Goal: Task Accomplishment & Management: Manage account settings

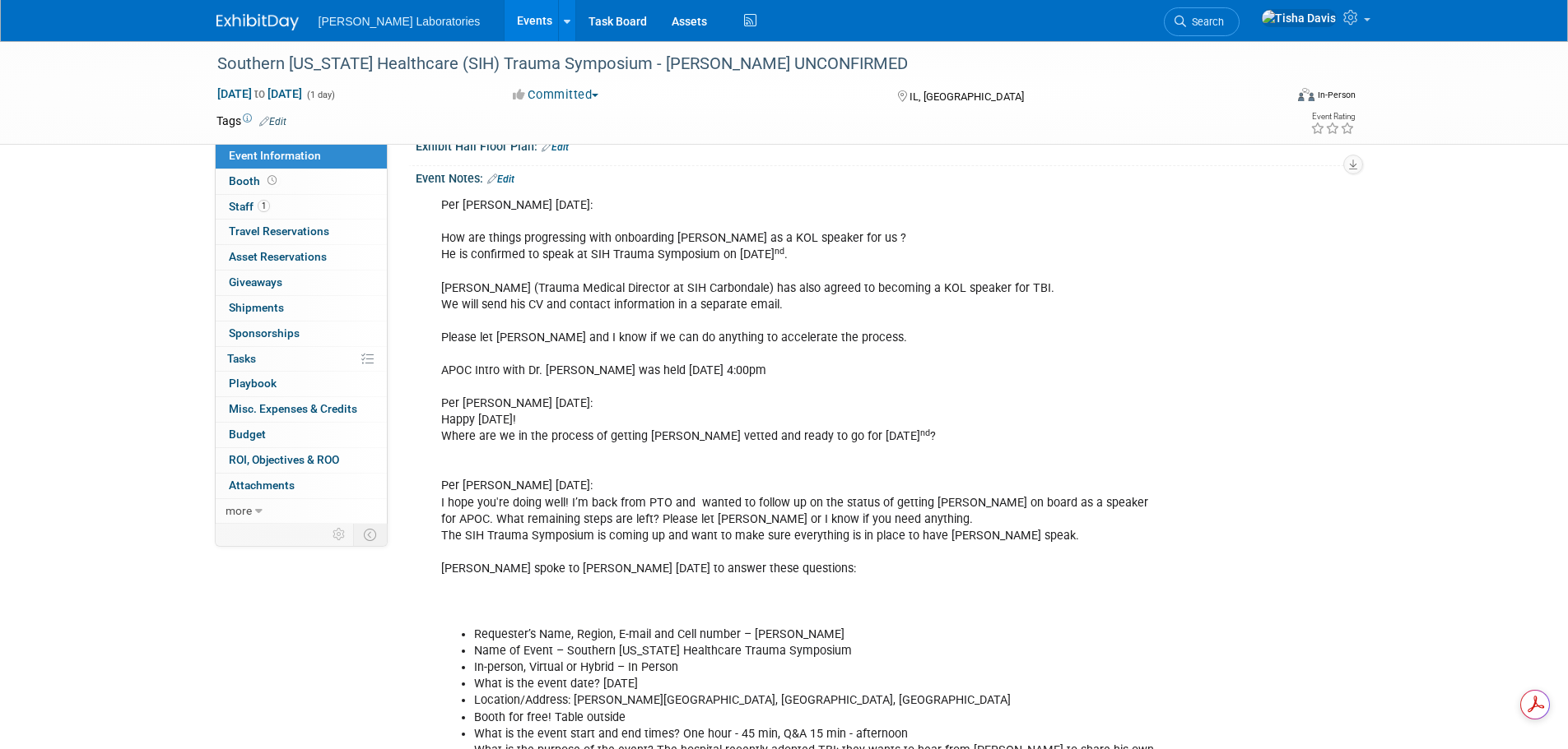
click at [504, 21] on link "Events" at bounding box center [534, 21] width 60 height 41
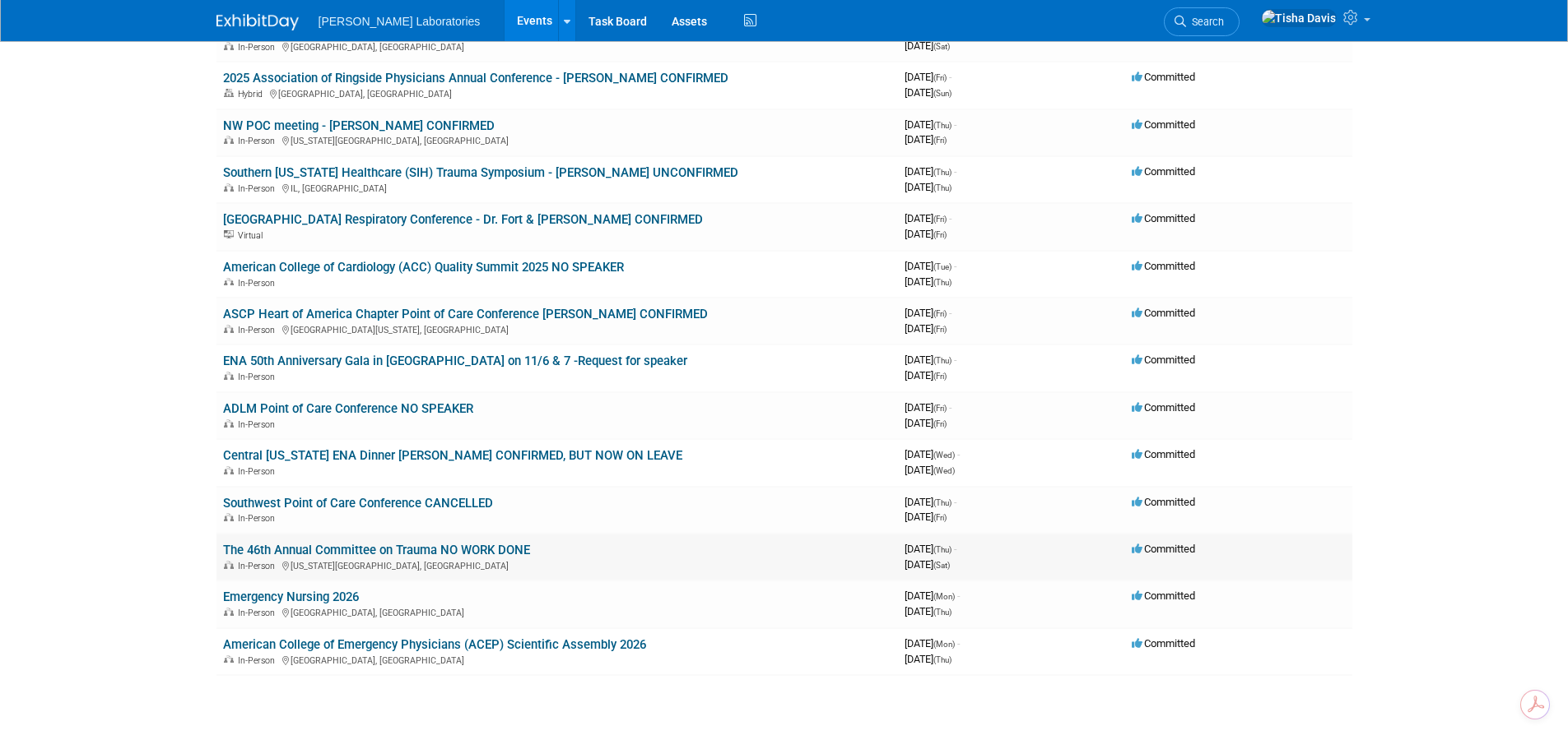
scroll to position [164, 0]
click at [341, 591] on link "Emergency Nursing 2026" at bounding box center [290, 596] width 136 height 15
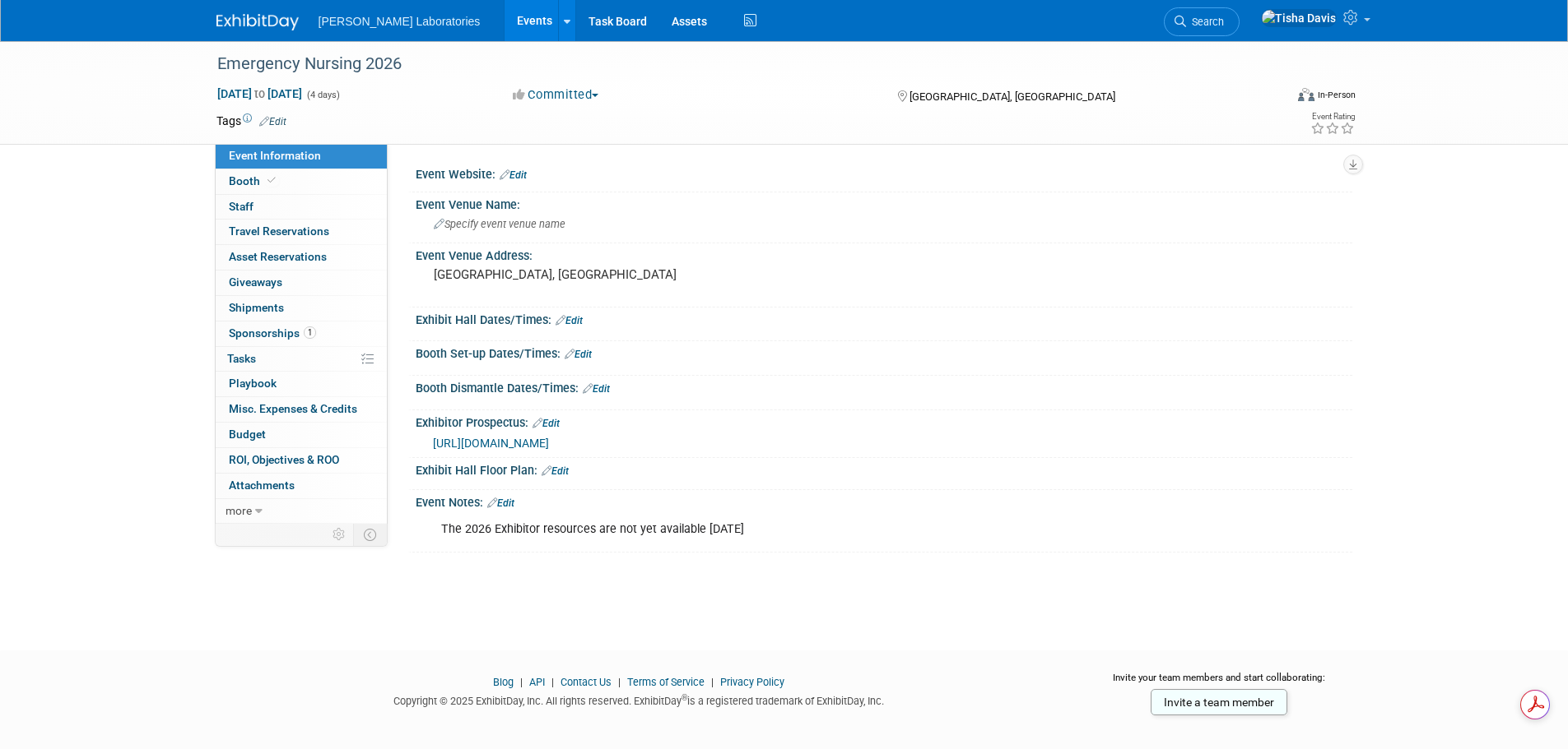
click at [512, 503] on link "Edit" at bounding box center [500, 503] width 27 height 12
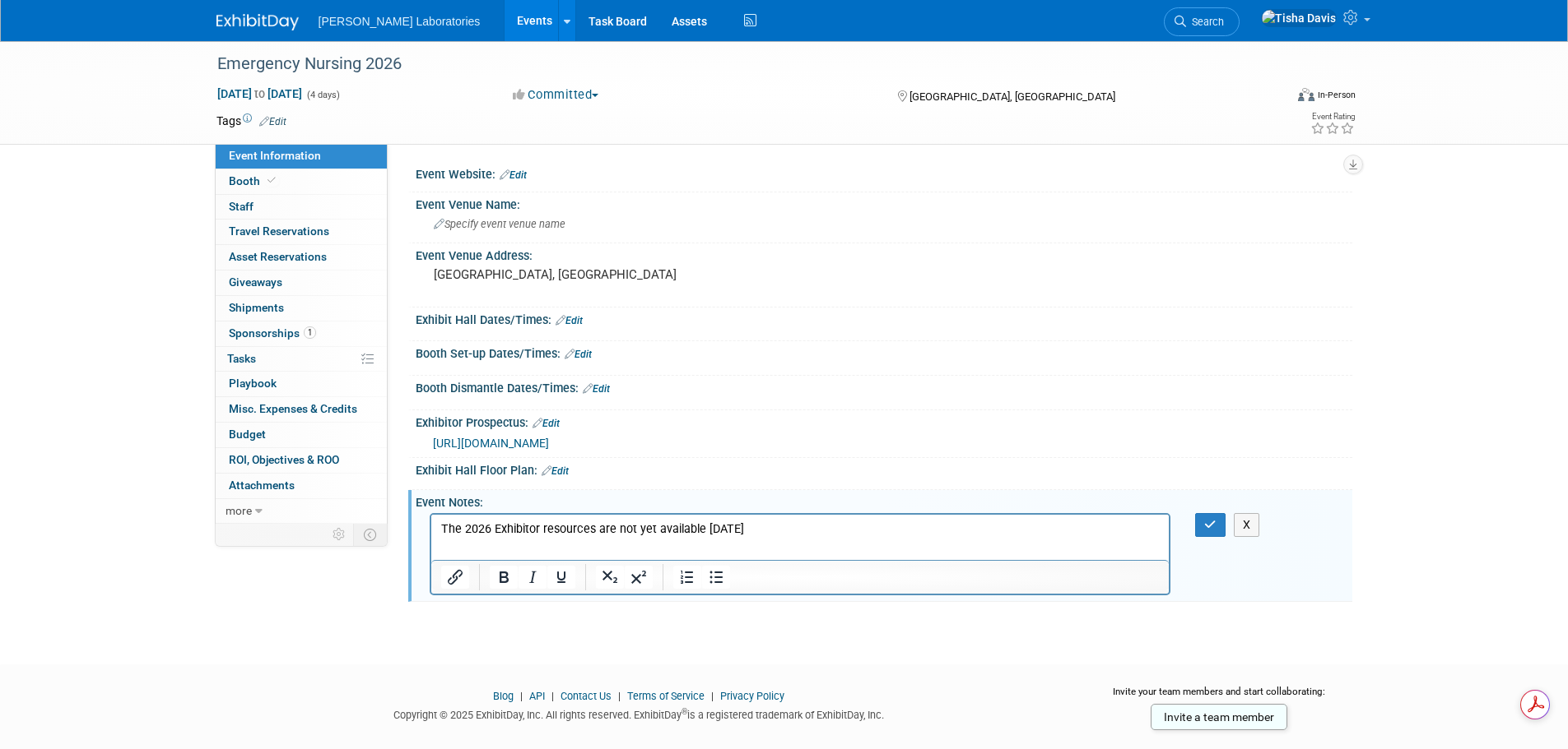
click at [784, 530] on p "The 2026 Exhibitor resources are not yet available 9/8/25" at bounding box center [800, 530] width 720 height 16
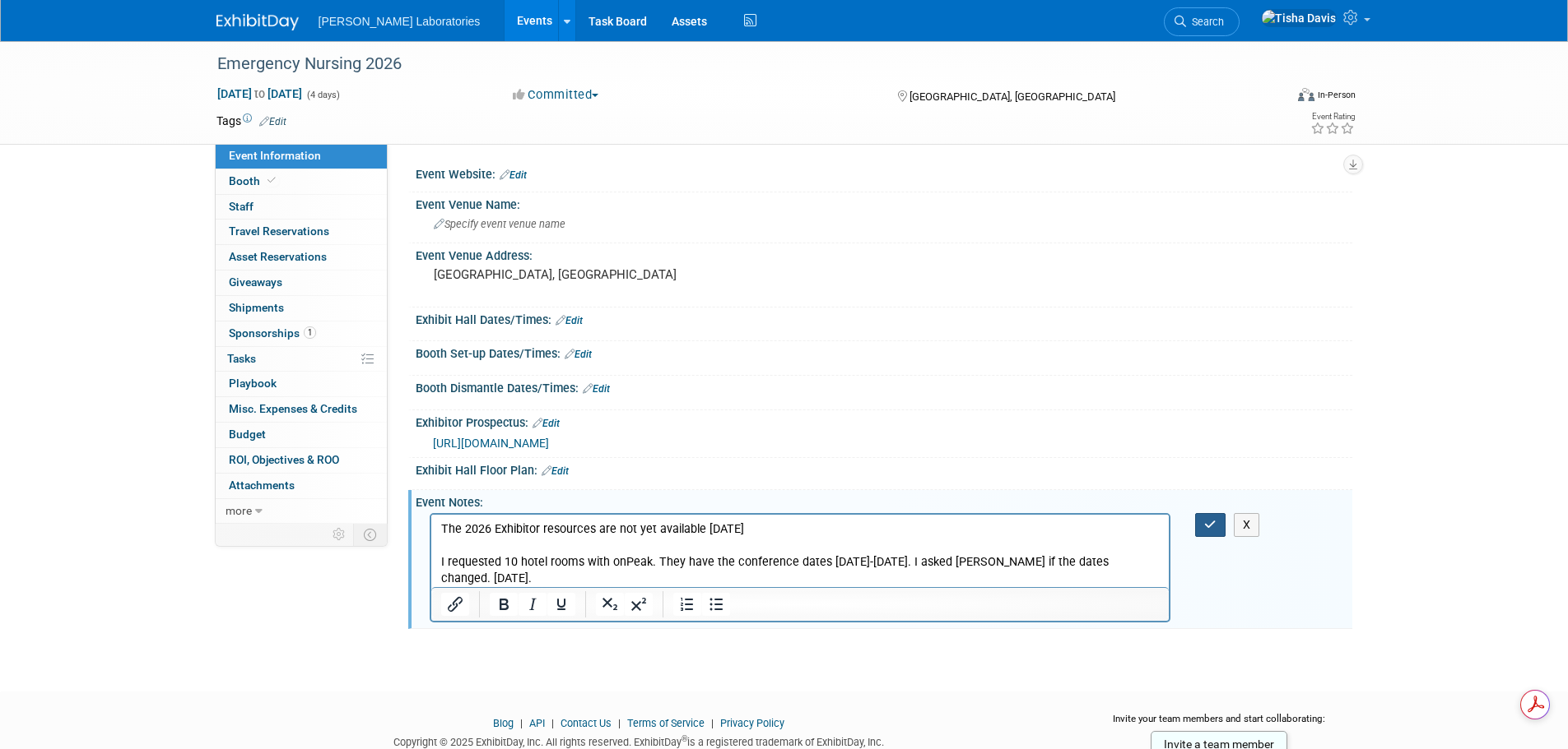
click at [1210, 530] on icon "button" at bounding box center [1210, 525] width 12 height 12
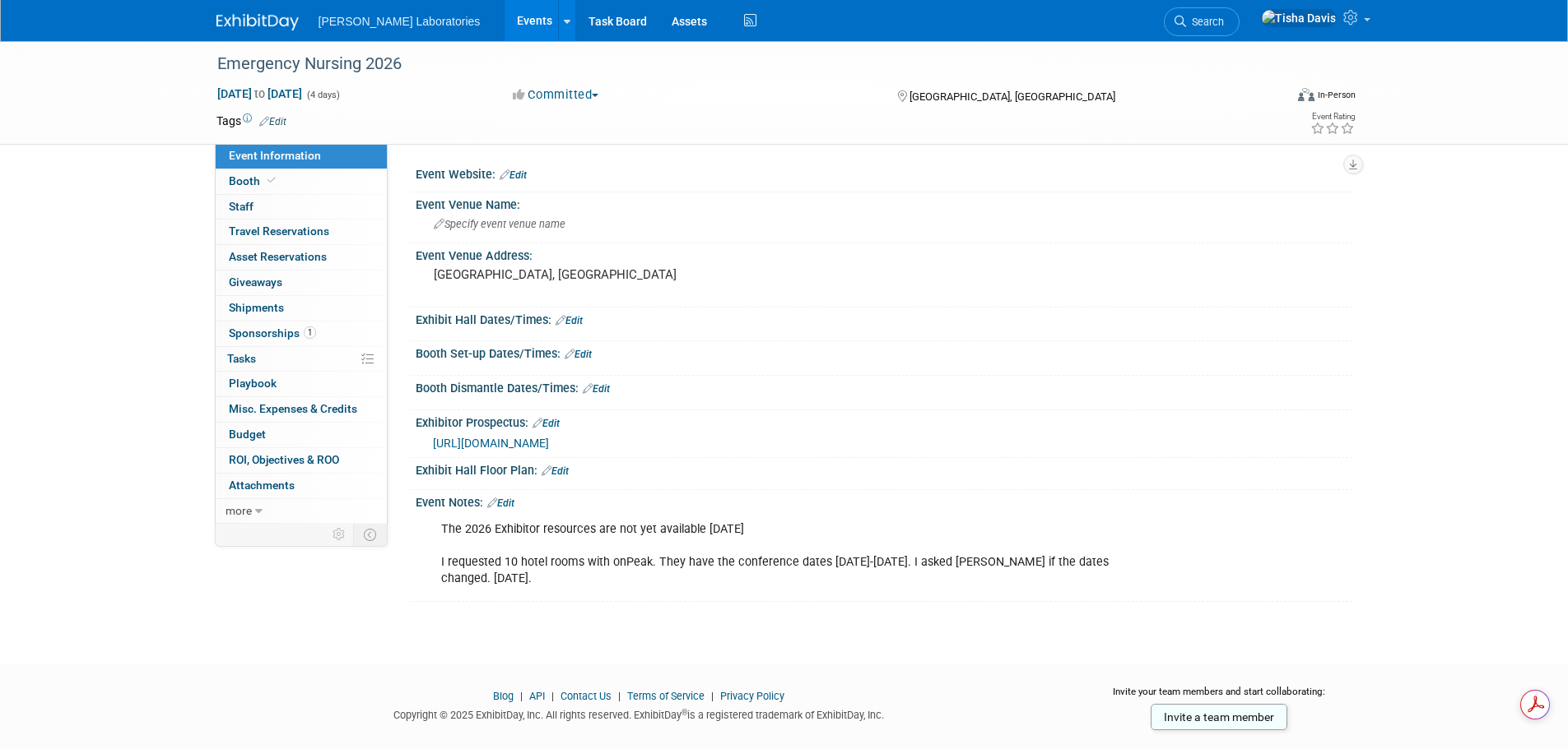
click at [504, 14] on link "Events" at bounding box center [534, 21] width 60 height 41
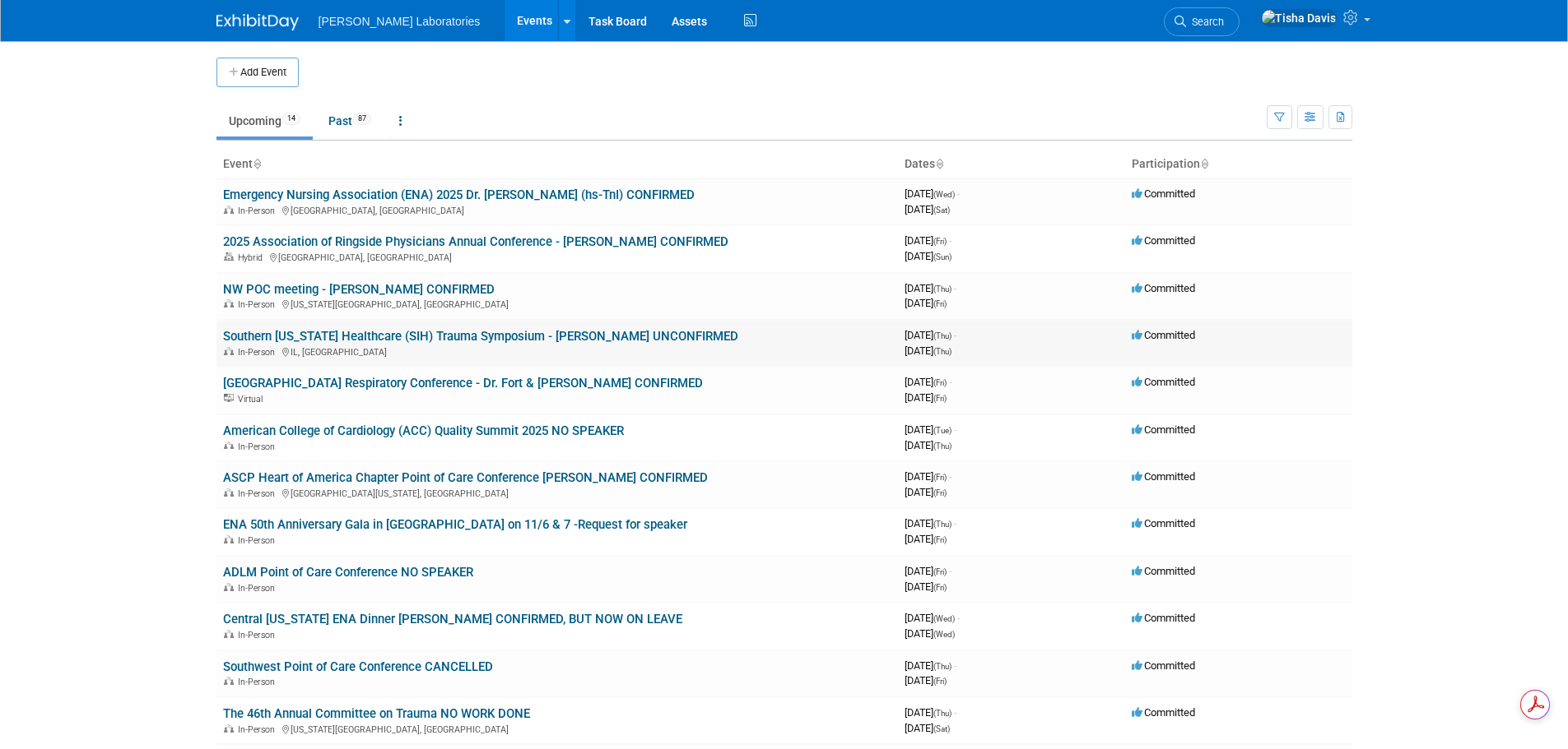
click at [580, 334] on link "Southern [US_STATE] Healthcare (SIH) Trauma Symposium - [PERSON_NAME] UNCONFIRM…" at bounding box center [480, 337] width 515 height 15
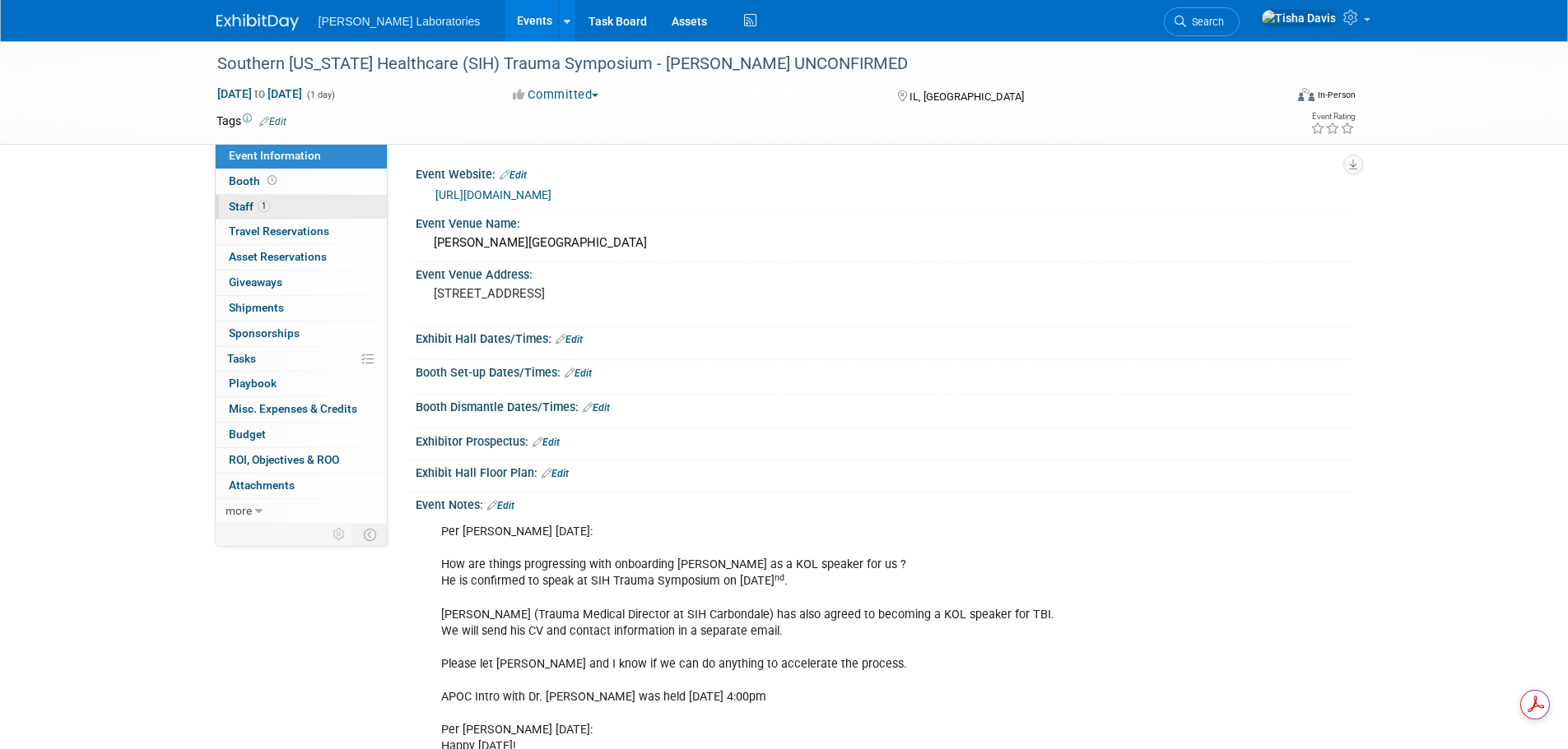
click at [247, 204] on span "Staff 1" at bounding box center [249, 206] width 41 height 13
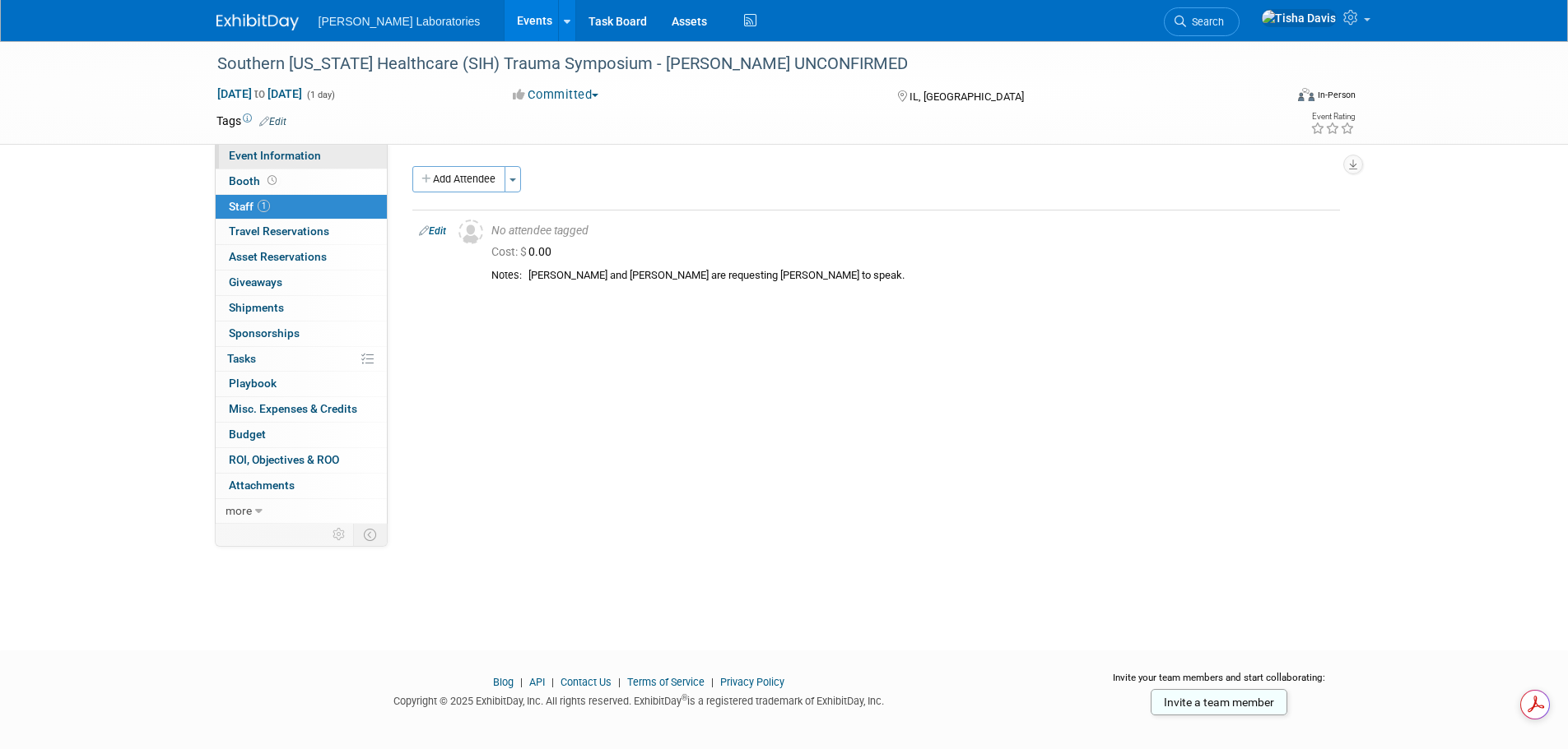
click at [311, 163] on link "Event Information" at bounding box center [300, 157] width 171 height 25
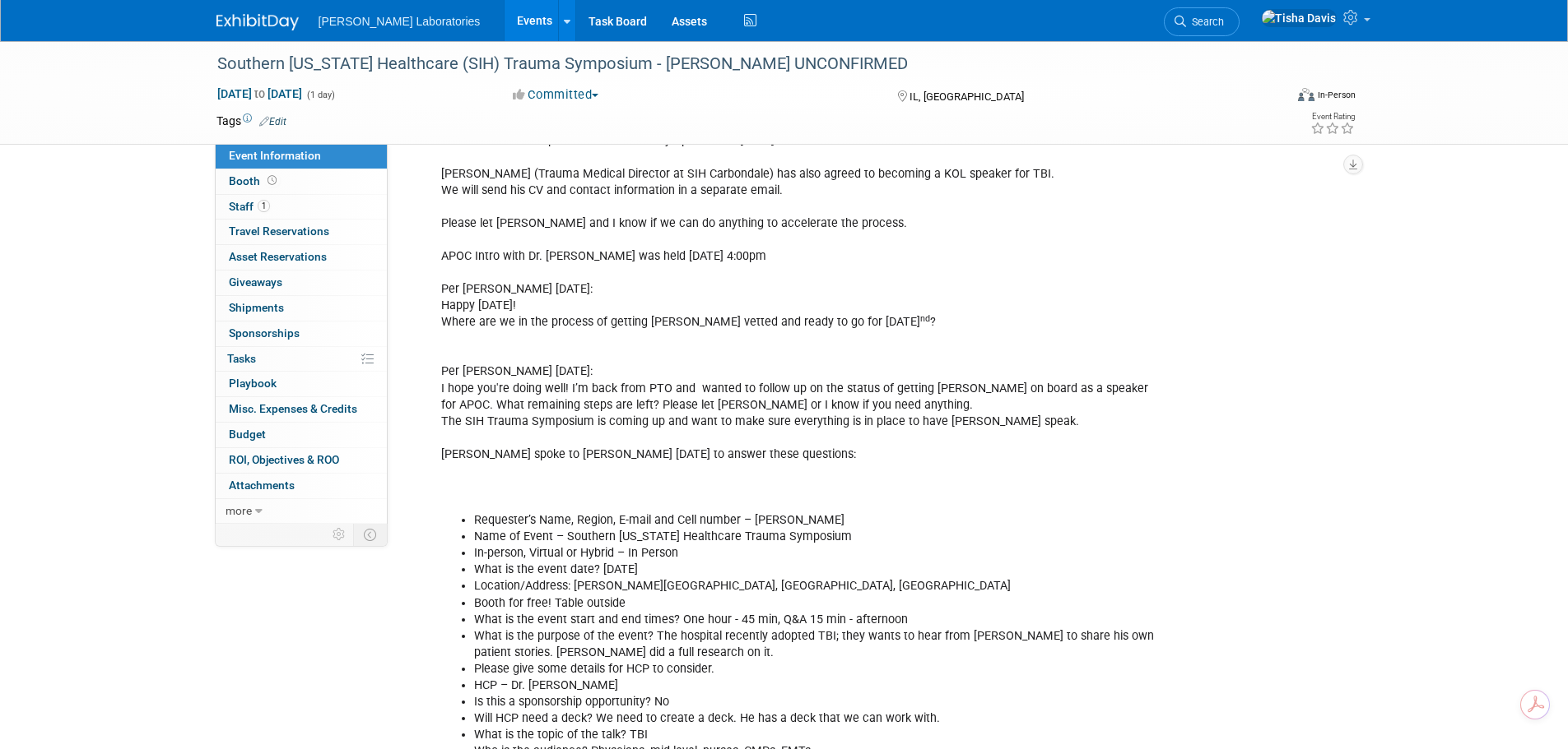
scroll to position [412, 0]
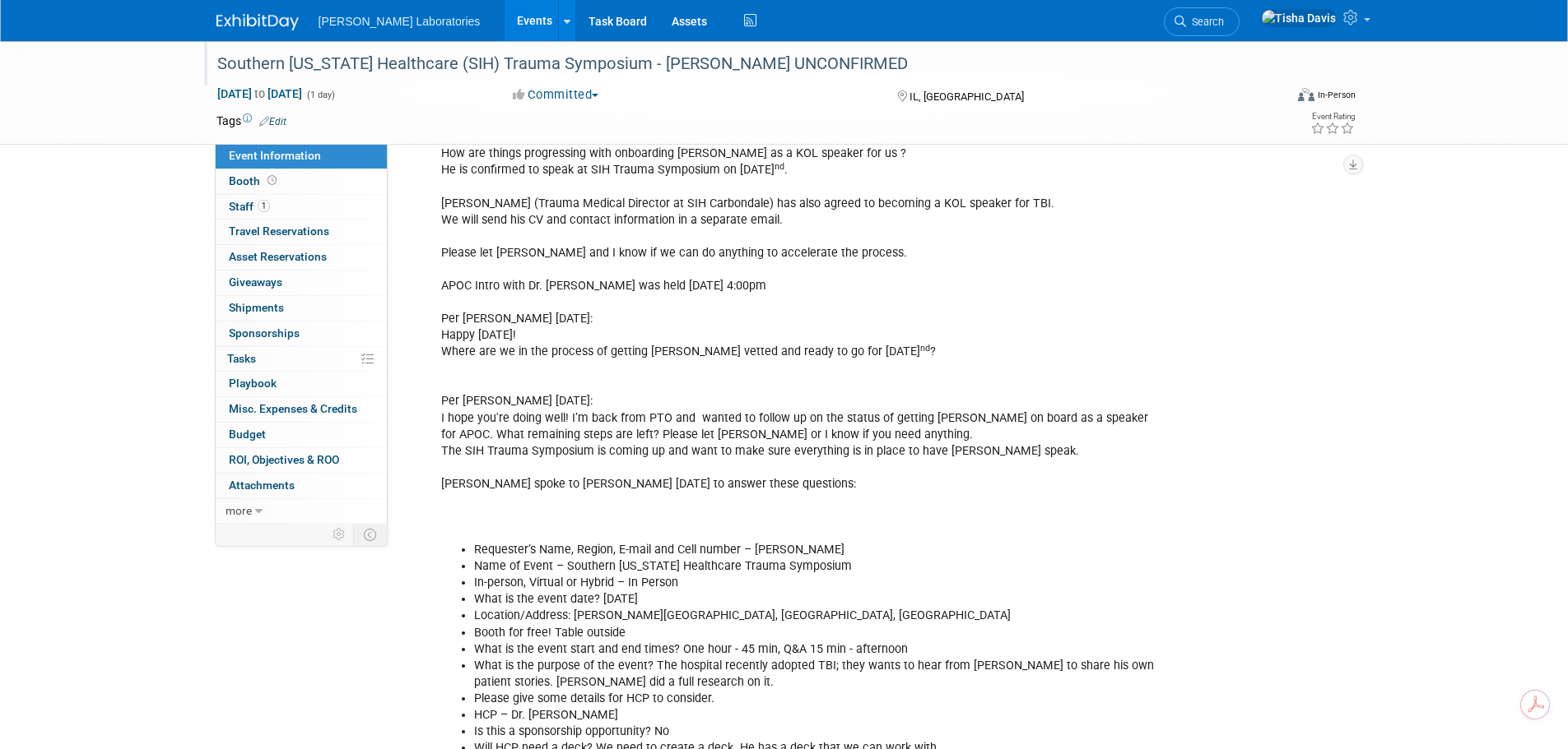
click at [695, 57] on div "Southern Illinois Healthcare (SIH) Trauma Symposium - Dr. Whiting UNCONFIRMED" at bounding box center [734, 64] width 1047 height 30
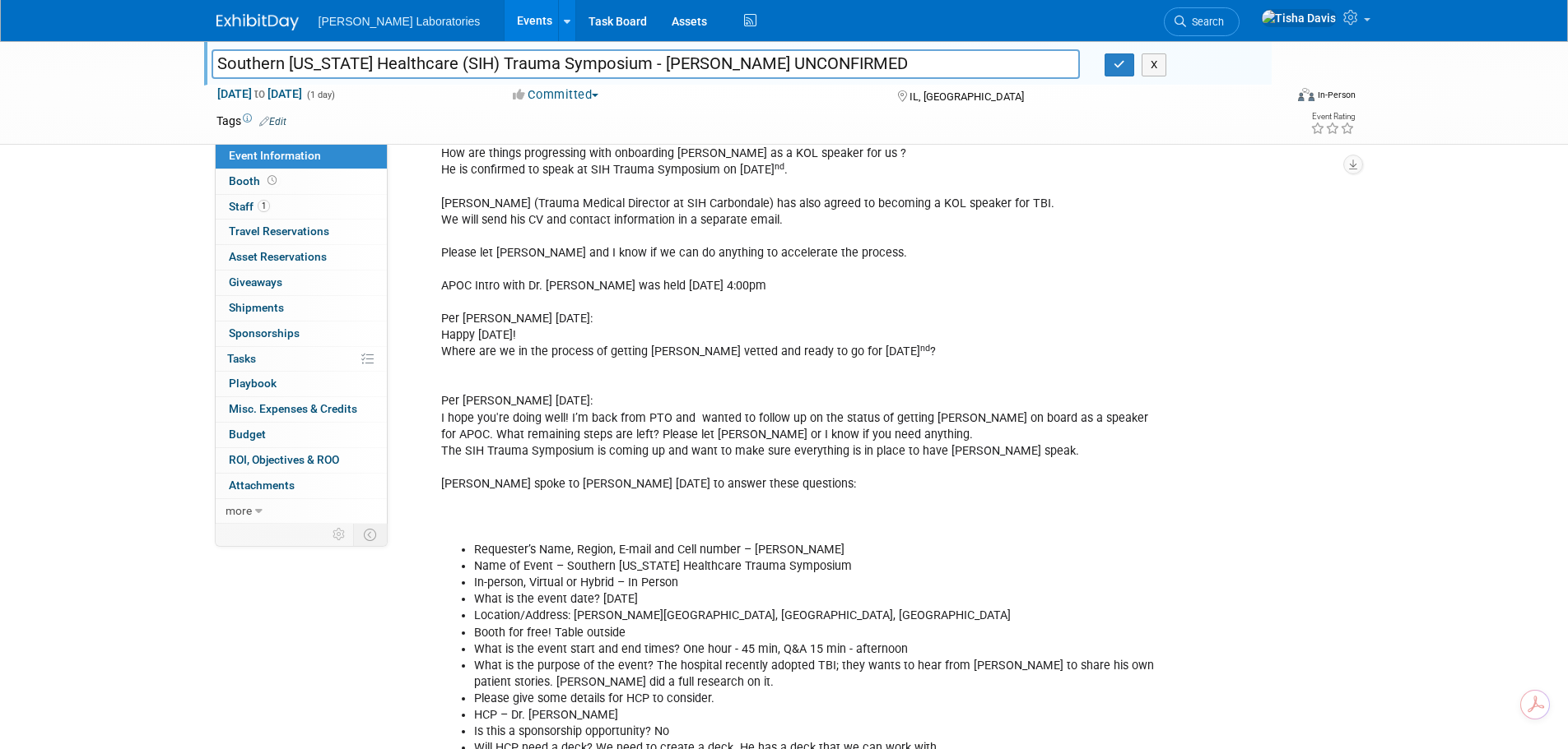
click at [706, 56] on input "Southern Illinois Healthcare (SIH) Trauma Symposium - Dr. Whiting UNCONFIRMED" at bounding box center [645, 64] width 869 height 29
type input "Southern [US_STATE] Healthcare (SIH) Trauma Symposium - [PERSON_NAME] CONFIRMED"
click at [1112, 63] on button "button" at bounding box center [1119, 65] width 30 height 23
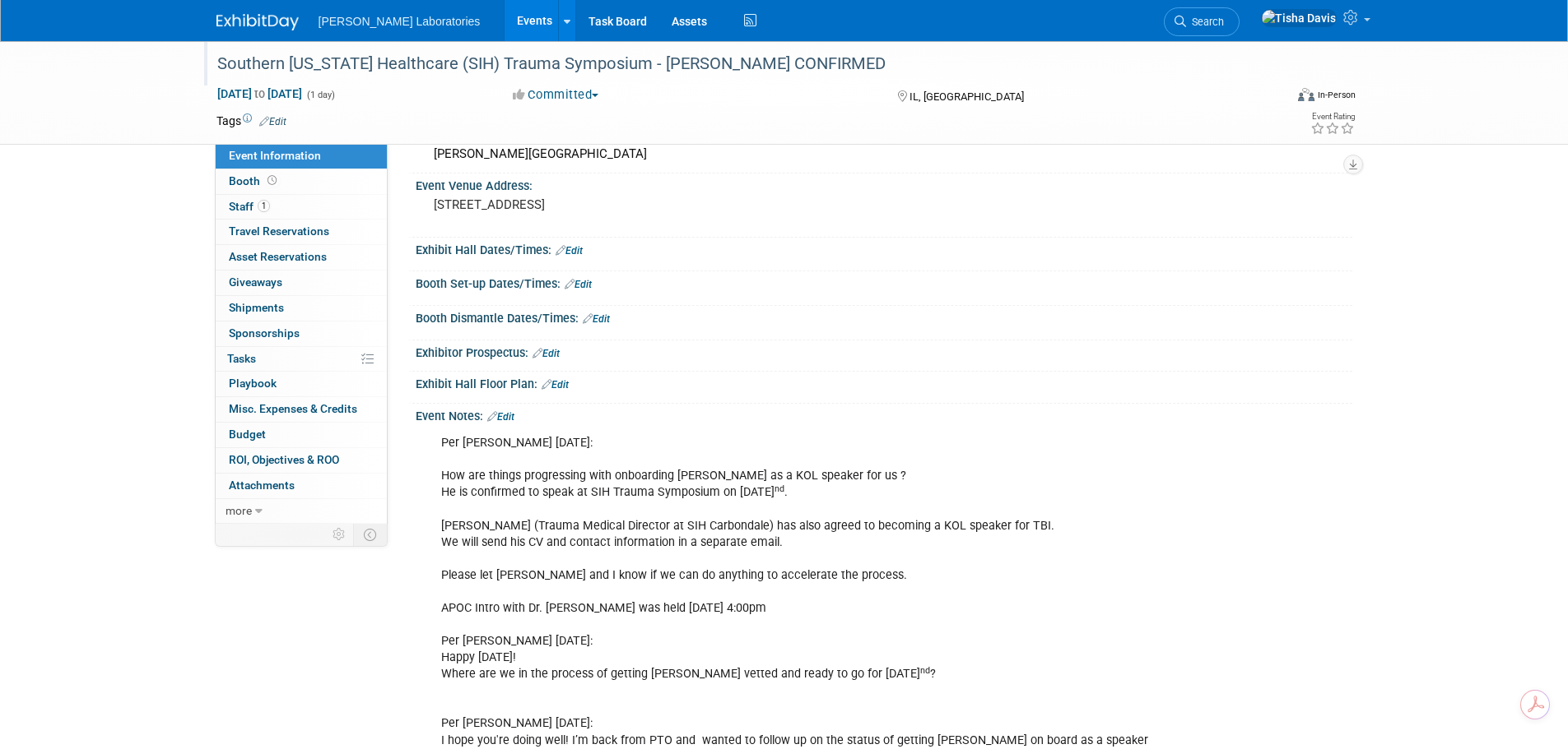
scroll to position [85, 0]
click at [514, 417] on link "Edit" at bounding box center [500, 422] width 27 height 12
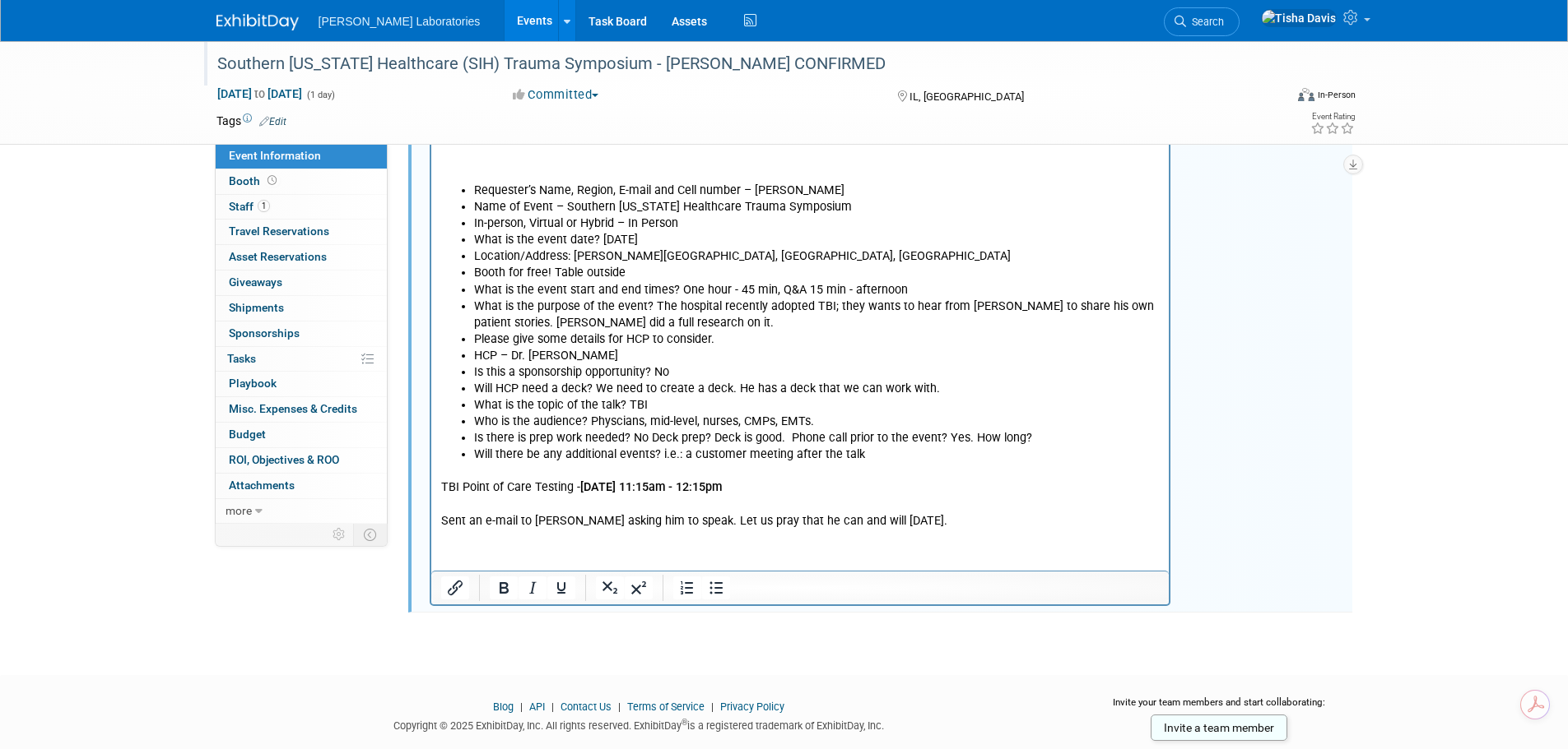
scroll to position [785, 0]
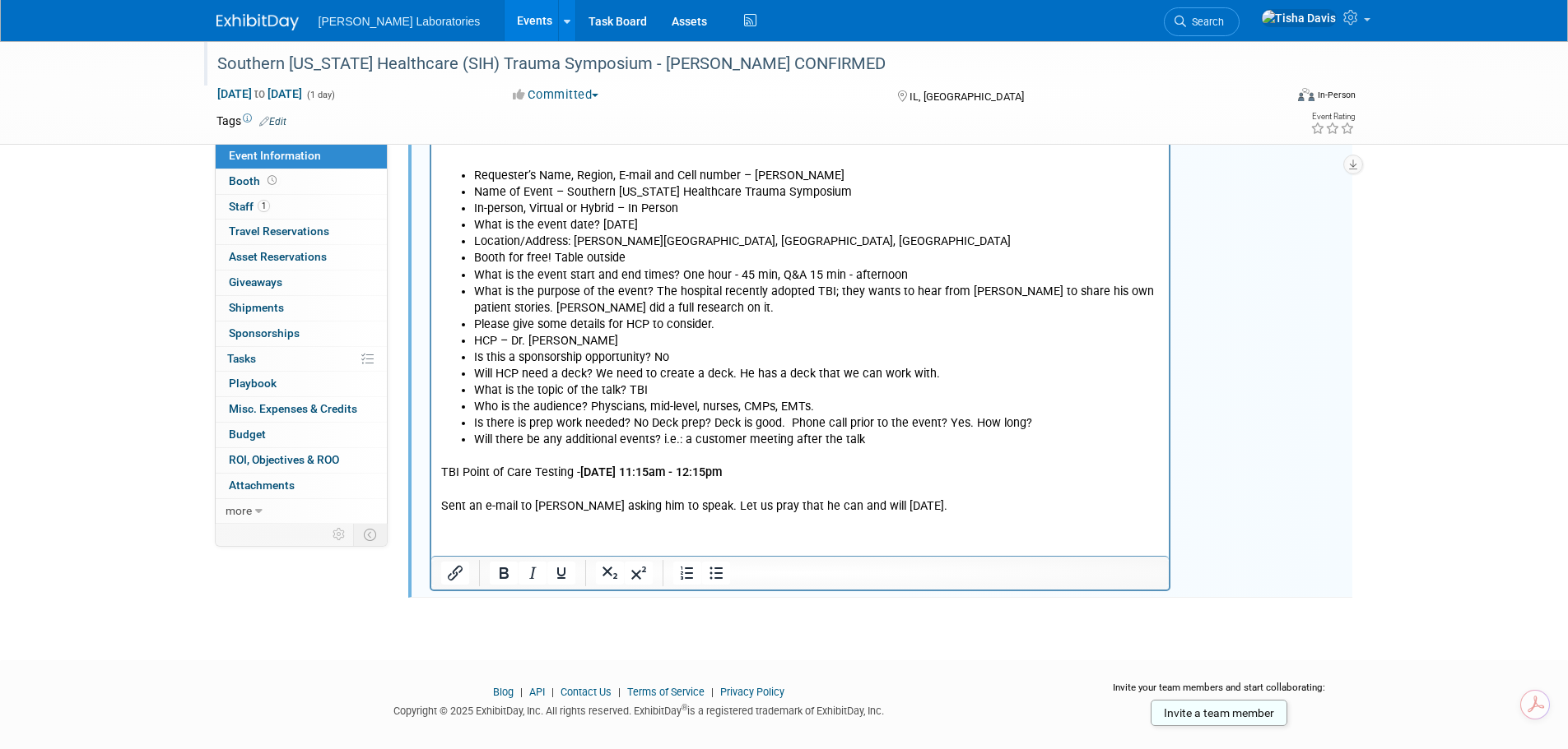
click at [958, 514] on p "TBI Point of Care Testing - Thursday, October 2, 2025 11:15am - 12:15pm Sent an…" at bounding box center [800, 482] width 720 height 66
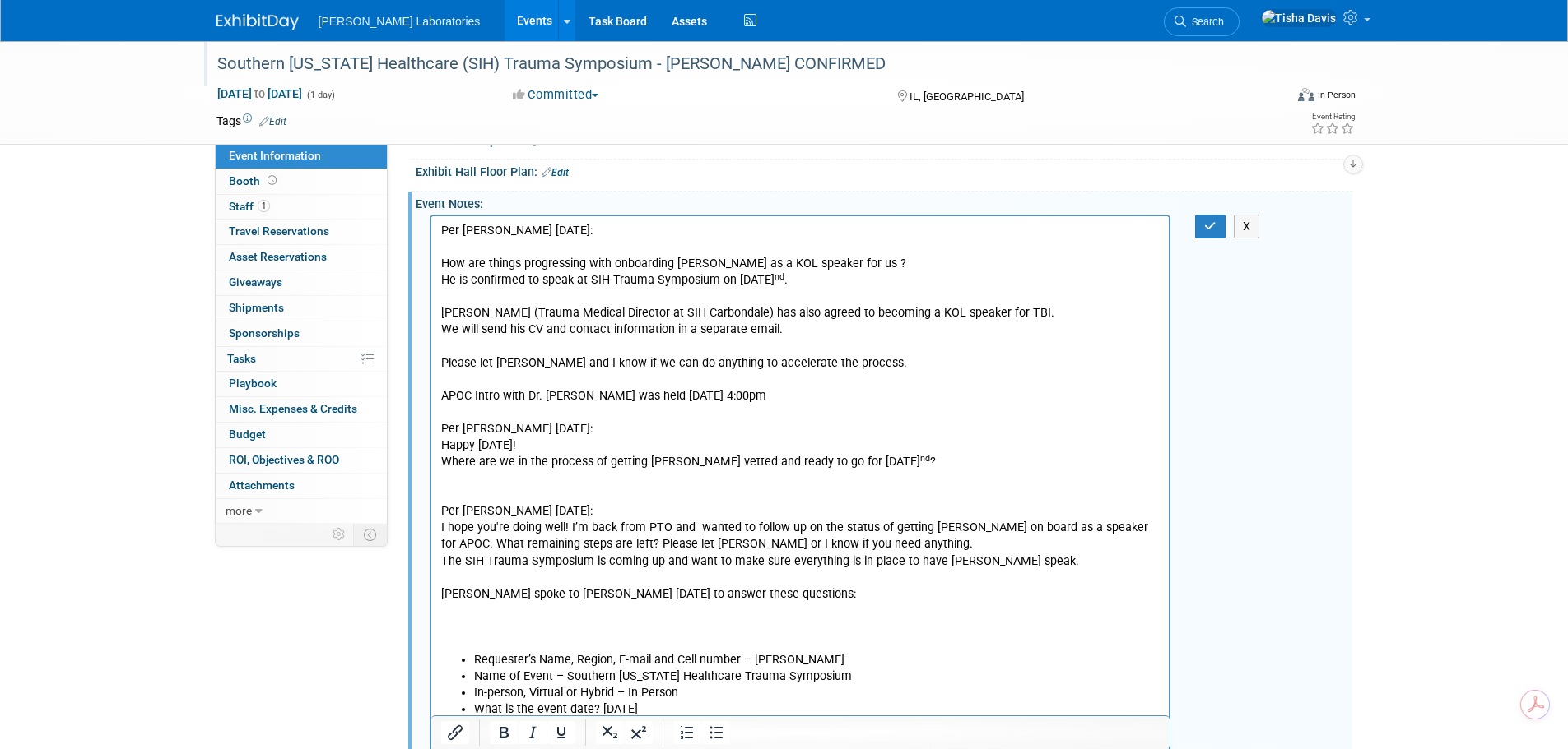
scroll to position [128, 0]
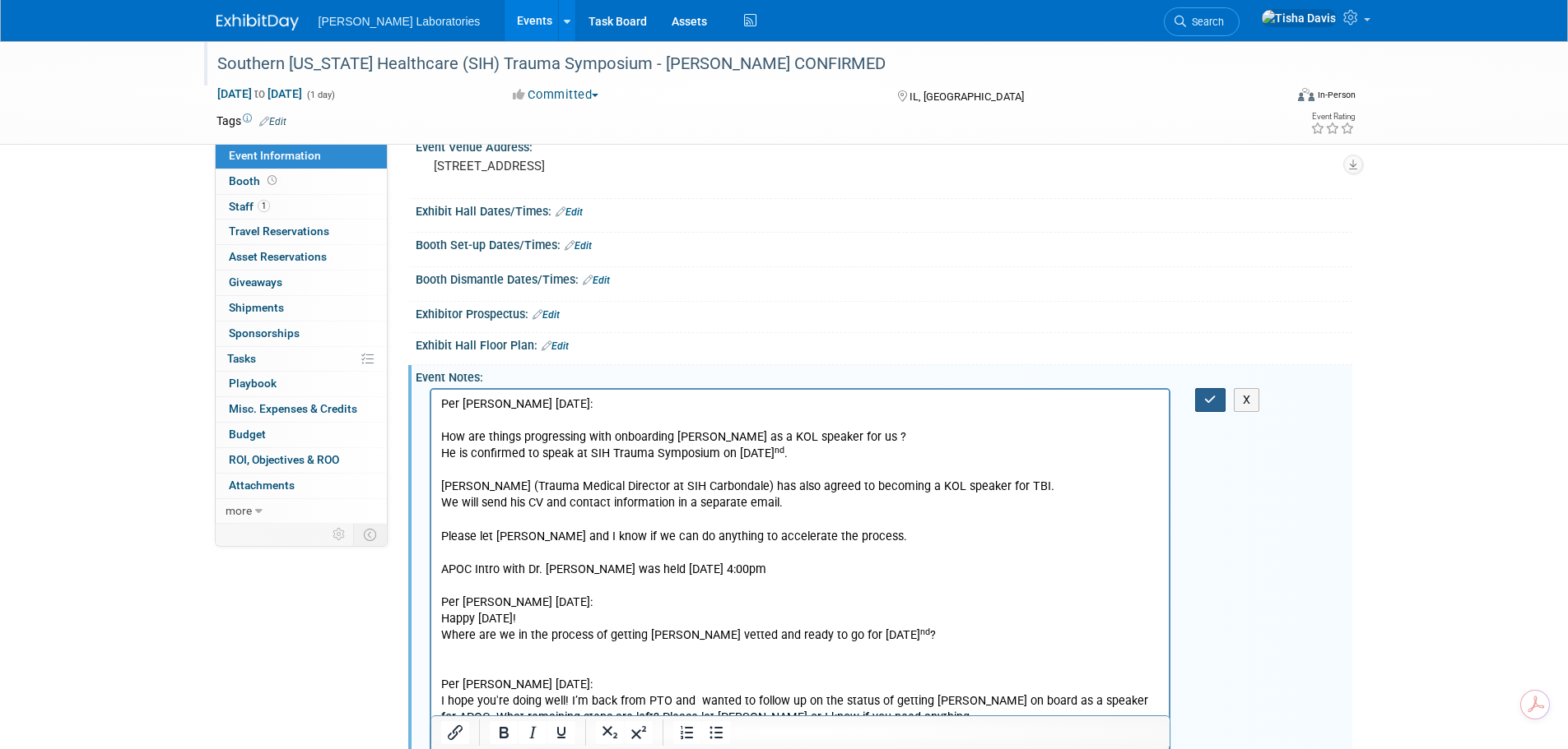
click at [1210, 399] on icon "button" at bounding box center [1210, 400] width 12 height 12
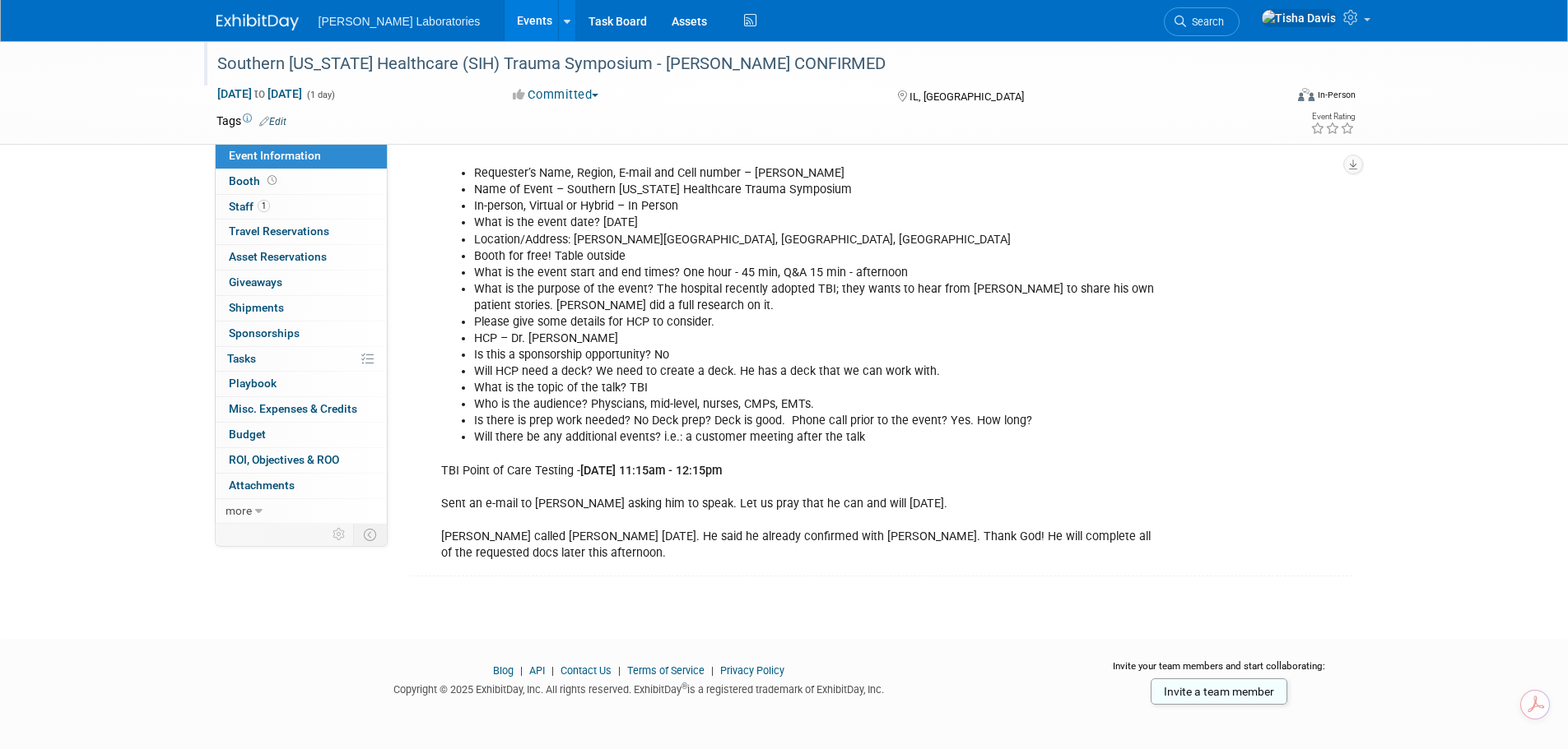
scroll to position [809, 0]
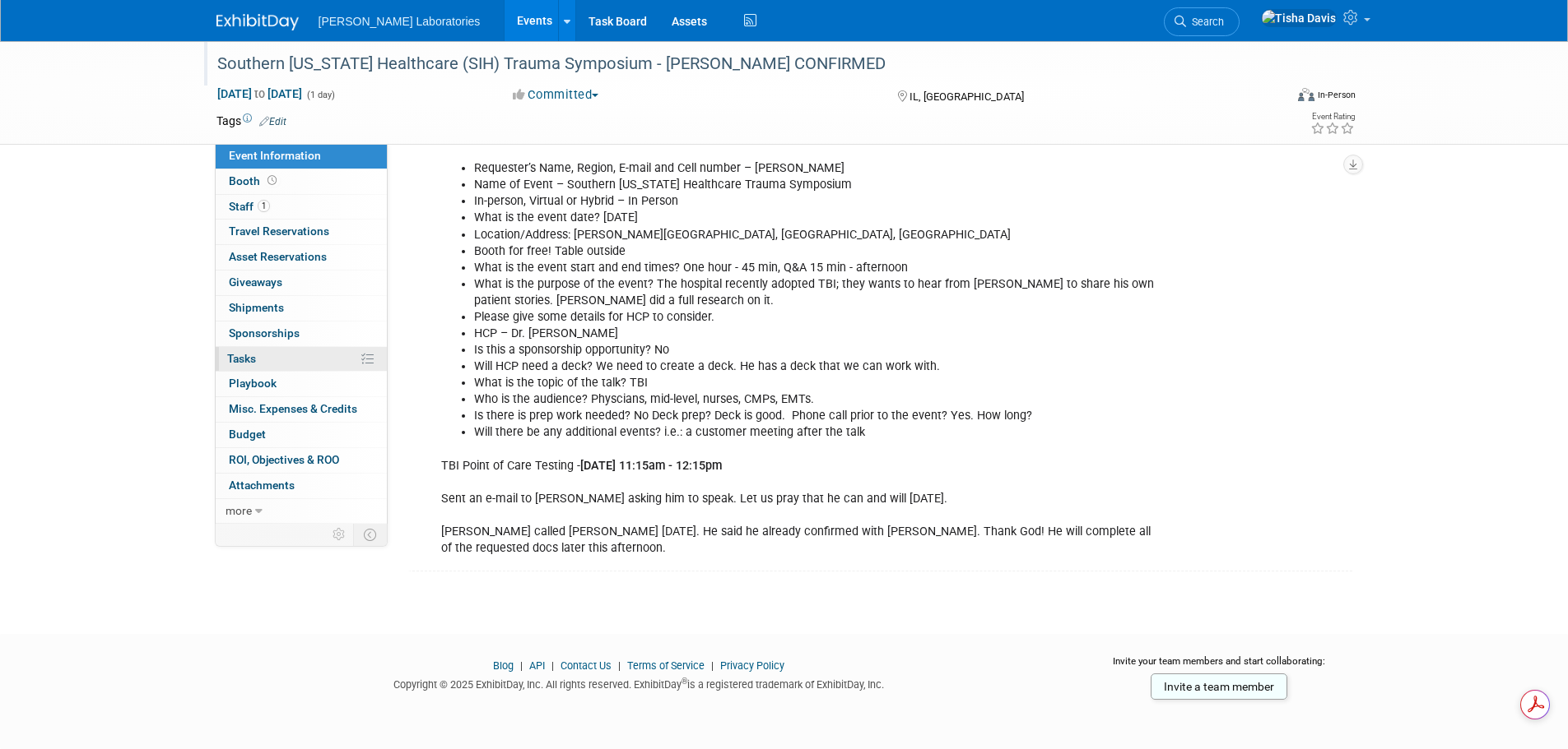
click at [246, 356] on span "Tasks 0%" at bounding box center [241, 359] width 29 height 13
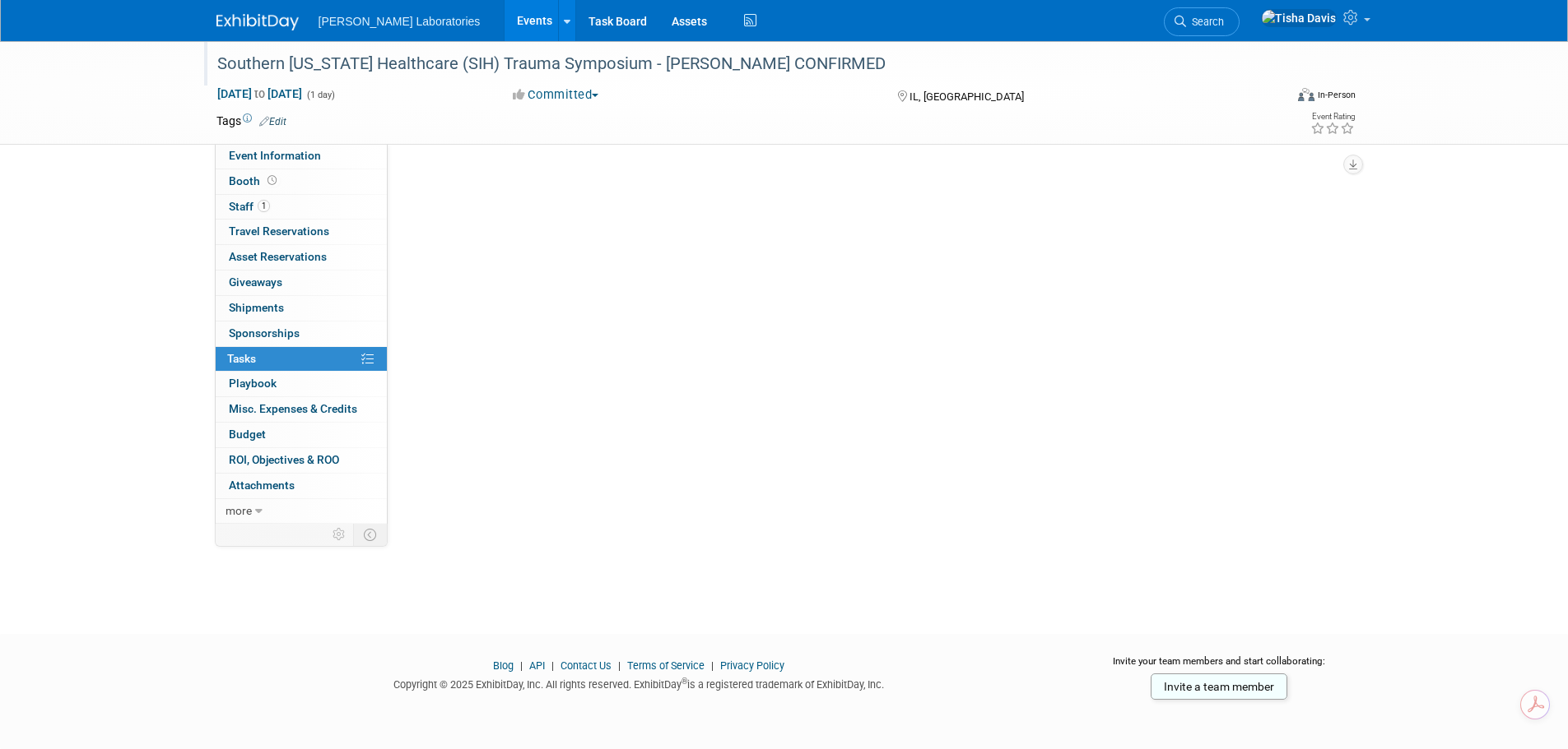
scroll to position [0, 0]
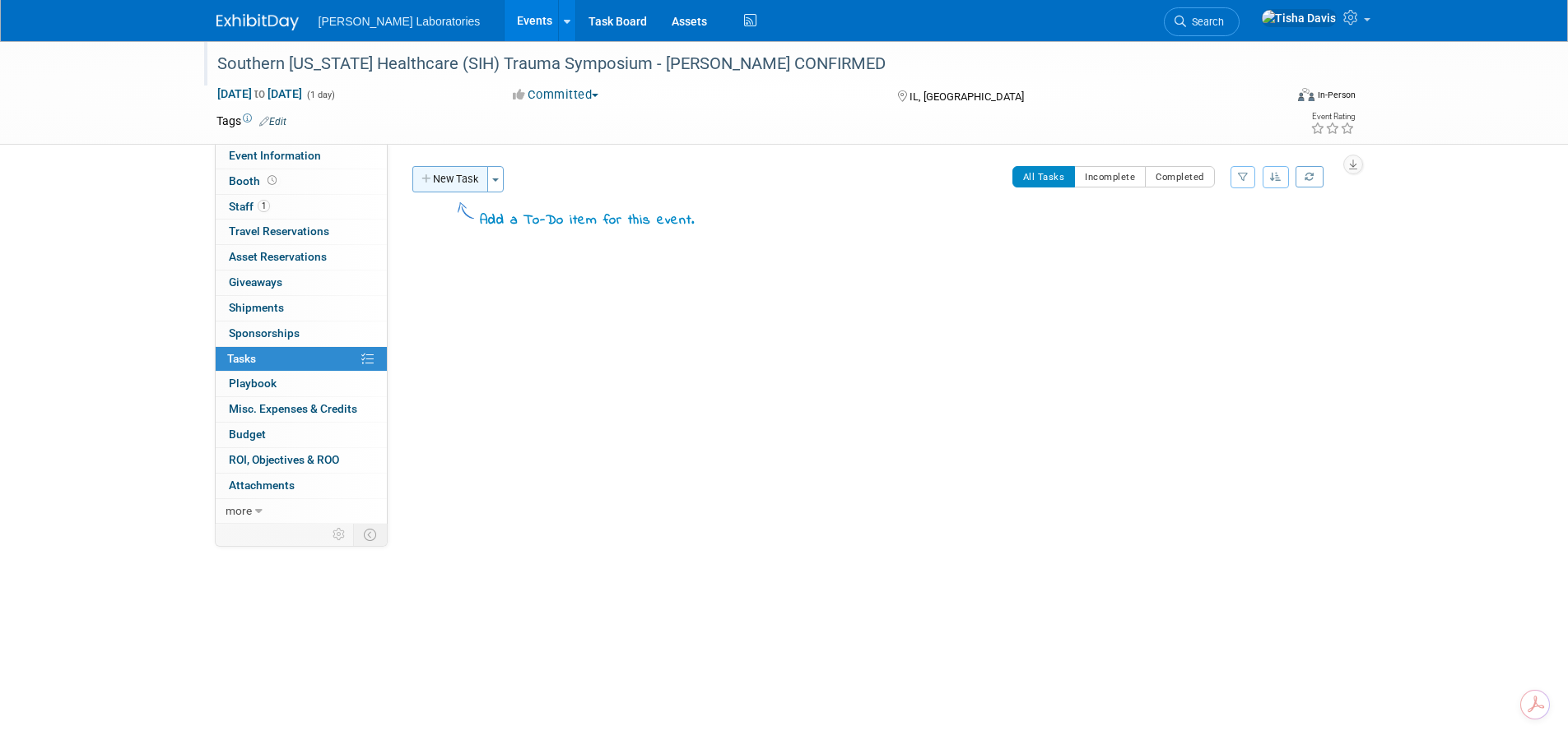
click at [455, 183] on button "New Task" at bounding box center [451, 179] width 76 height 26
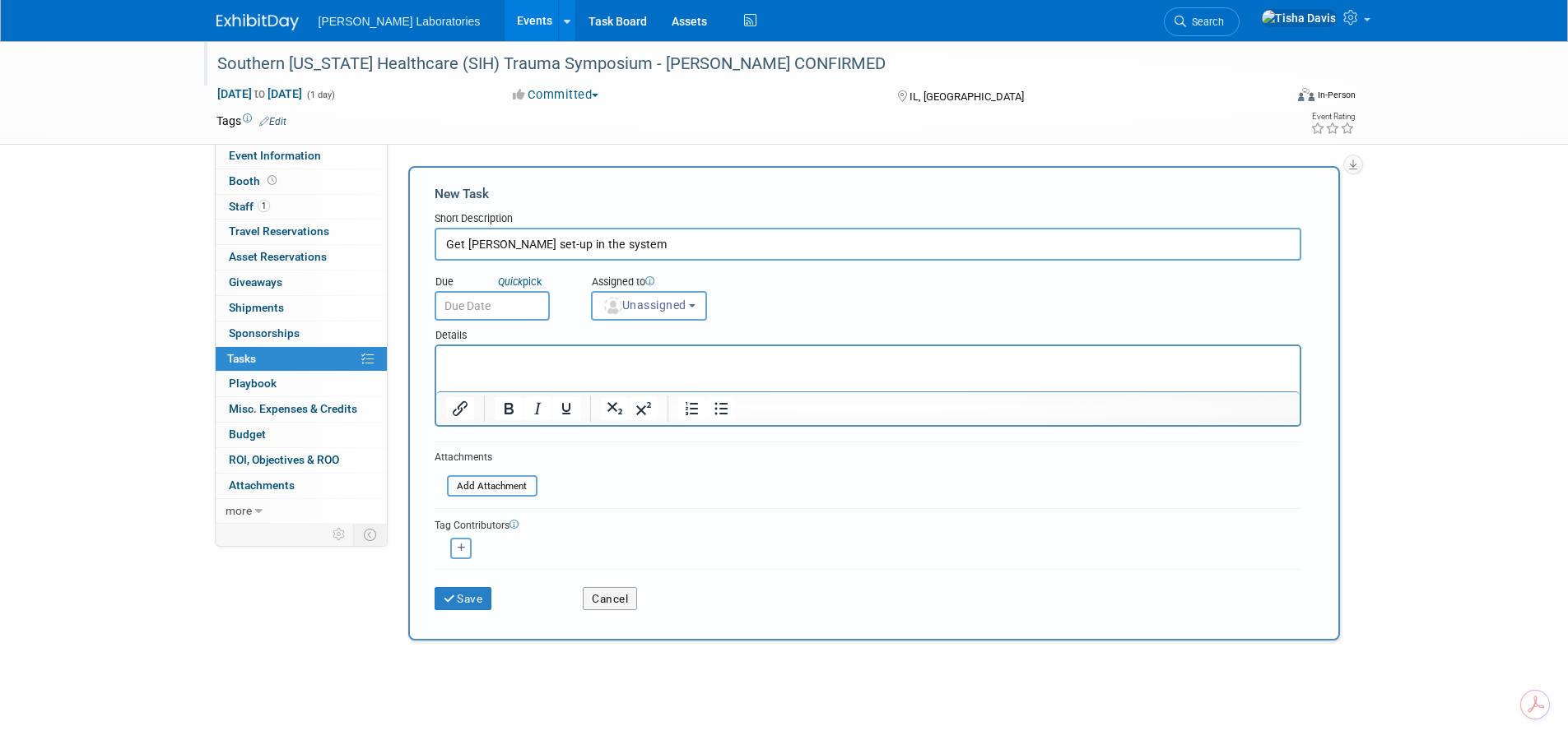
type input "Get Dr. Whiting set-up in the system"
click at [490, 298] on input "text" at bounding box center [493, 306] width 116 height 30
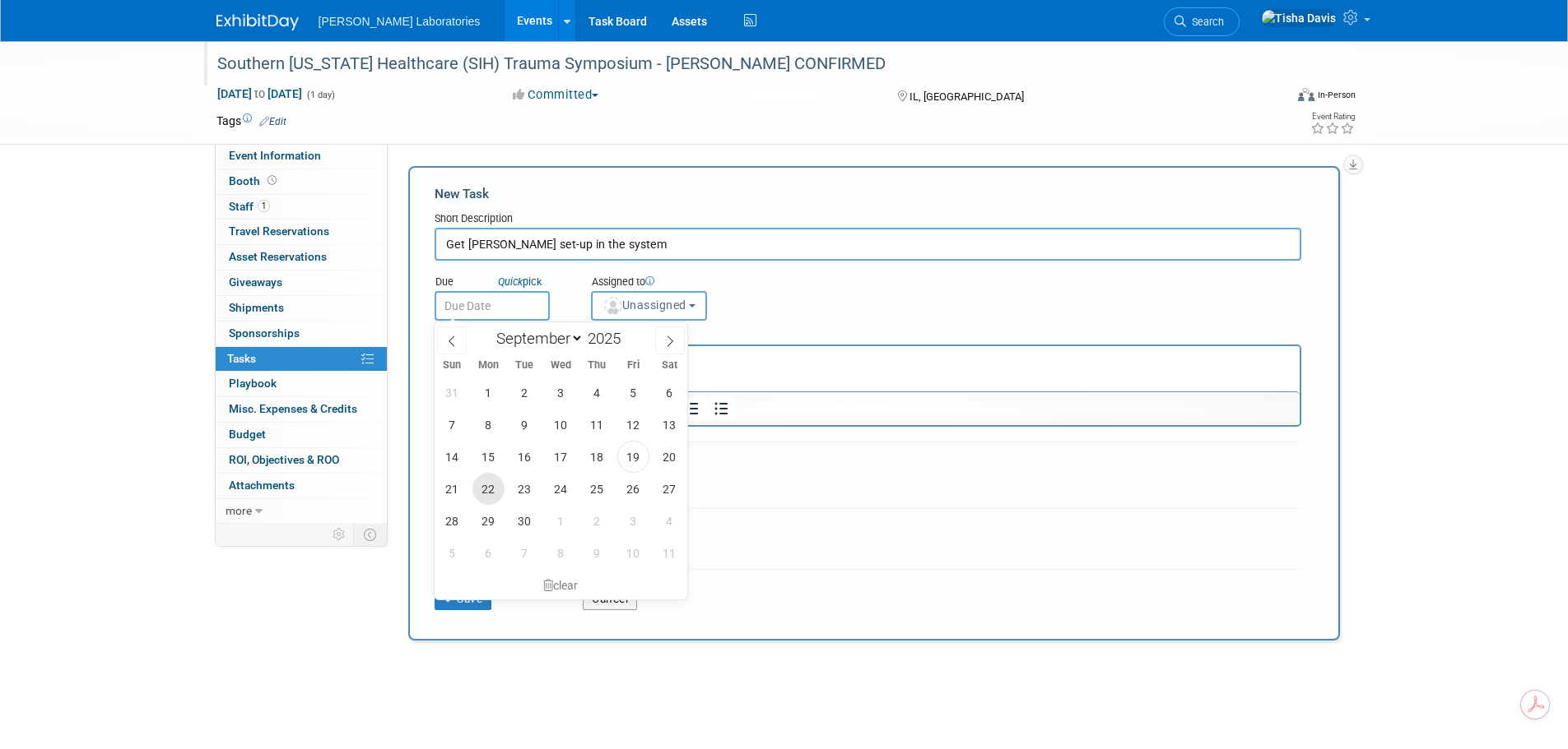
click at [489, 488] on span "22" at bounding box center [488, 488] width 32 height 32
type input "Sep 22, 2025"
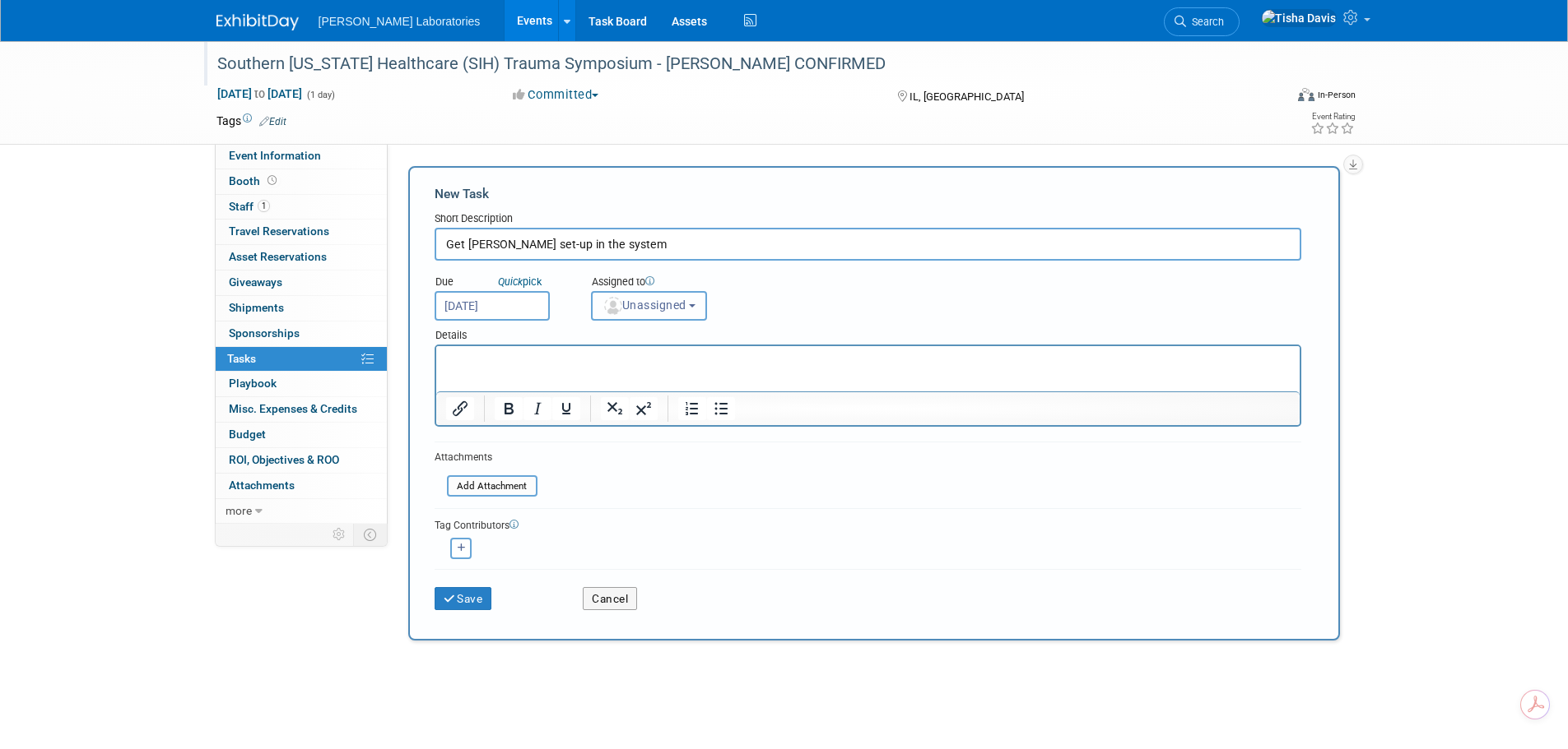
click at [696, 308] on b "button" at bounding box center [692, 306] width 7 height 3
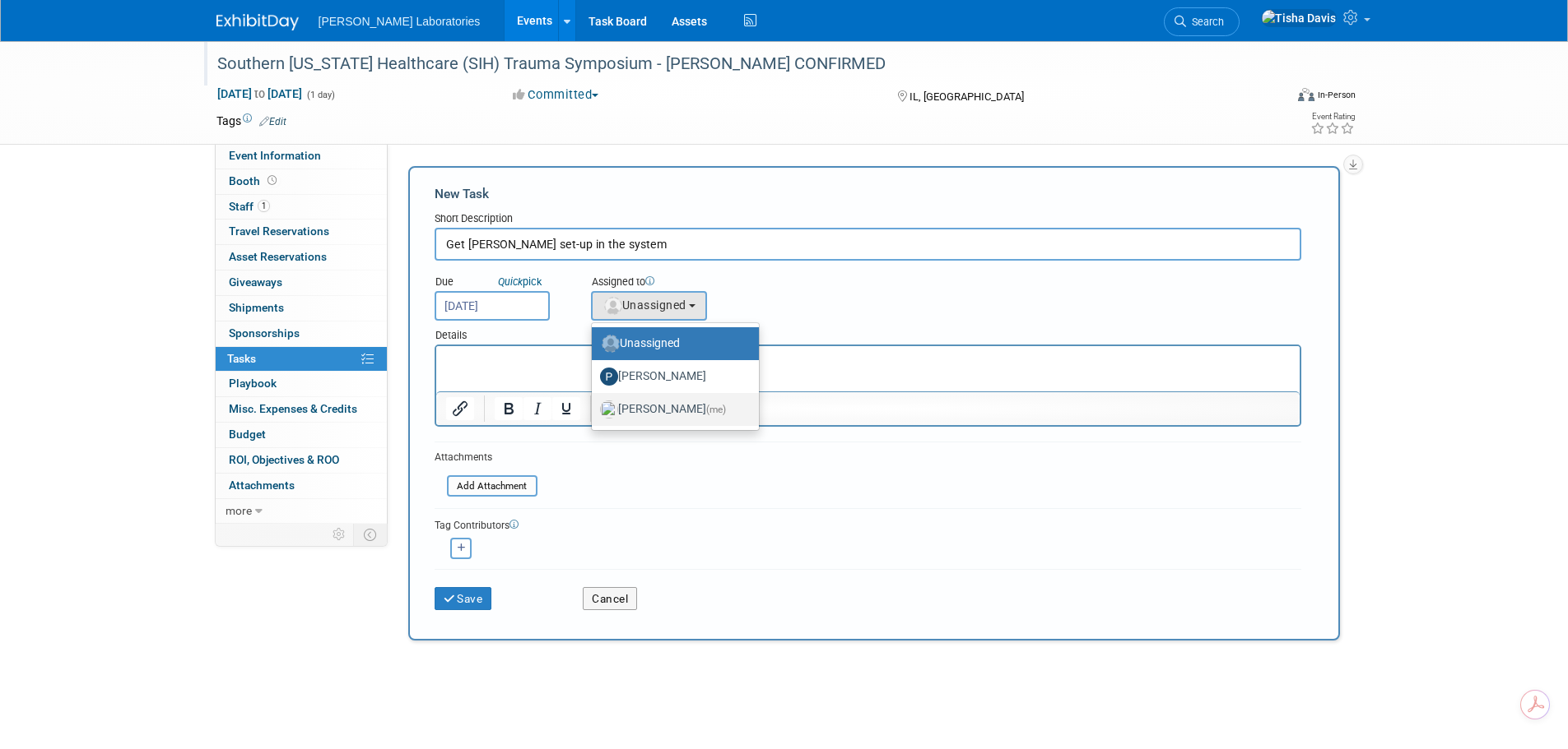
click at [659, 410] on label "Tisha Davis (me)" at bounding box center [671, 410] width 143 height 26
click at [594, 410] on input "Tisha Davis (me)" at bounding box center [588, 407] width 11 height 11
select select "2770856e-d6b1-4121-bfe1-202d7e478624"
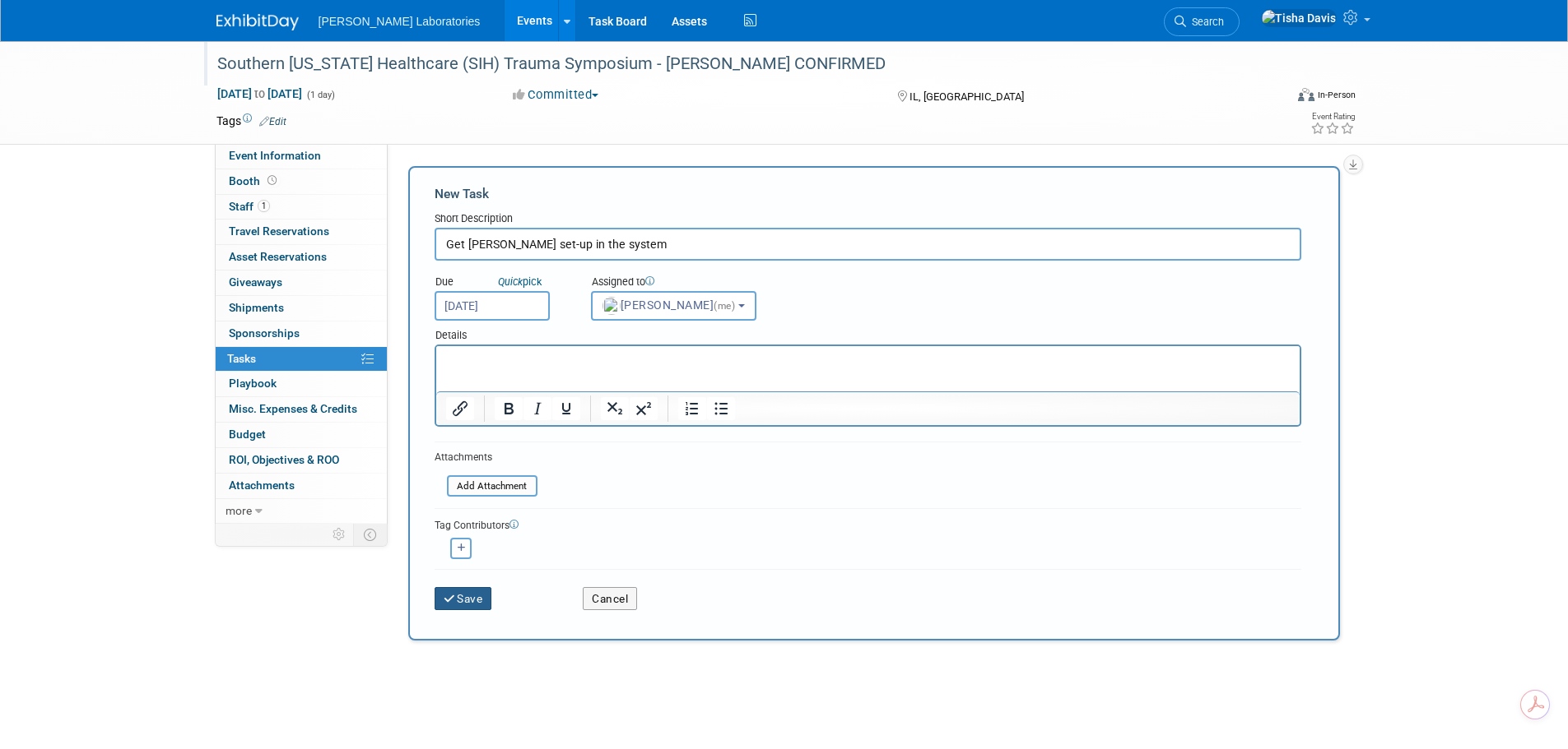
click at [463, 594] on button "Save" at bounding box center [464, 599] width 58 height 23
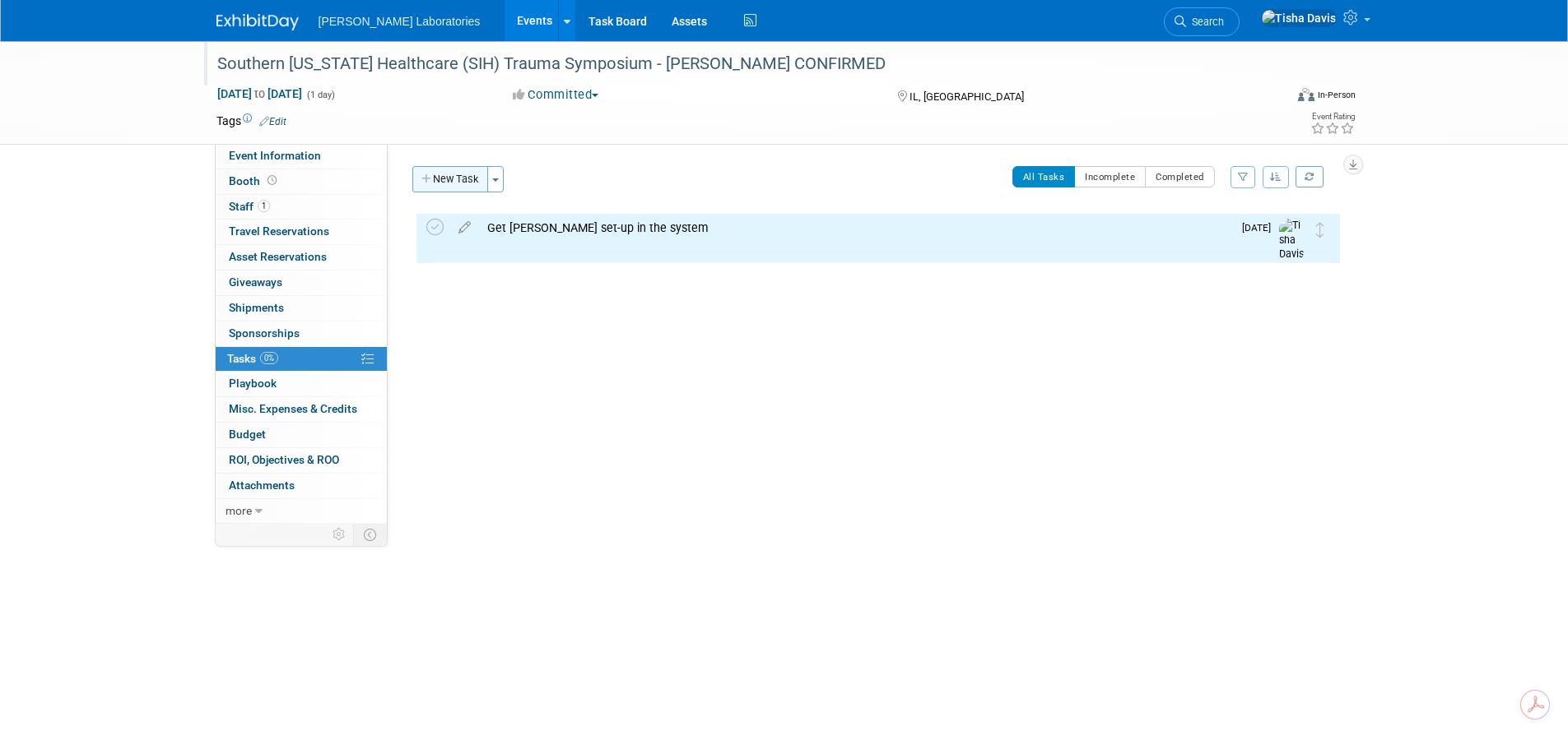
click at [447, 180] on button "New Task" at bounding box center [451, 179] width 76 height 26
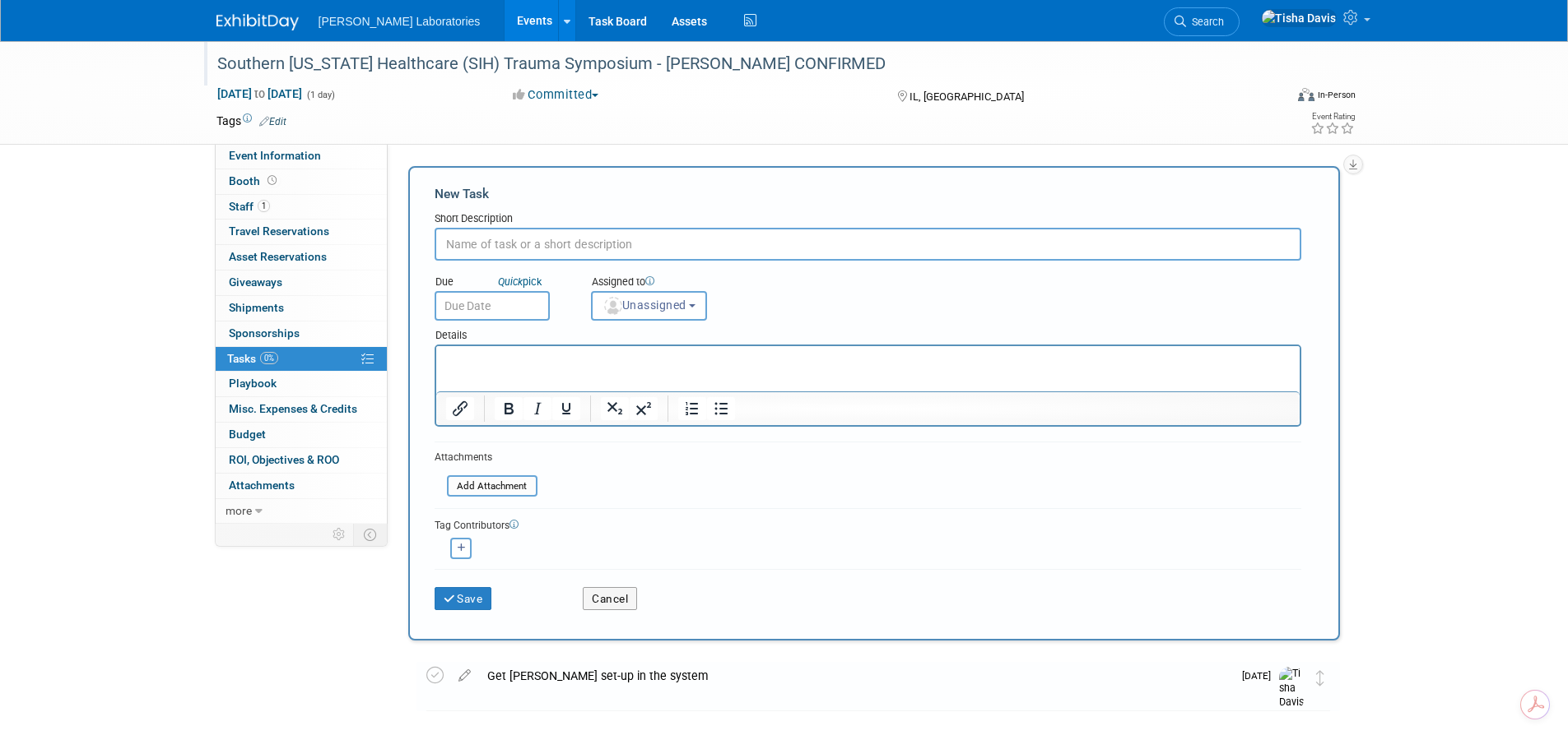
type input "C"
type input "Send forms to Dr. Whiting to get him set up"
click at [478, 309] on input "text" at bounding box center [493, 306] width 116 height 30
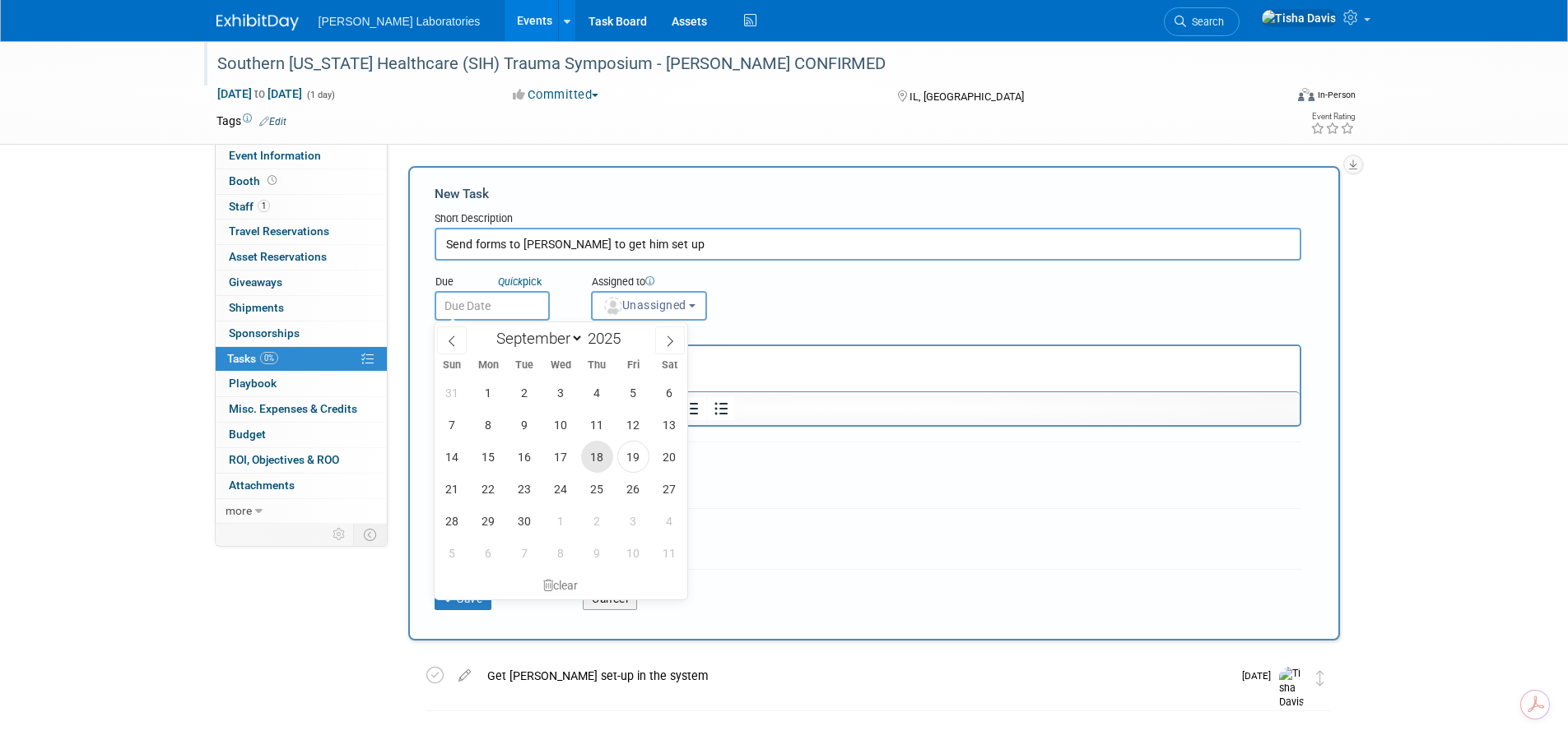
click at [602, 460] on span "18" at bounding box center [597, 456] width 32 height 32
type input "Sep 18, 2025"
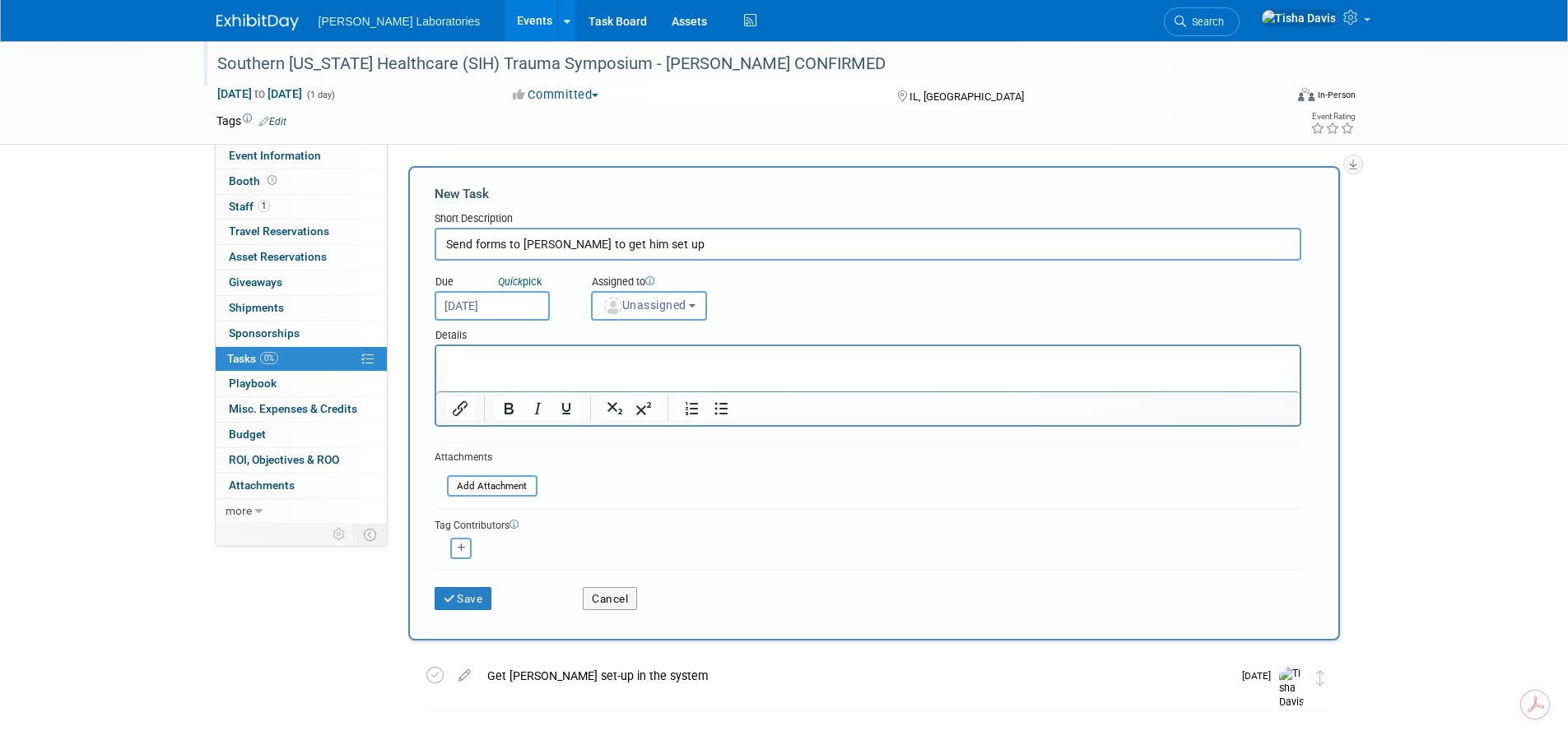
click at [696, 309] on button "Unassigned" at bounding box center [649, 306] width 117 height 30
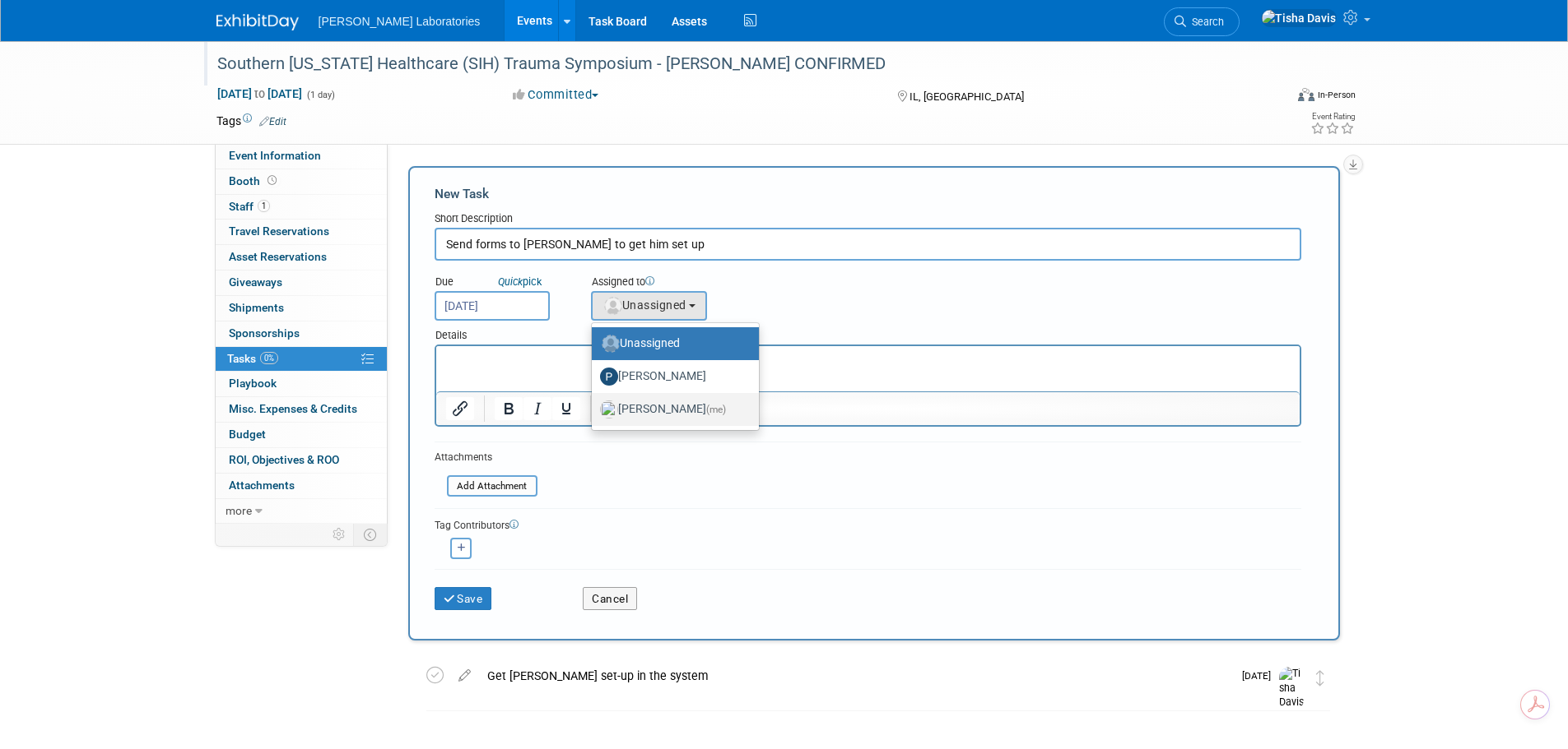
click at [664, 413] on label "Tisha Davis (me)" at bounding box center [671, 410] width 143 height 26
click at [594, 413] on input "Tisha Davis (me)" at bounding box center [588, 407] width 11 height 11
select select "2770856e-d6b1-4121-bfe1-202d7e478624"
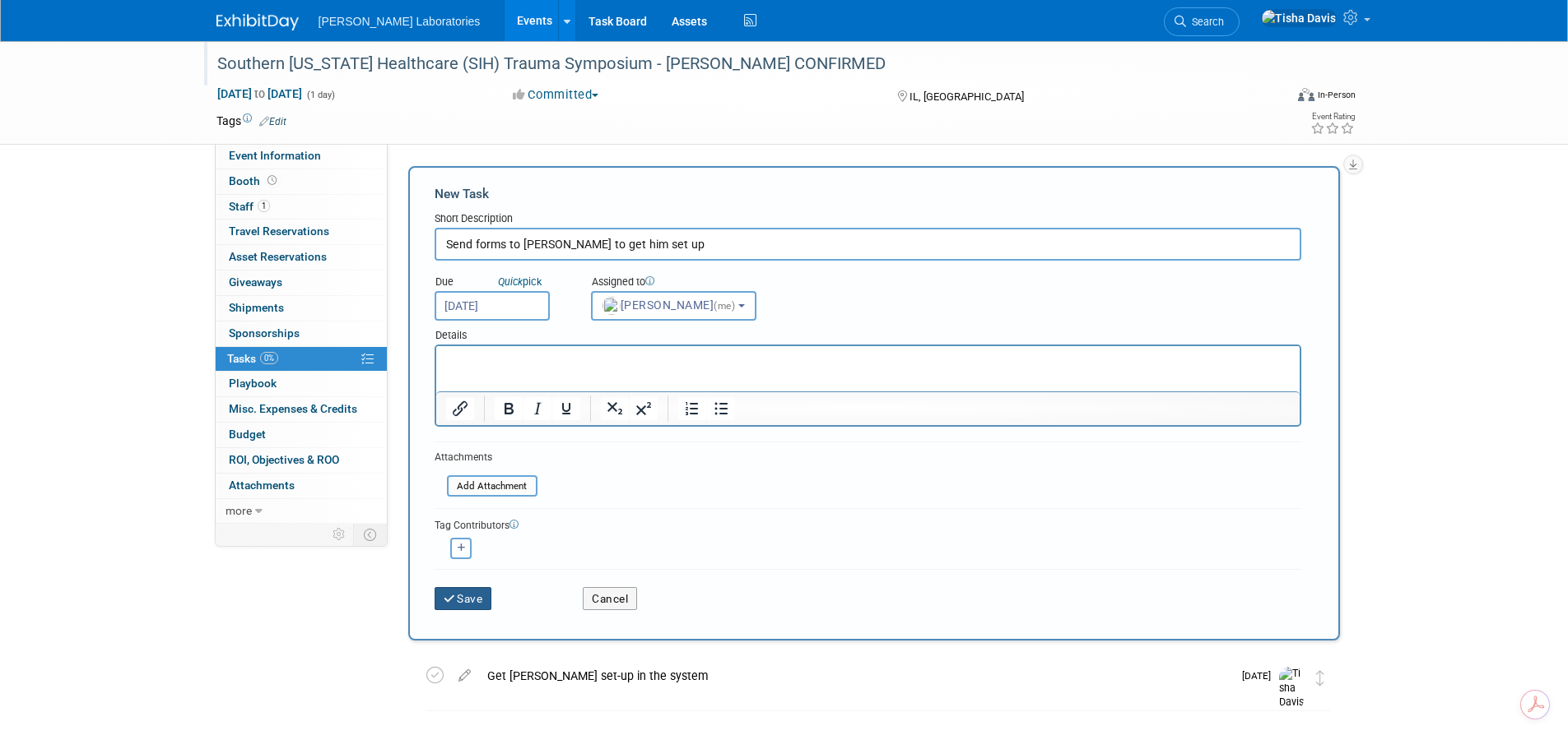
click at [462, 602] on button "Save" at bounding box center [464, 599] width 58 height 23
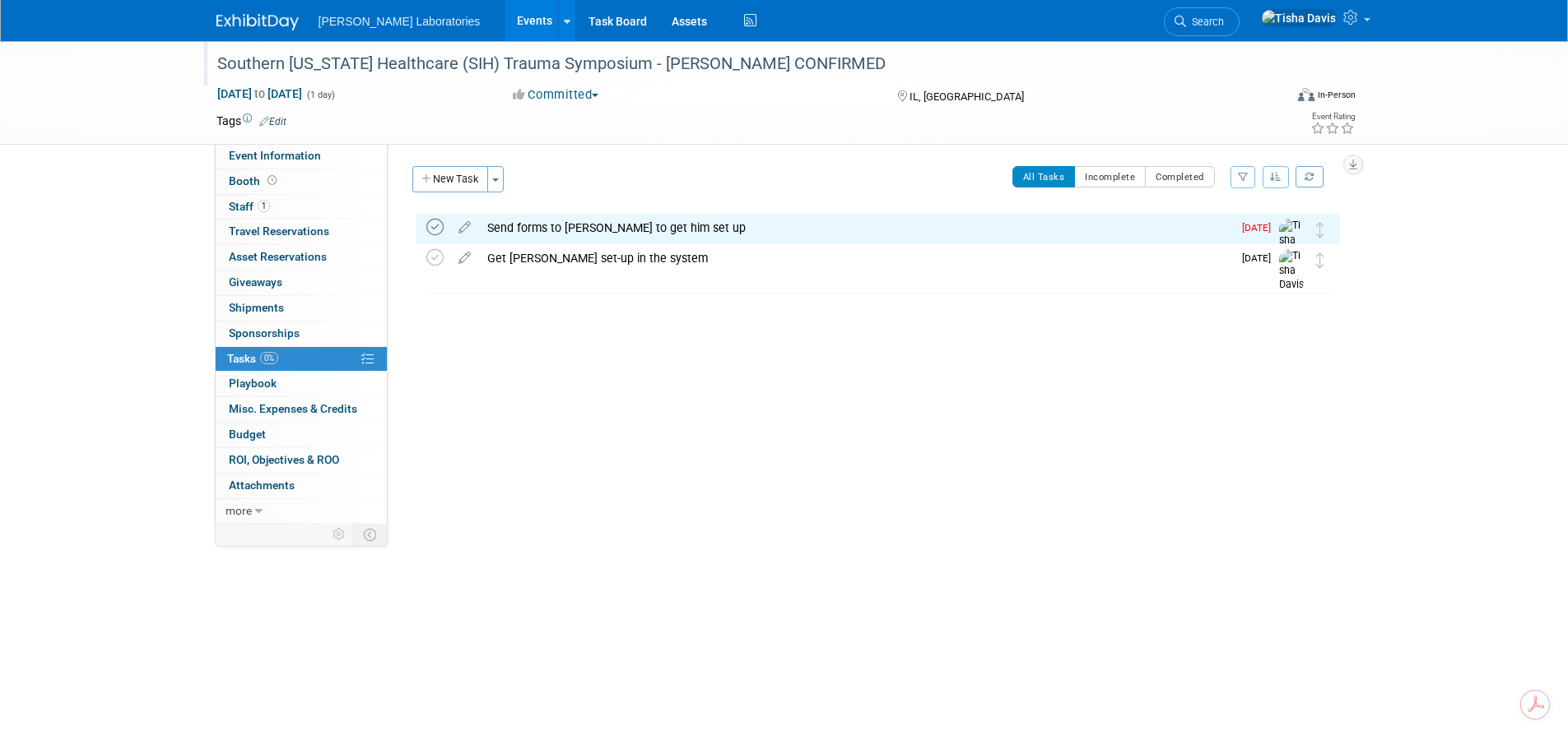
click at [430, 225] on icon at bounding box center [435, 227] width 17 height 17
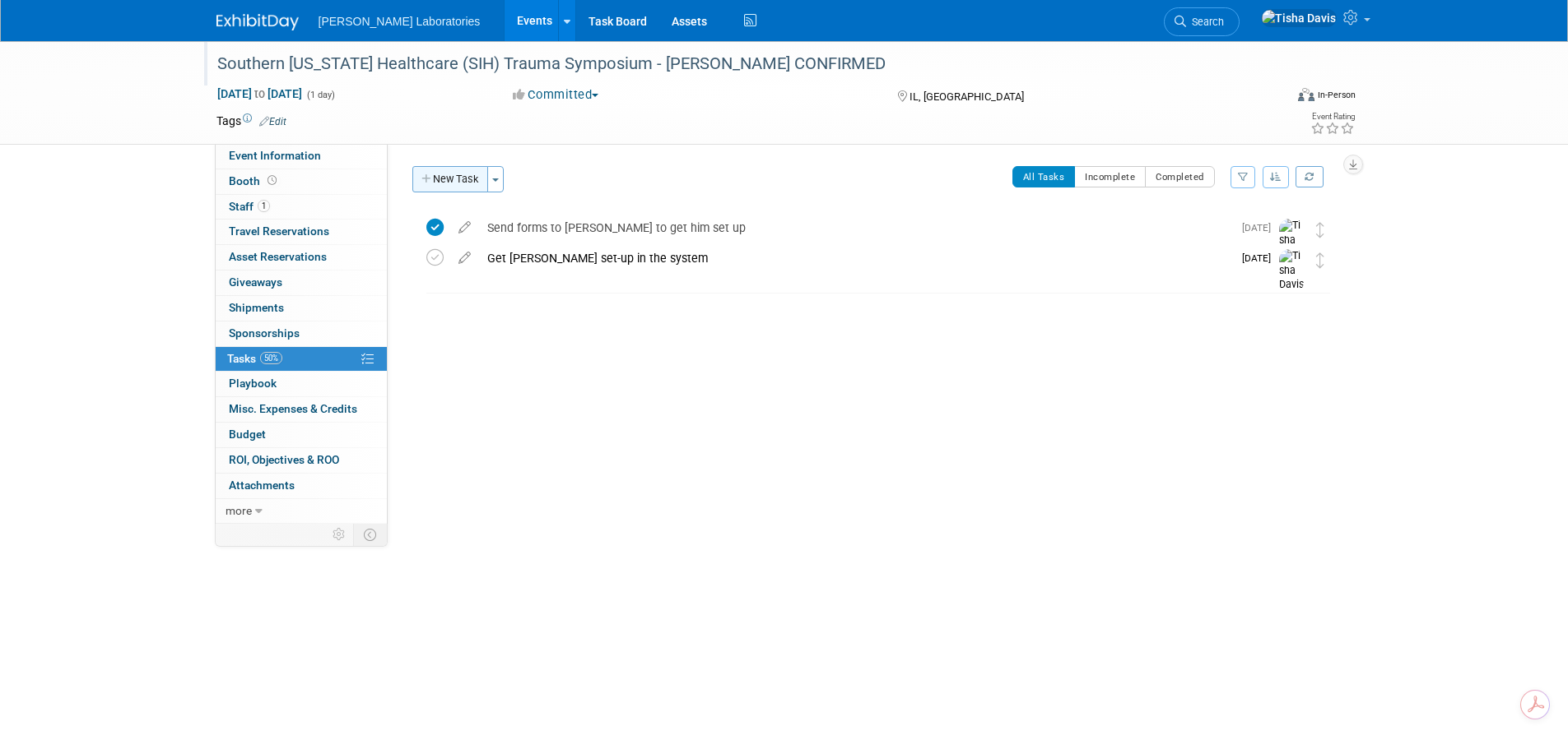
click at [453, 177] on button "New Task" at bounding box center [451, 179] width 76 height 26
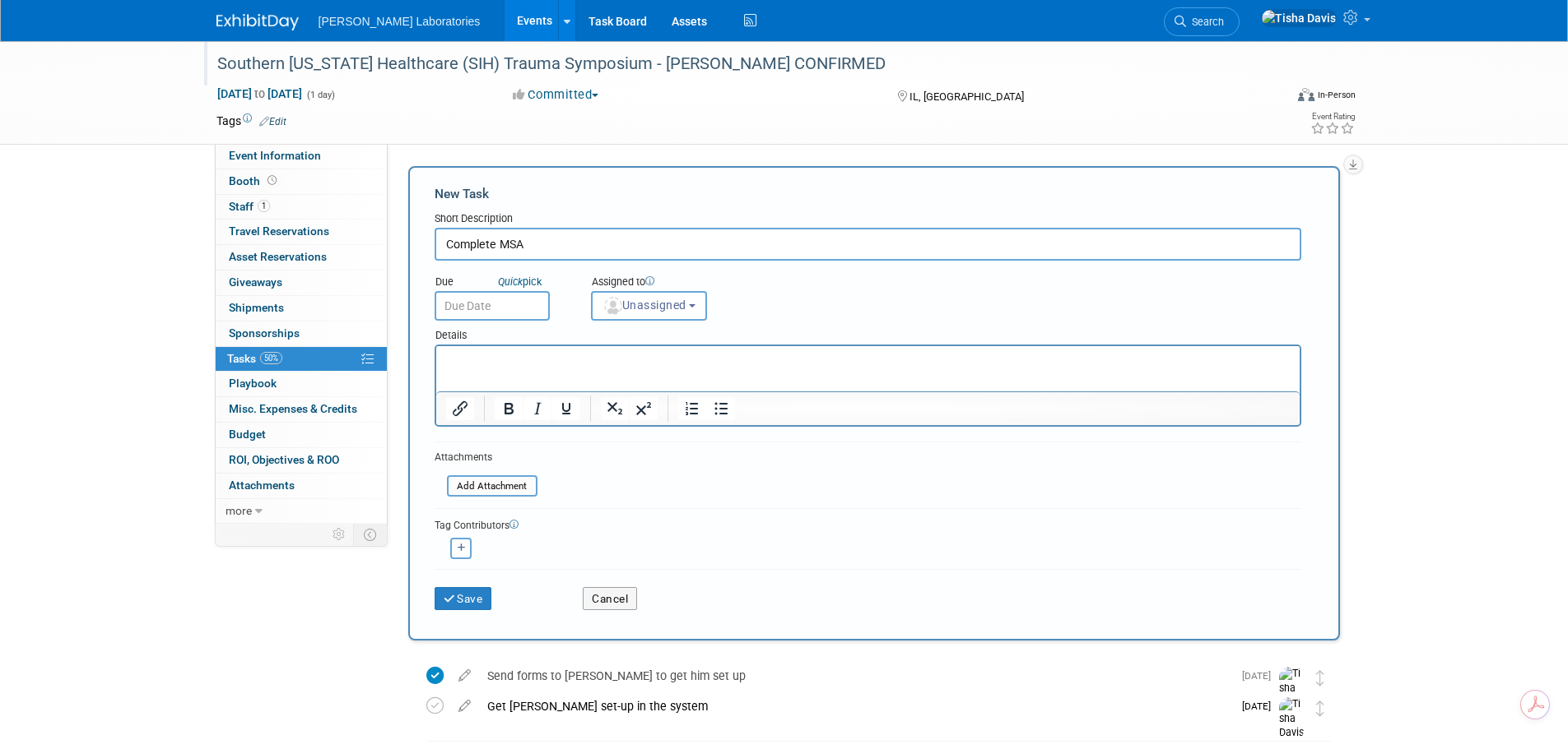
type input "Complete MSA"
click at [512, 300] on input "text" at bounding box center [493, 306] width 116 height 30
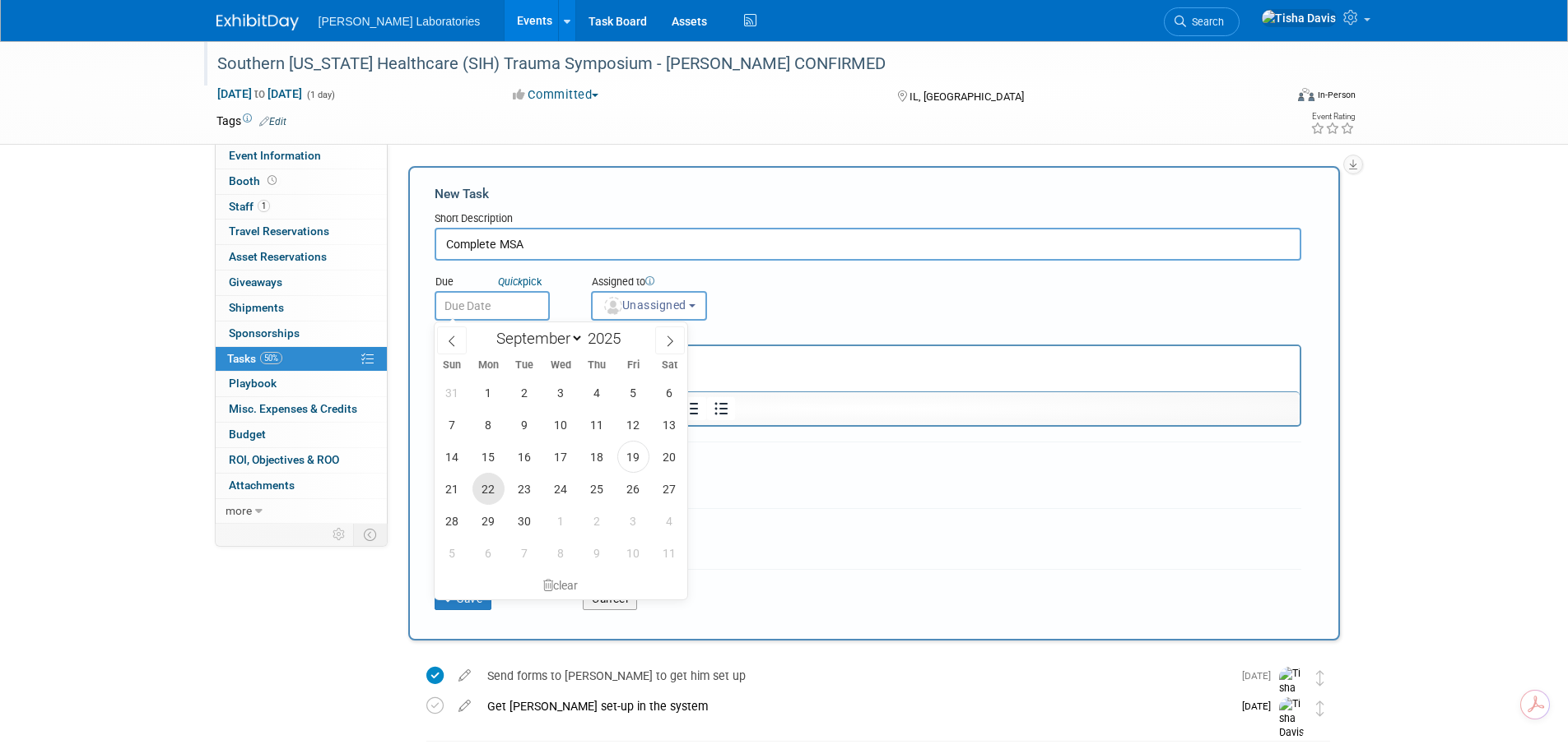
click at [489, 492] on span "22" at bounding box center [488, 488] width 32 height 32
type input "Sep 22, 2025"
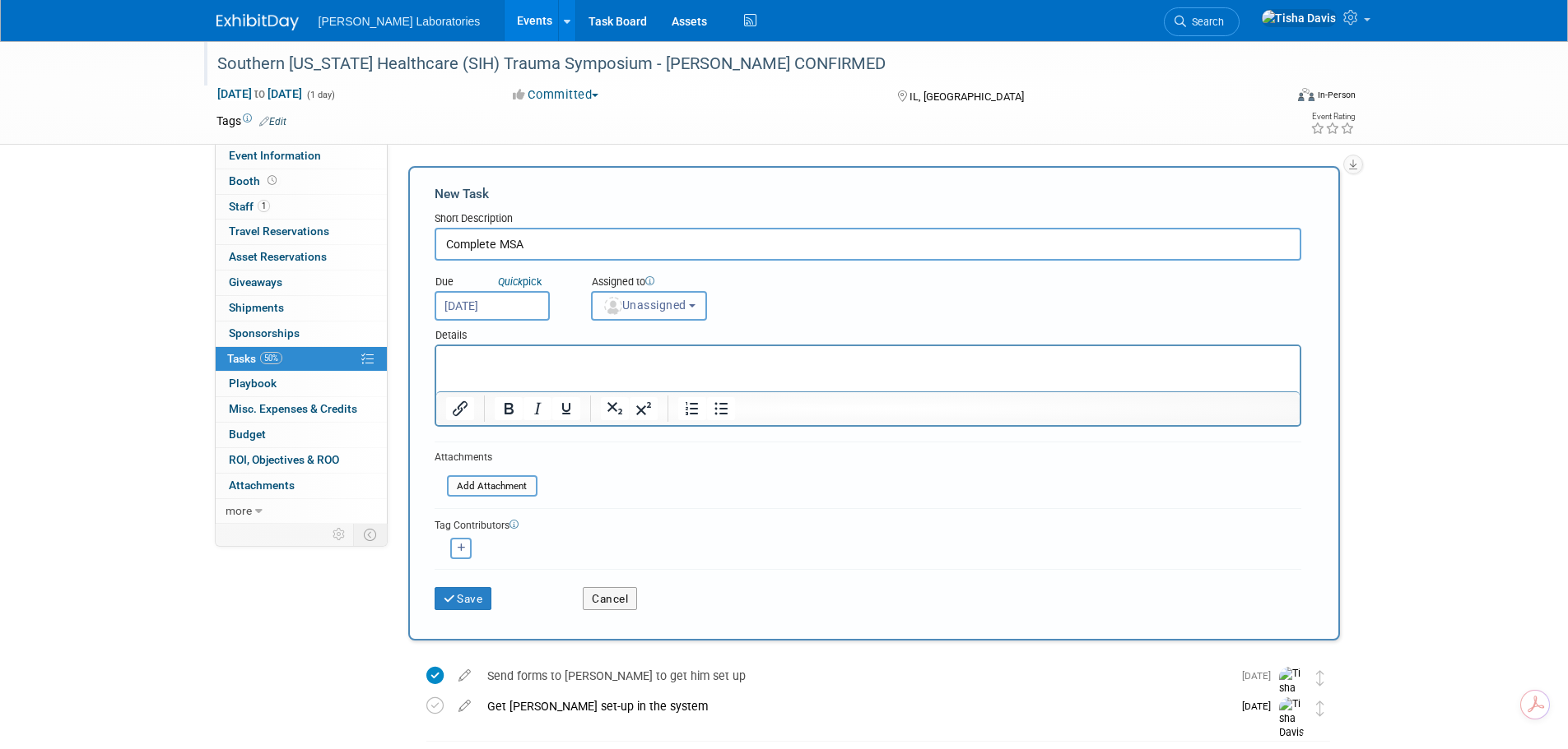
click at [681, 302] on span "Unassigned" at bounding box center [645, 305] width 84 height 13
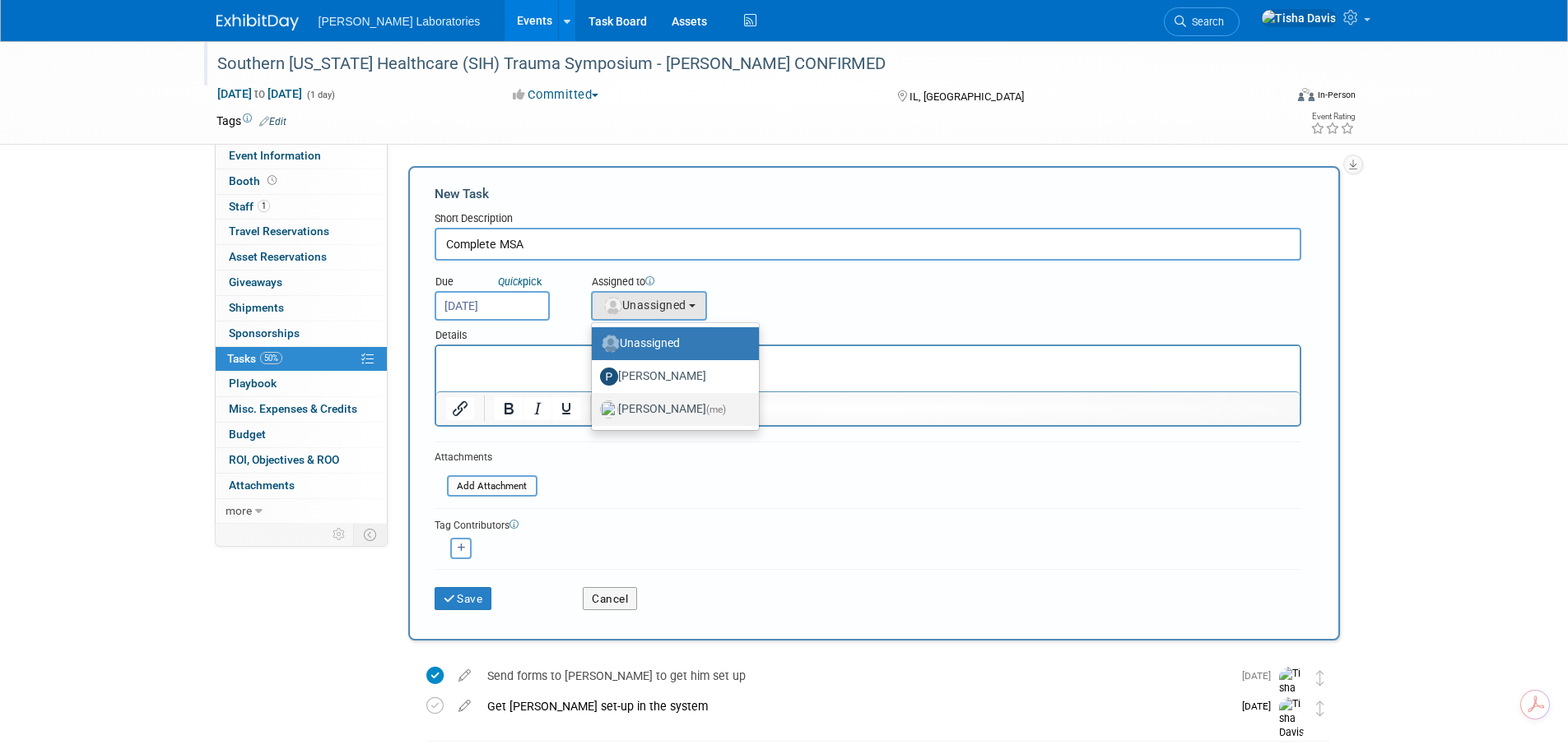
click at [662, 413] on label "Tisha Davis (me)" at bounding box center [671, 410] width 143 height 26
click at [594, 413] on input "Tisha Davis (me)" at bounding box center [588, 407] width 11 height 11
select select "2770856e-d6b1-4121-bfe1-202d7e478624"
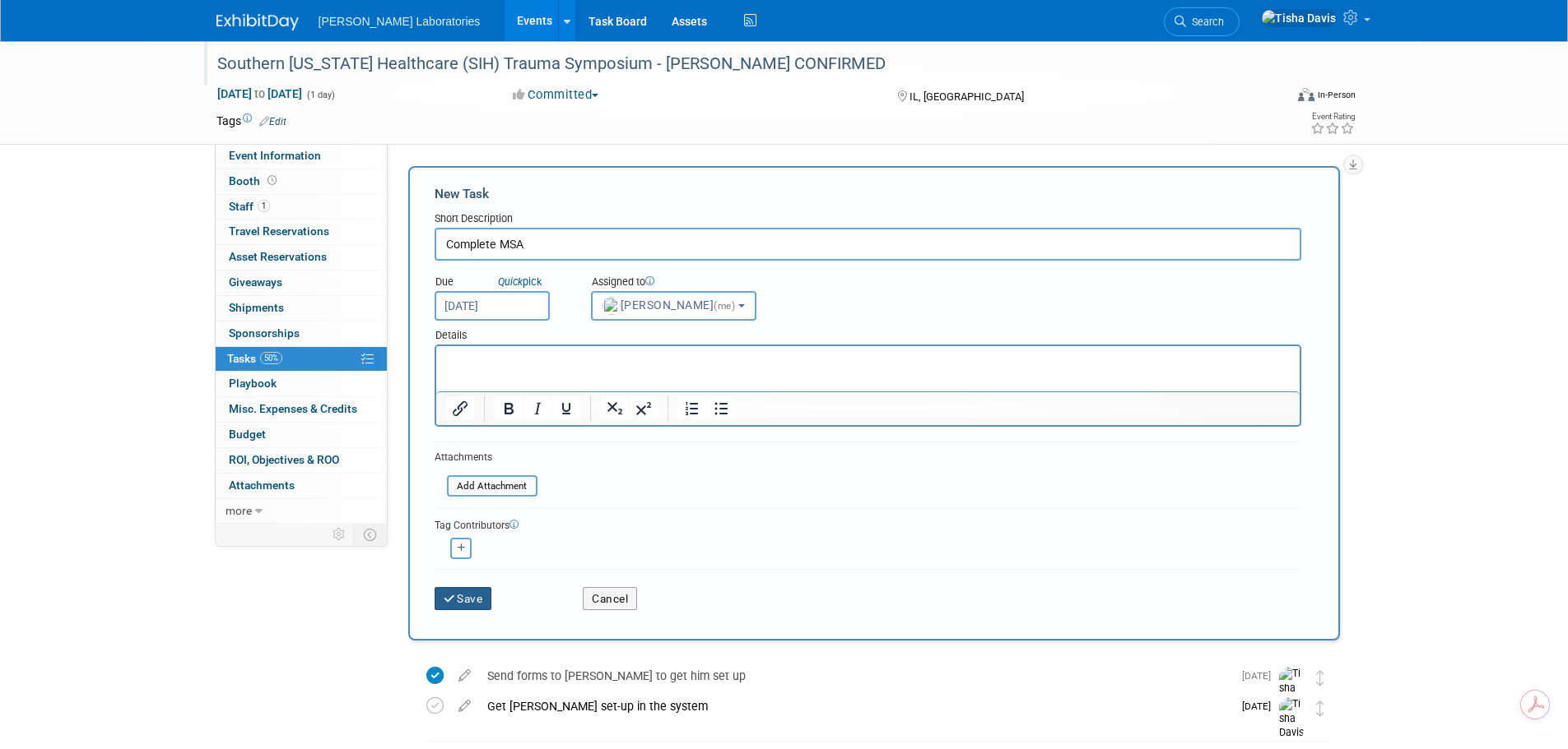
click at [463, 603] on button "Save" at bounding box center [464, 599] width 58 height 23
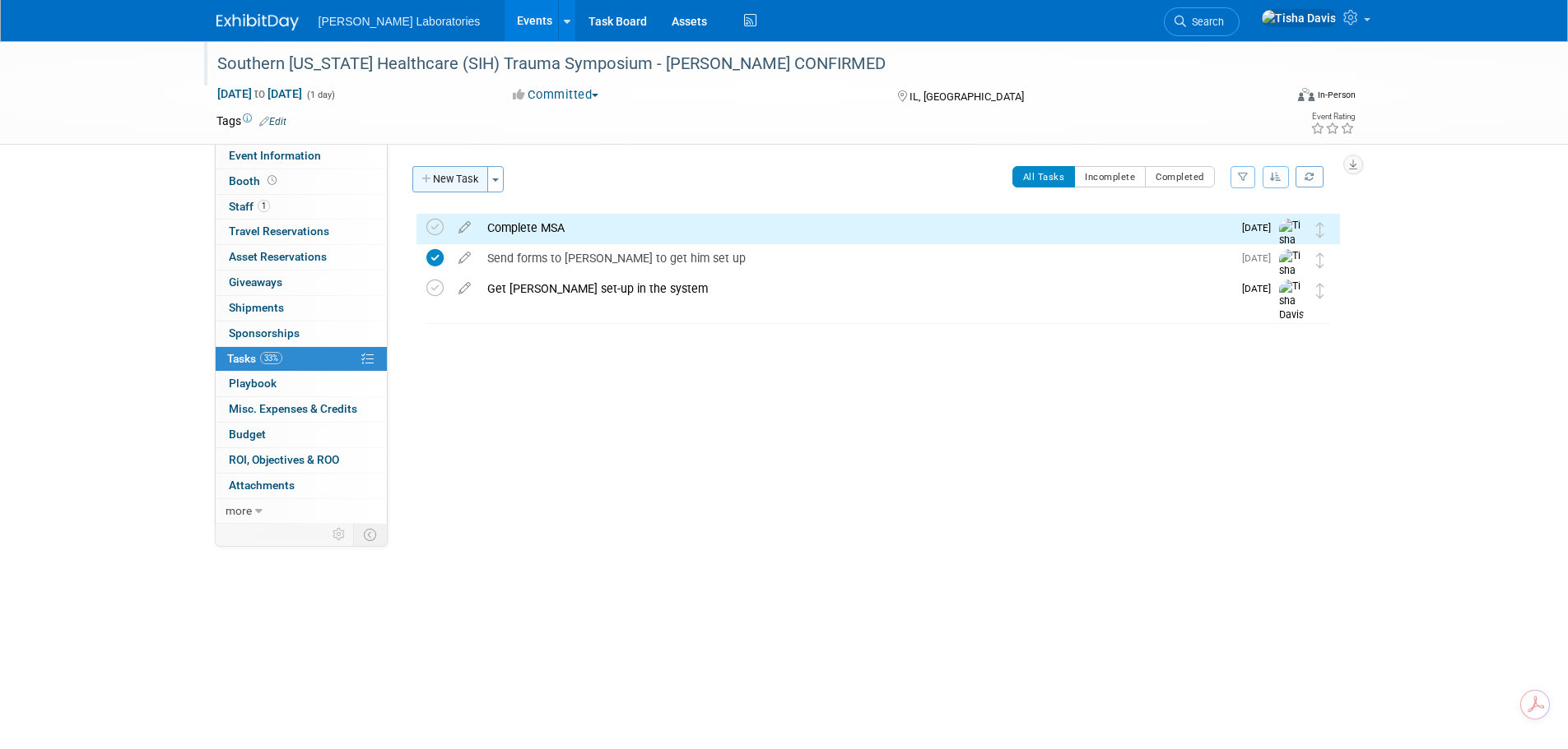
click at [447, 181] on button "New Task" at bounding box center [451, 179] width 76 height 26
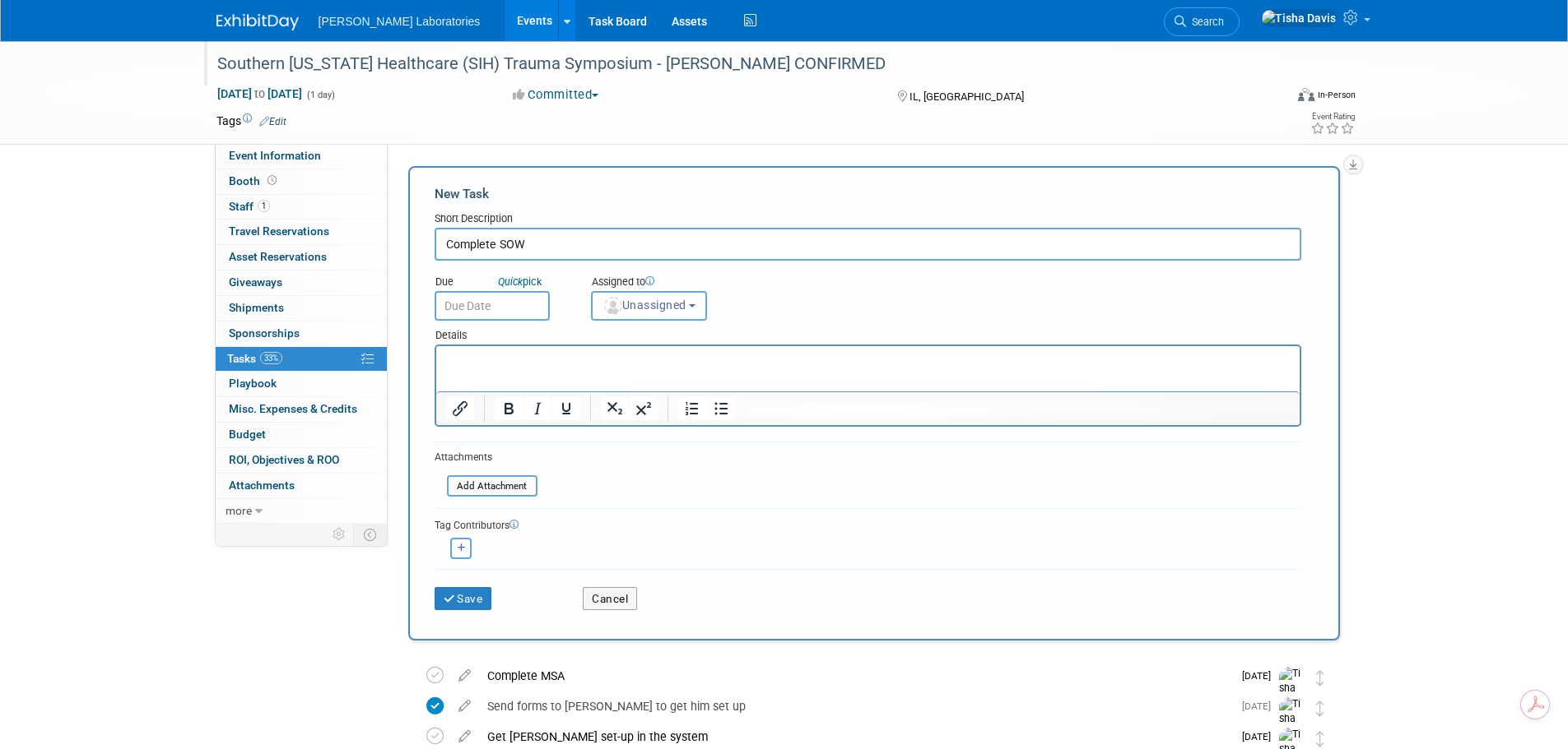
type input "Complete SOW"
click at [514, 301] on input "text" at bounding box center [493, 306] width 116 height 30
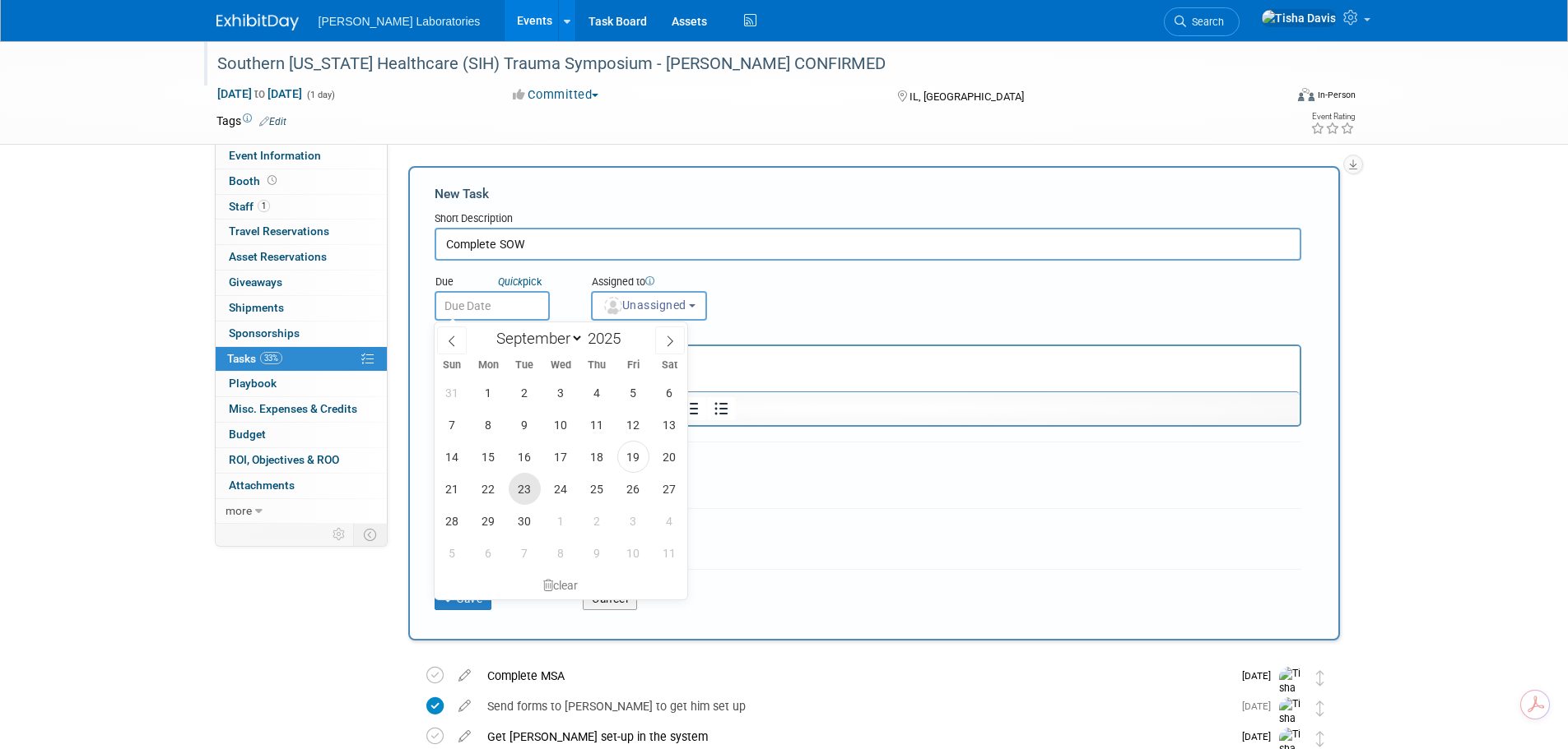
click at [521, 489] on span "23" at bounding box center [524, 488] width 32 height 32
type input "Sep 23, 2025"
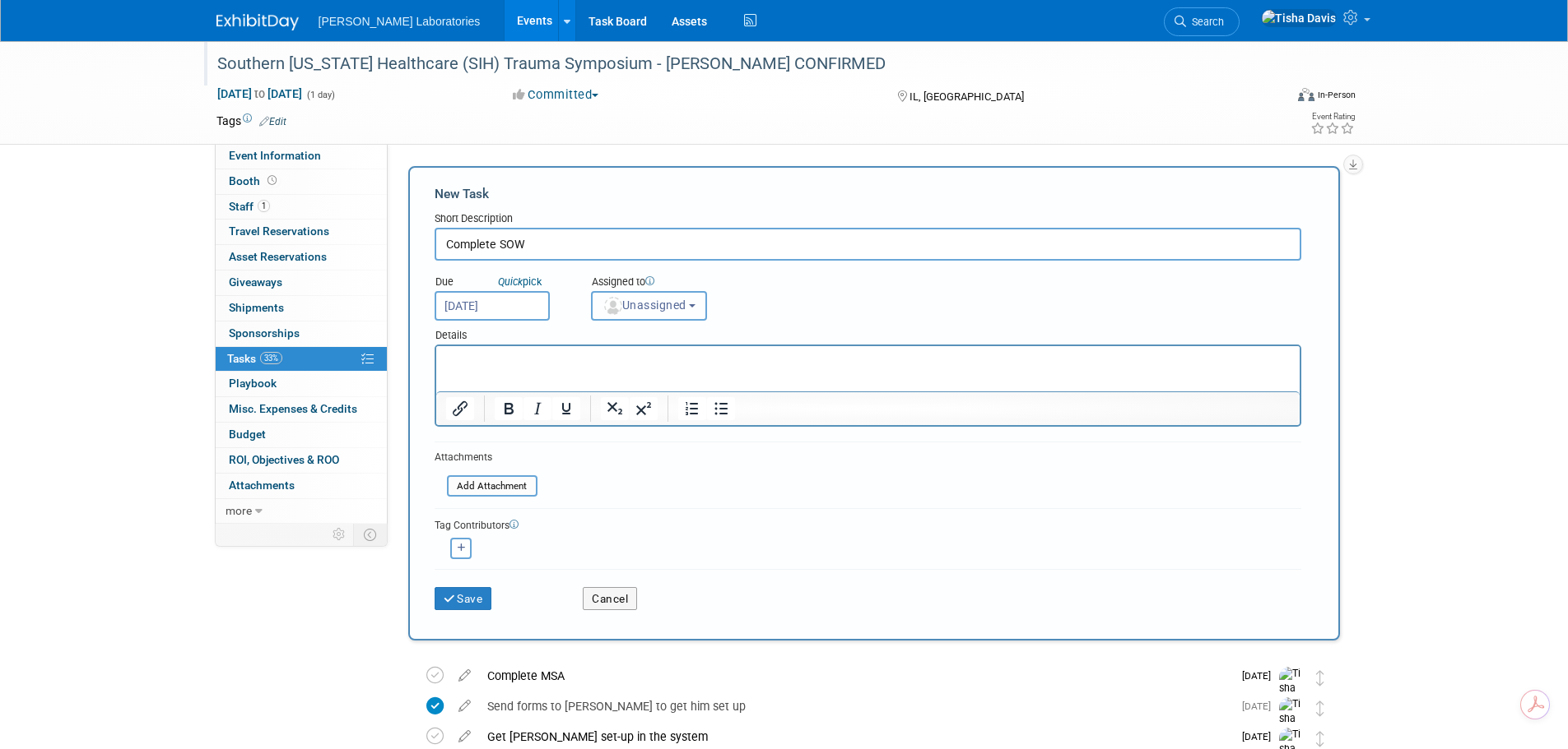
click at [706, 311] on button "Unassigned" at bounding box center [649, 306] width 117 height 30
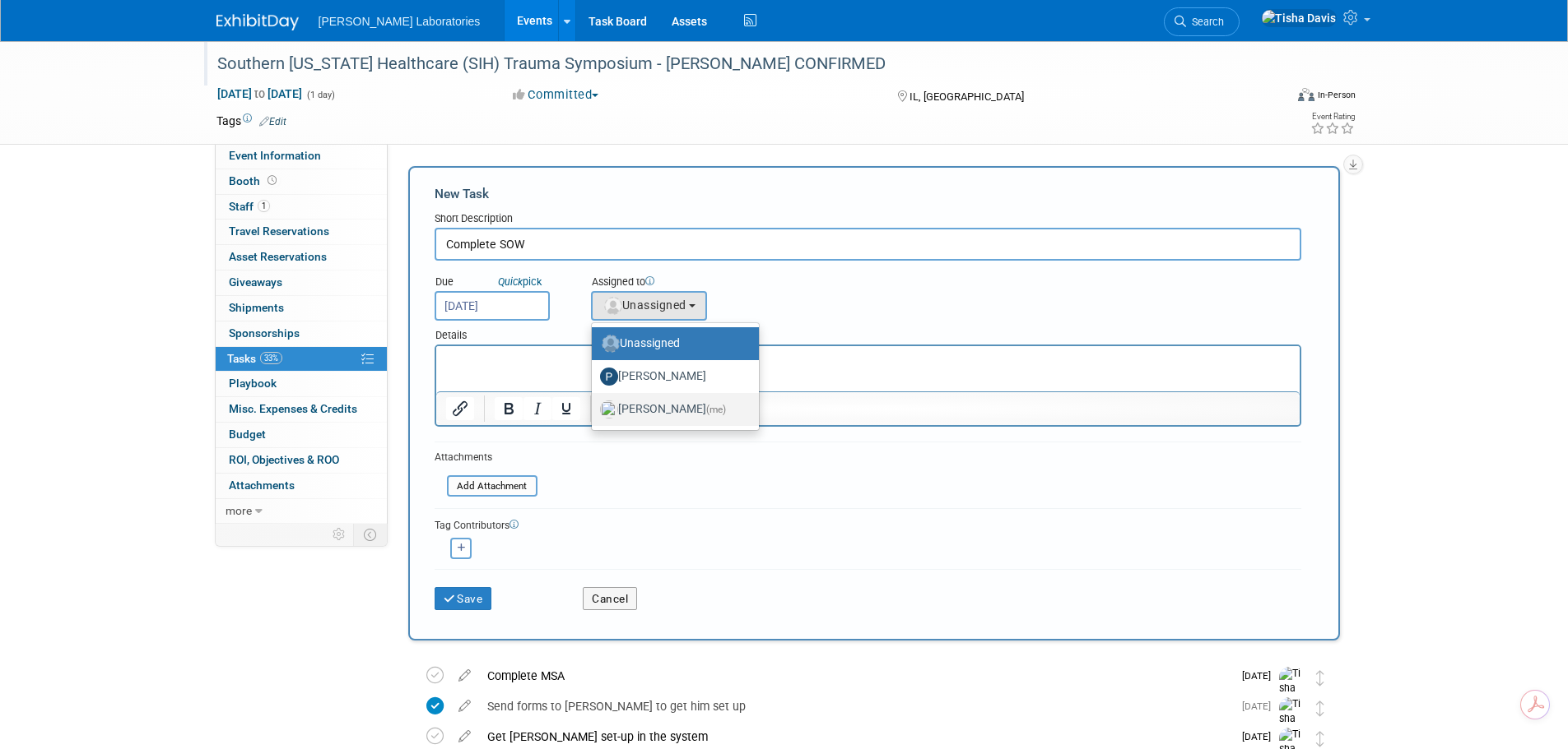
click at [661, 413] on label "Tisha Davis (me)" at bounding box center [671, 410] width 143 height 26
click at [594, 413] on input "Tisha Davis (me)" at bounding box center [588, 407] width 11 height 11
select select "2770856e-d6b1-4121-bfe1-202d7e478624"
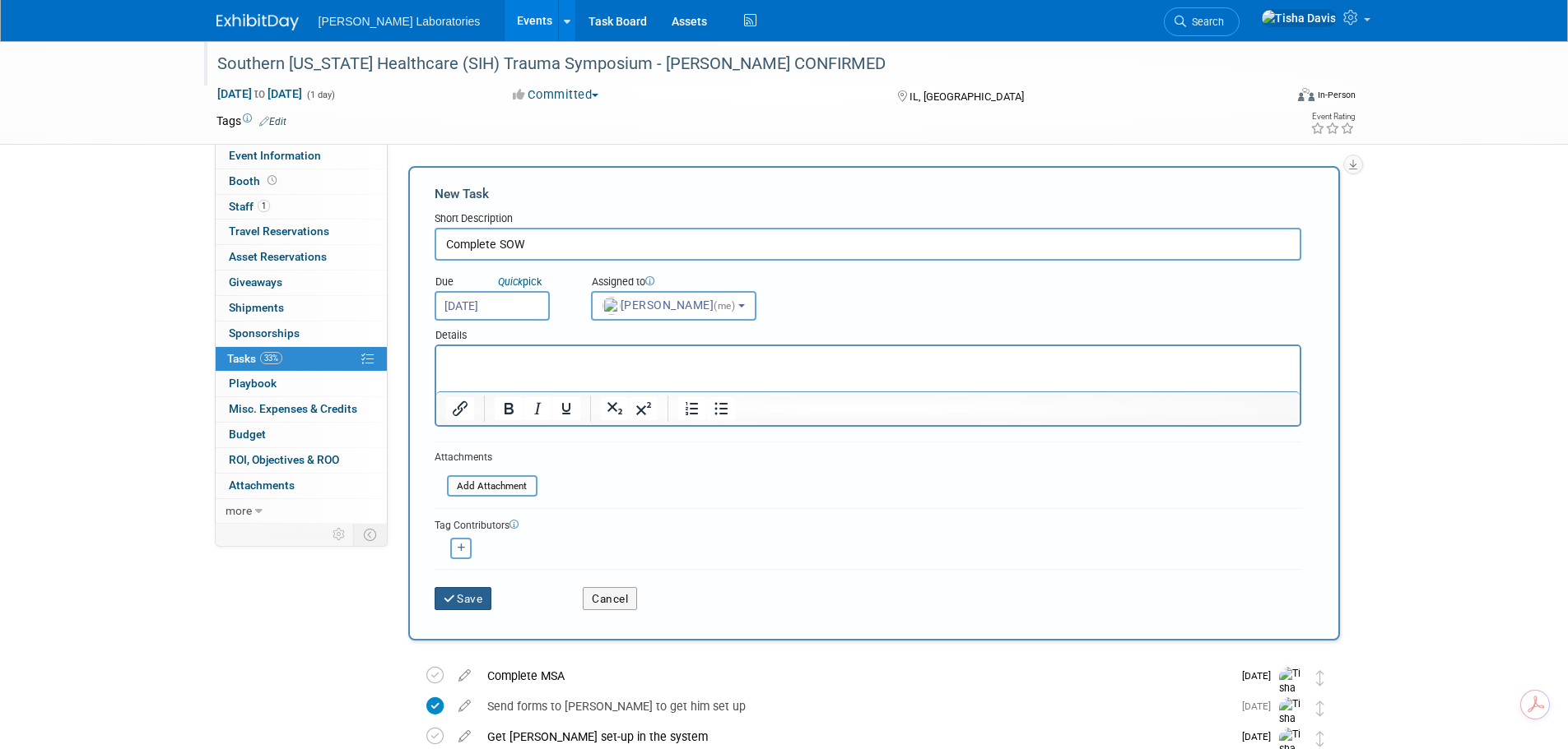
click at [470, 601] on button "Save" at bounding box center [464, 599] width 58 height 23
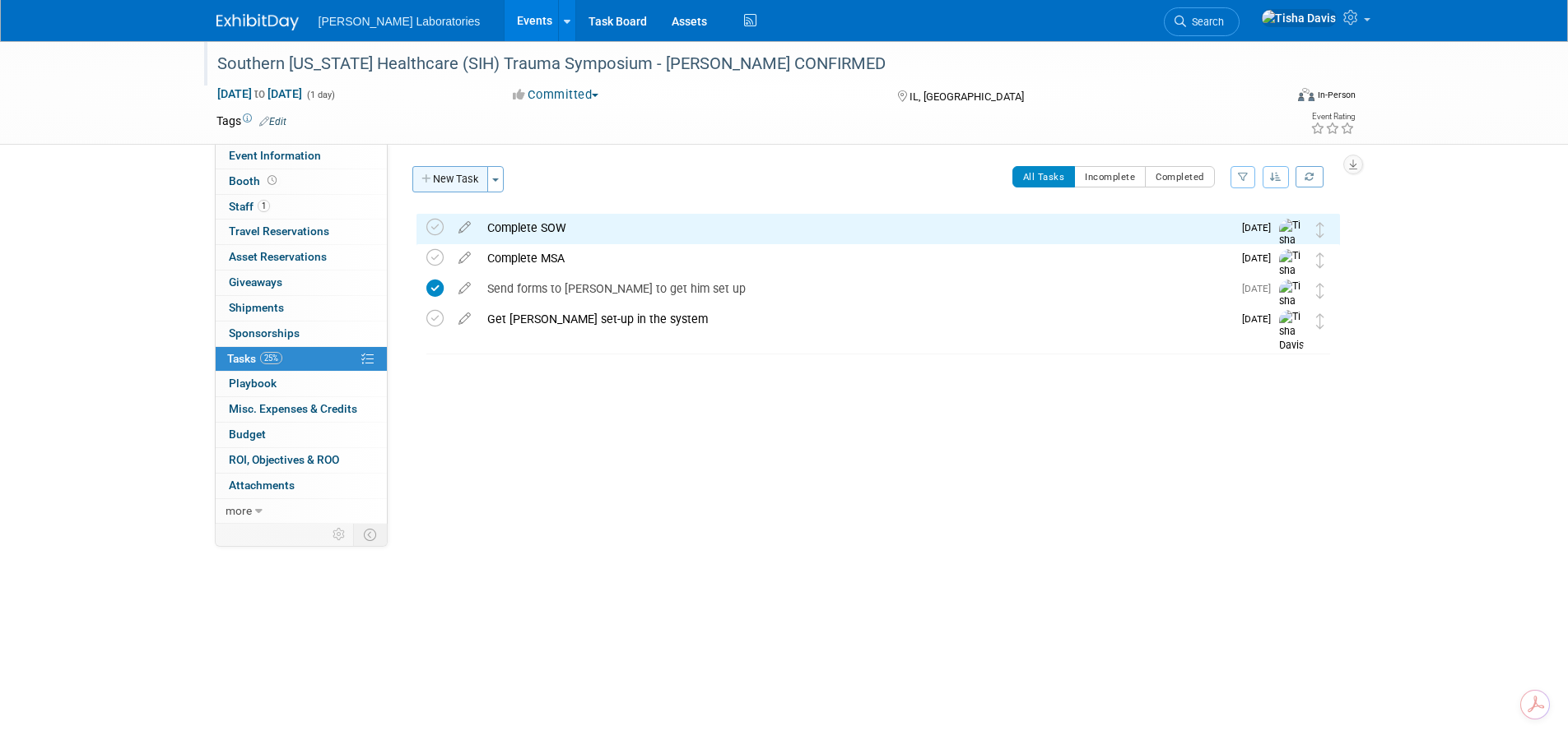
click at [449, 181] on button "New Task" at bounding box center [451, 179] width 76 height 26
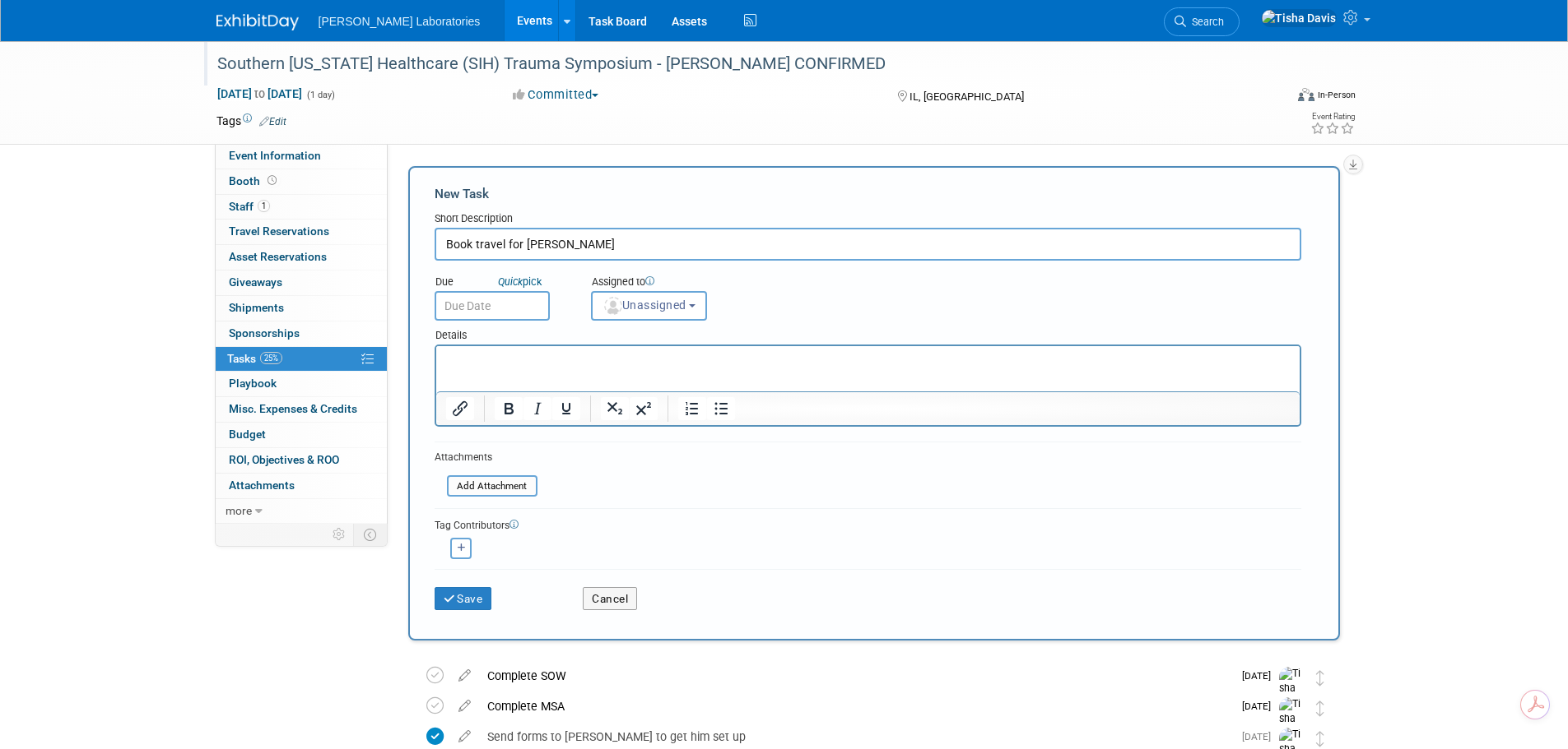
type input "Book travel for Dr. Whiting"
click at [529, 309] on input "text" at bounding box center [493, 306] width 116 height 30
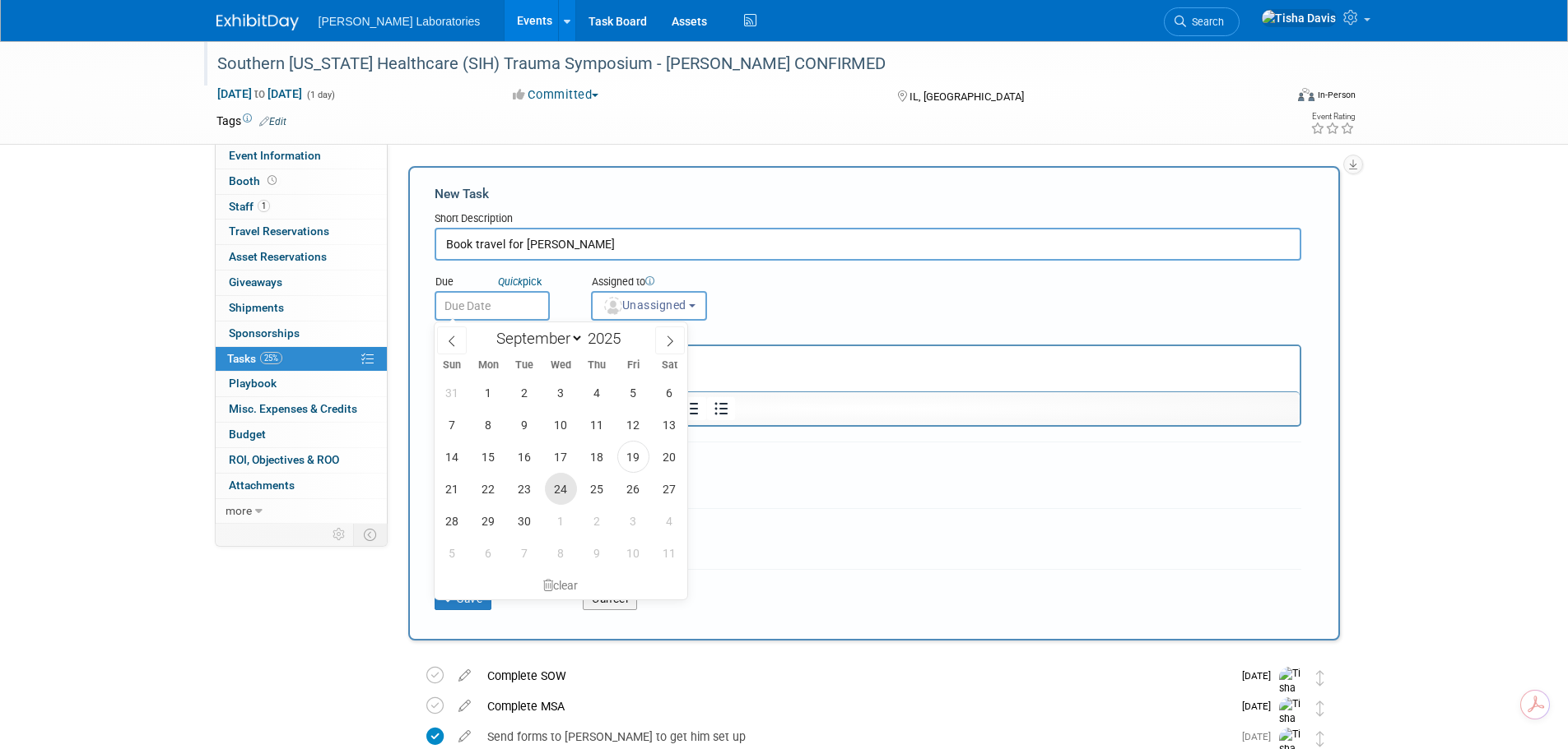
click at [566, 491] on span "24" at bounding box center [560, 488] width 32 height 32
type input "Sep 24, 2025"
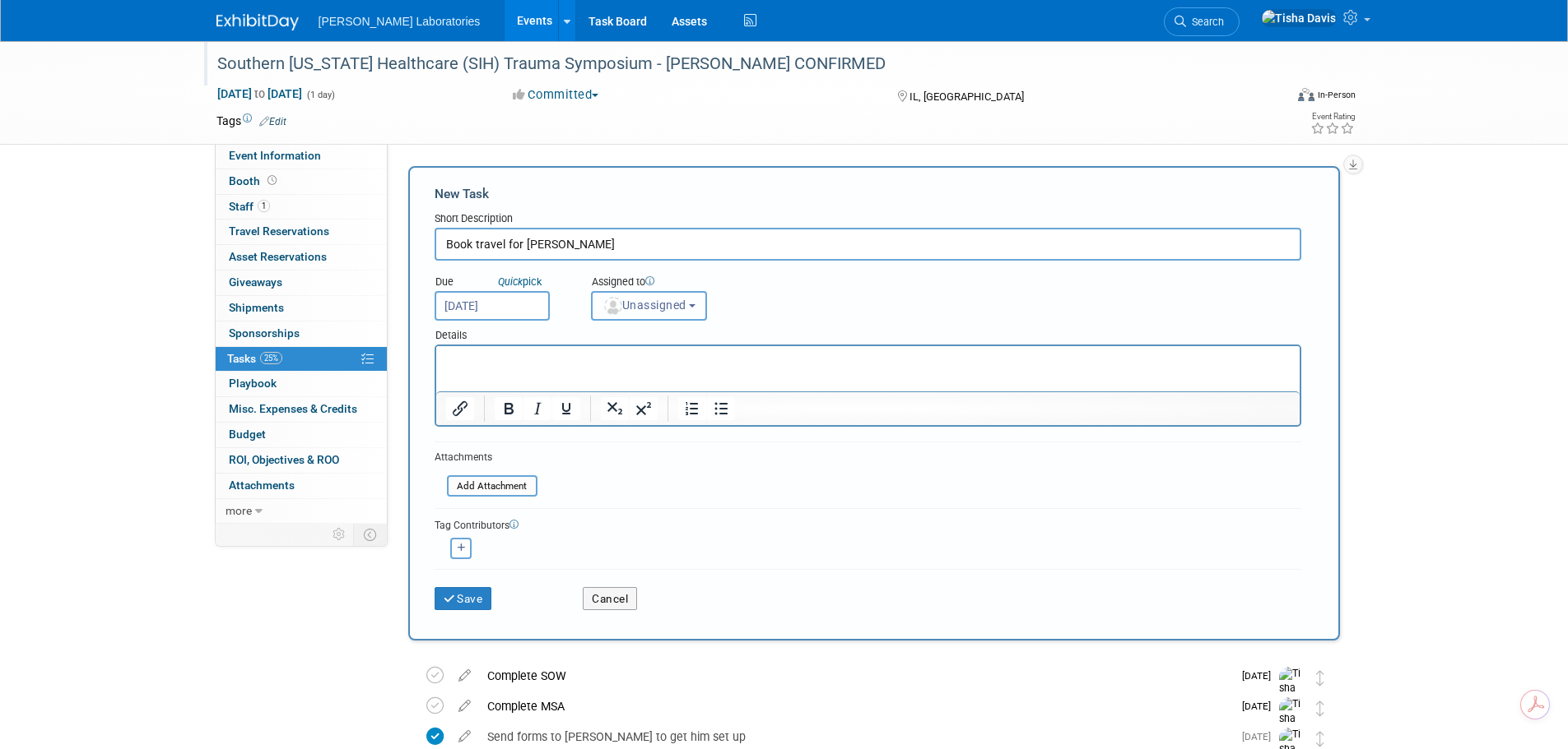
click at [696, 304] on b "button" at bounding box center [692, 306] width 7 height 3
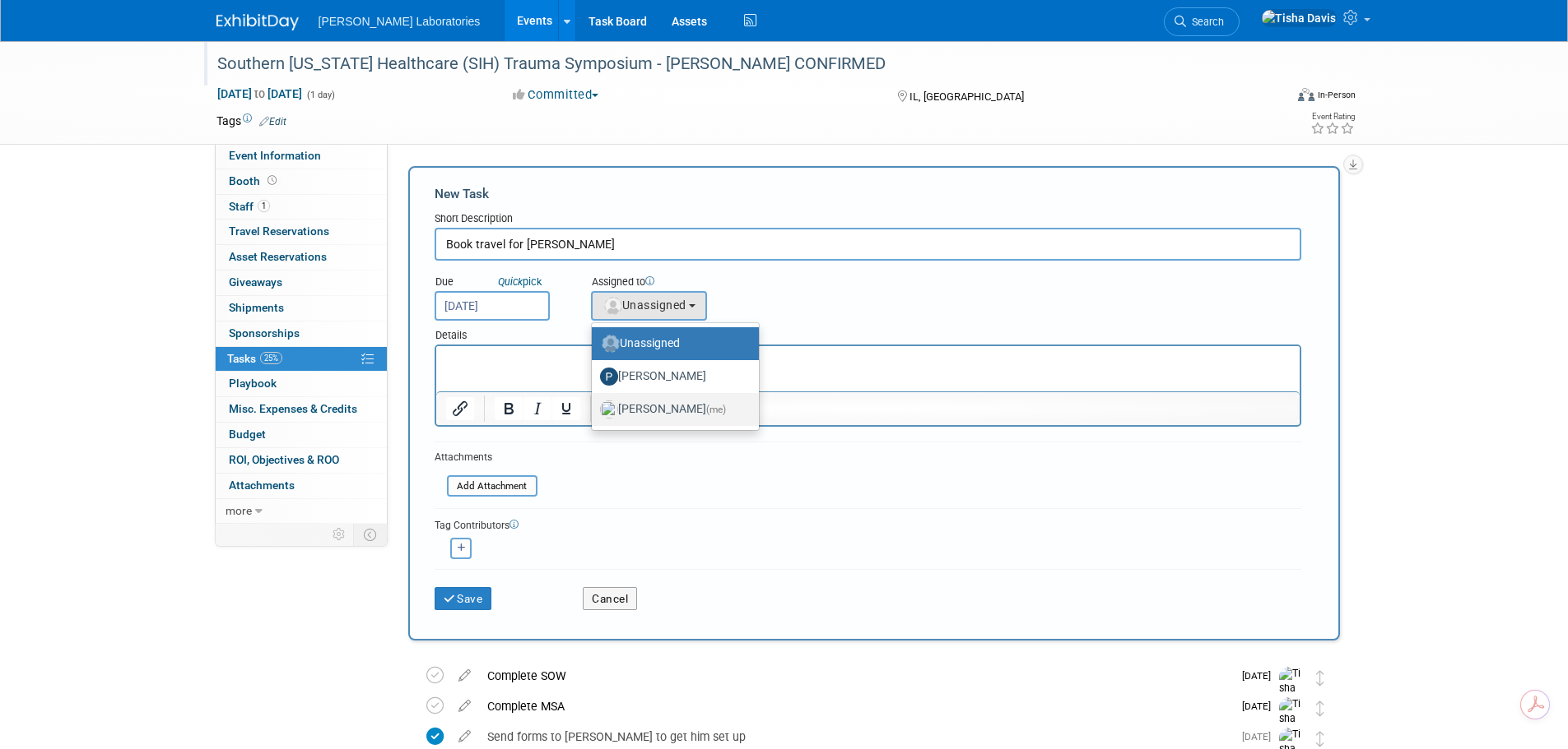
click at [649, 412] on label "Tisha Davis (me)" at bounding box center [671, 410] width 143 height 26
click at [594, 412] on input "Tisha Davis (me)" at bounding box center [588, 407] width 11 height 11
select select "2770856e-d6b1-4121-bfe1-202d7e478624"
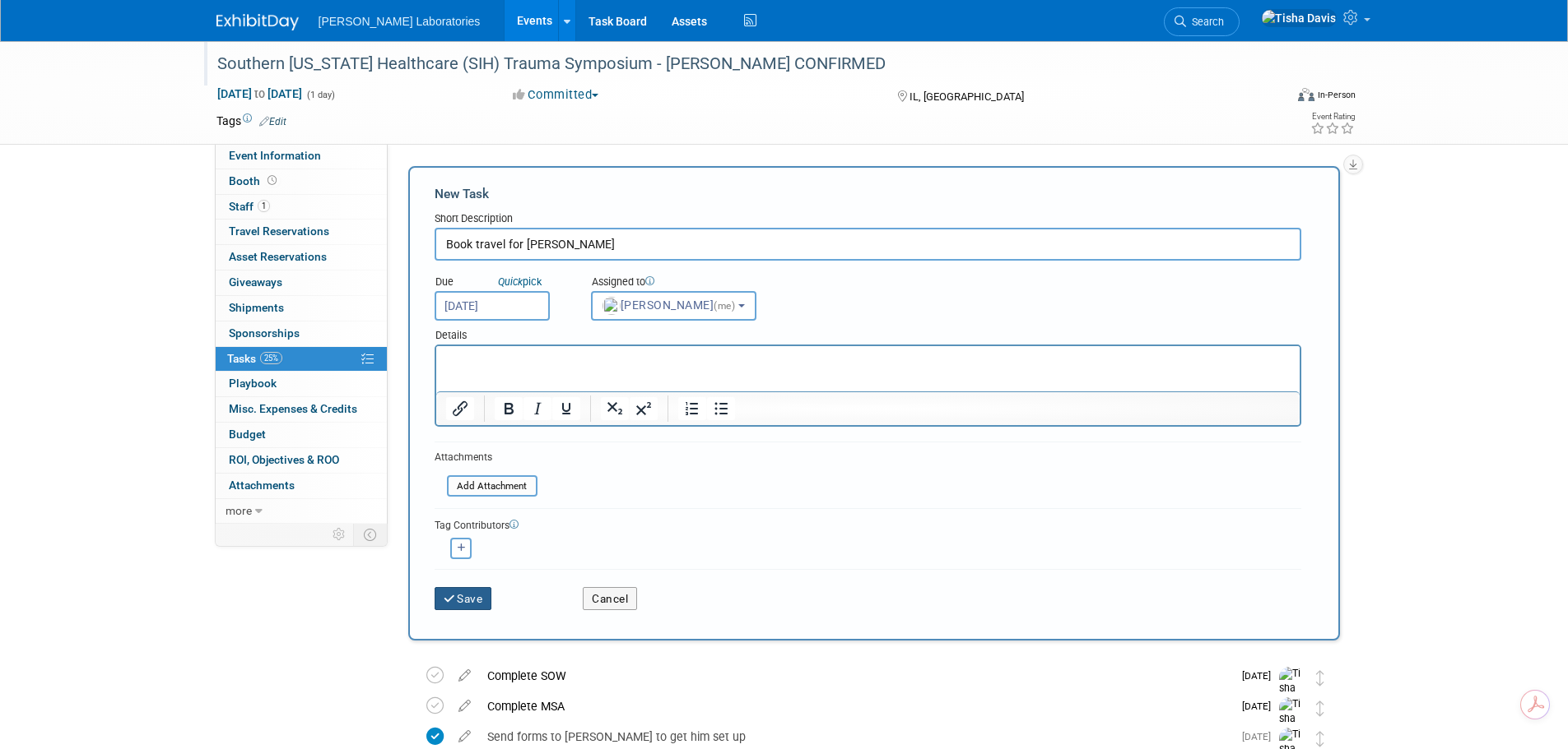
click at [471, 599] on button "Save" at bounding box center [464, 599] width 58 height 23
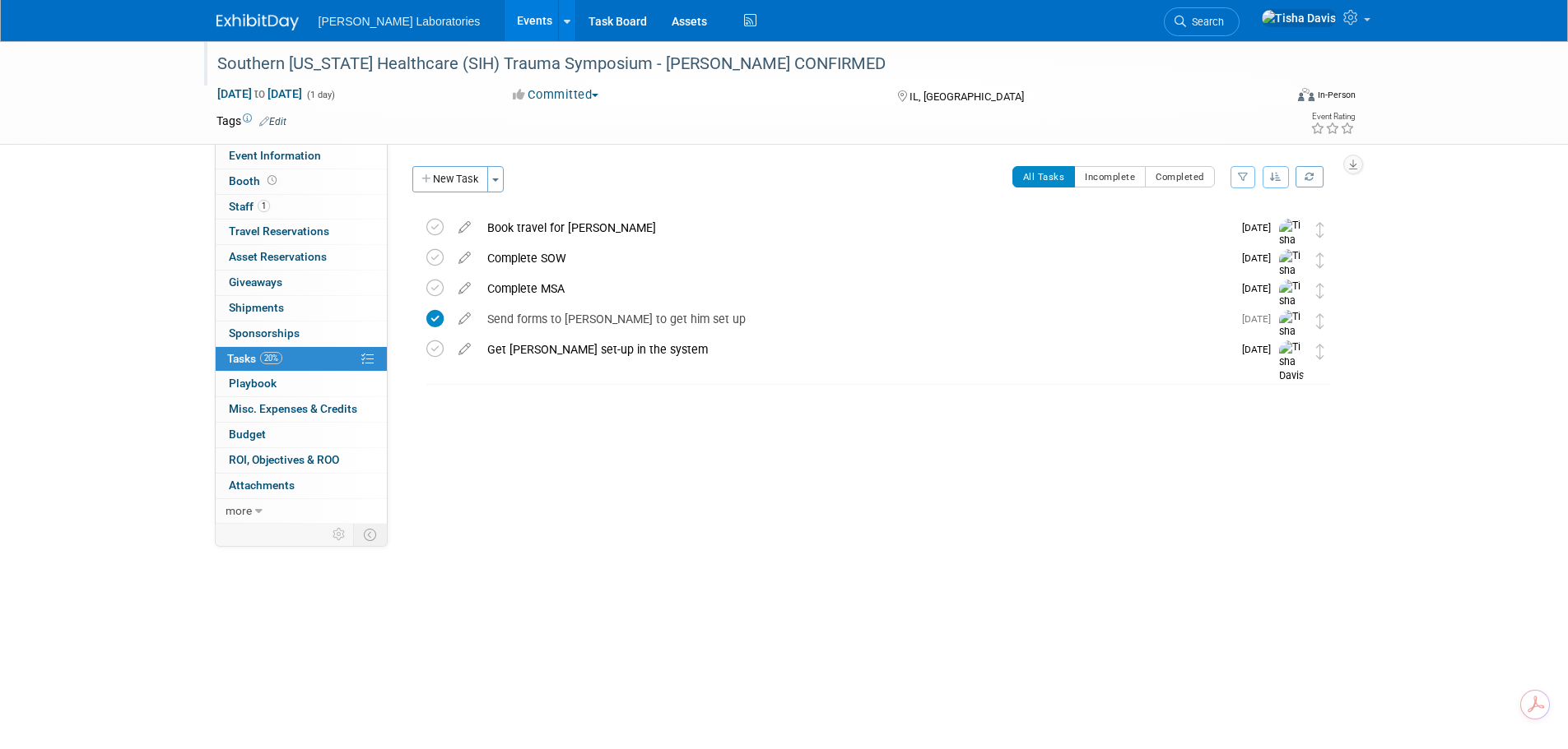
click at [504, 23] on link "Events" at bounding box center [534, 21] width 60 height 41
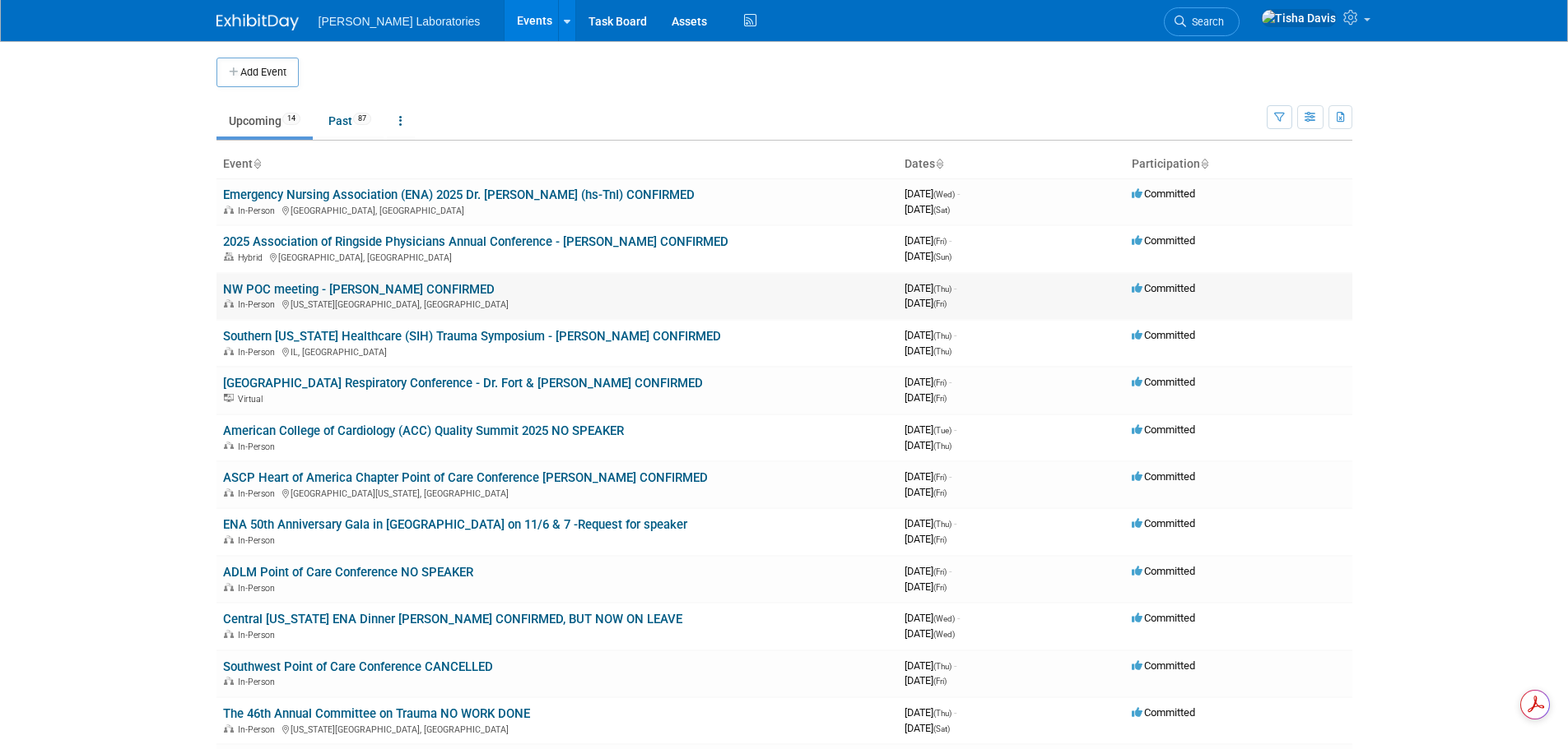
click at [405, 287] on link "NW POC meeting - [PERSON_NAME] CONFIRMED" at bounding box center [358, 290] width 272 height 15
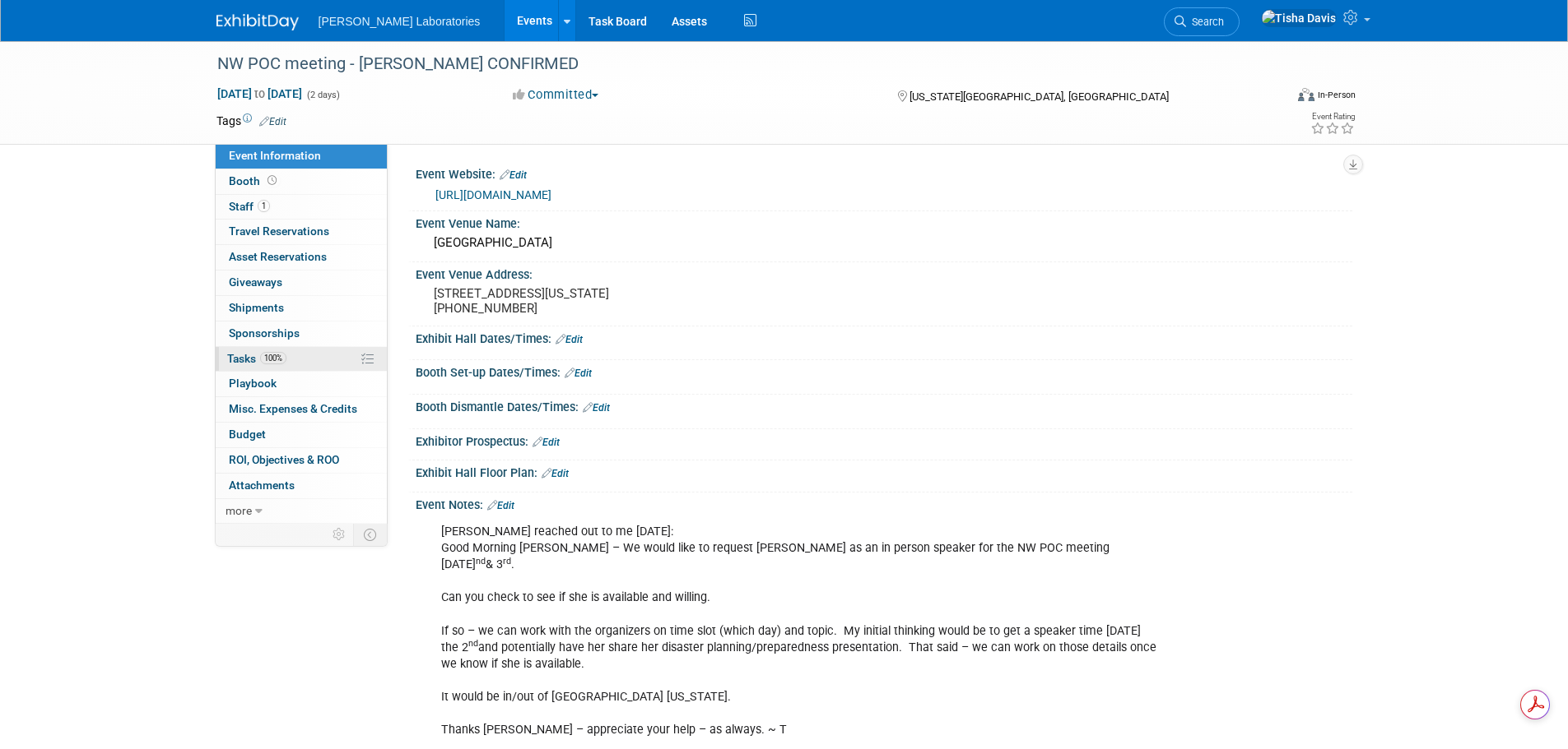
click at [238, 357] on span "Tasks 100%" at bounding box center [257, 359] width 59 height 13
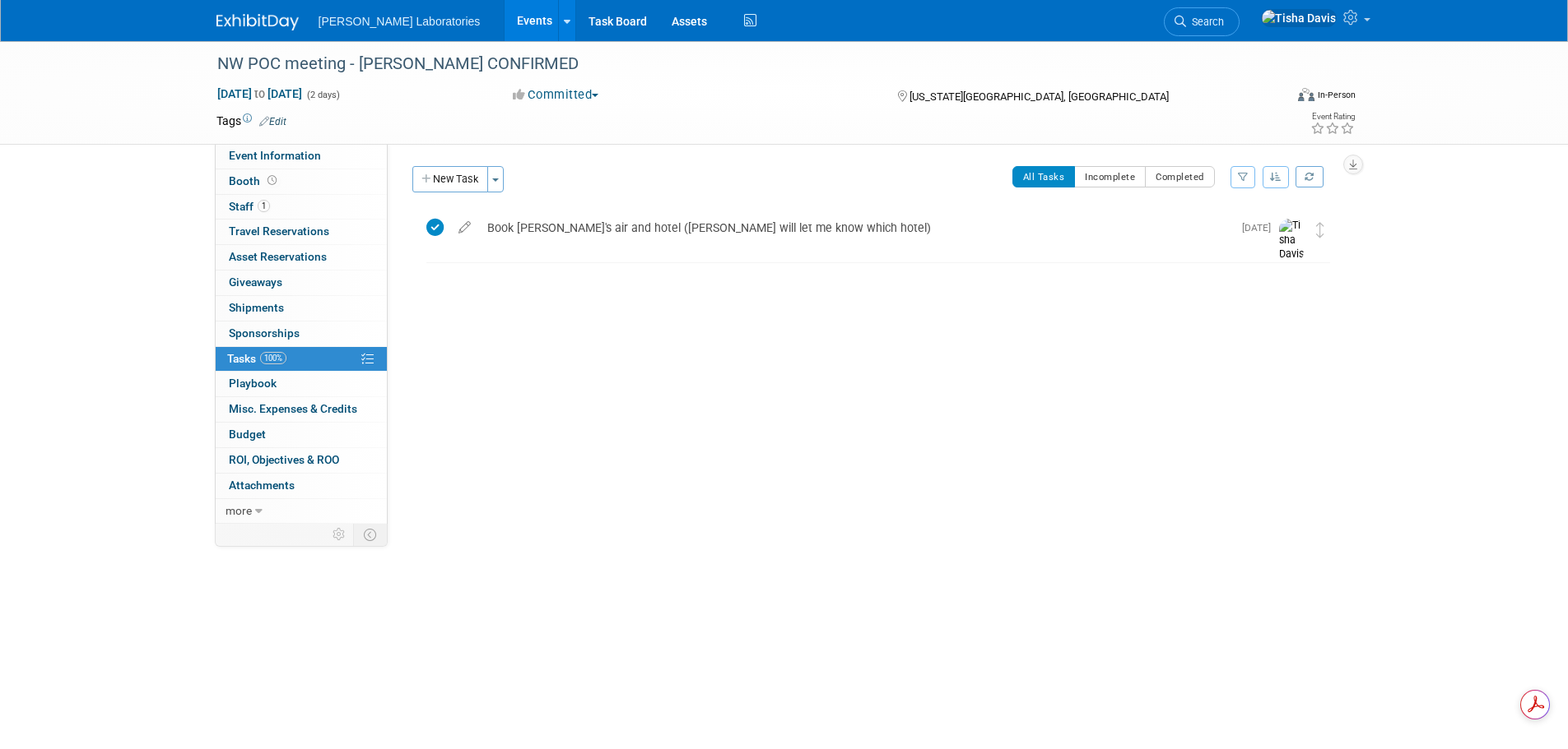
drag, startPoint x: 442, startPoint y: 177, endPoint x: 460, endPoint y: 296, distance: 120.4
click at [460, 296] on div "New Task Toggle Dropdown Create a new task for this event Copy tasks from anoth…" at bounding box center [870, 261] width 940 height 192
click at [244, 160] on span "Event Information" at bounding box center [275, 155] width 92 height 13
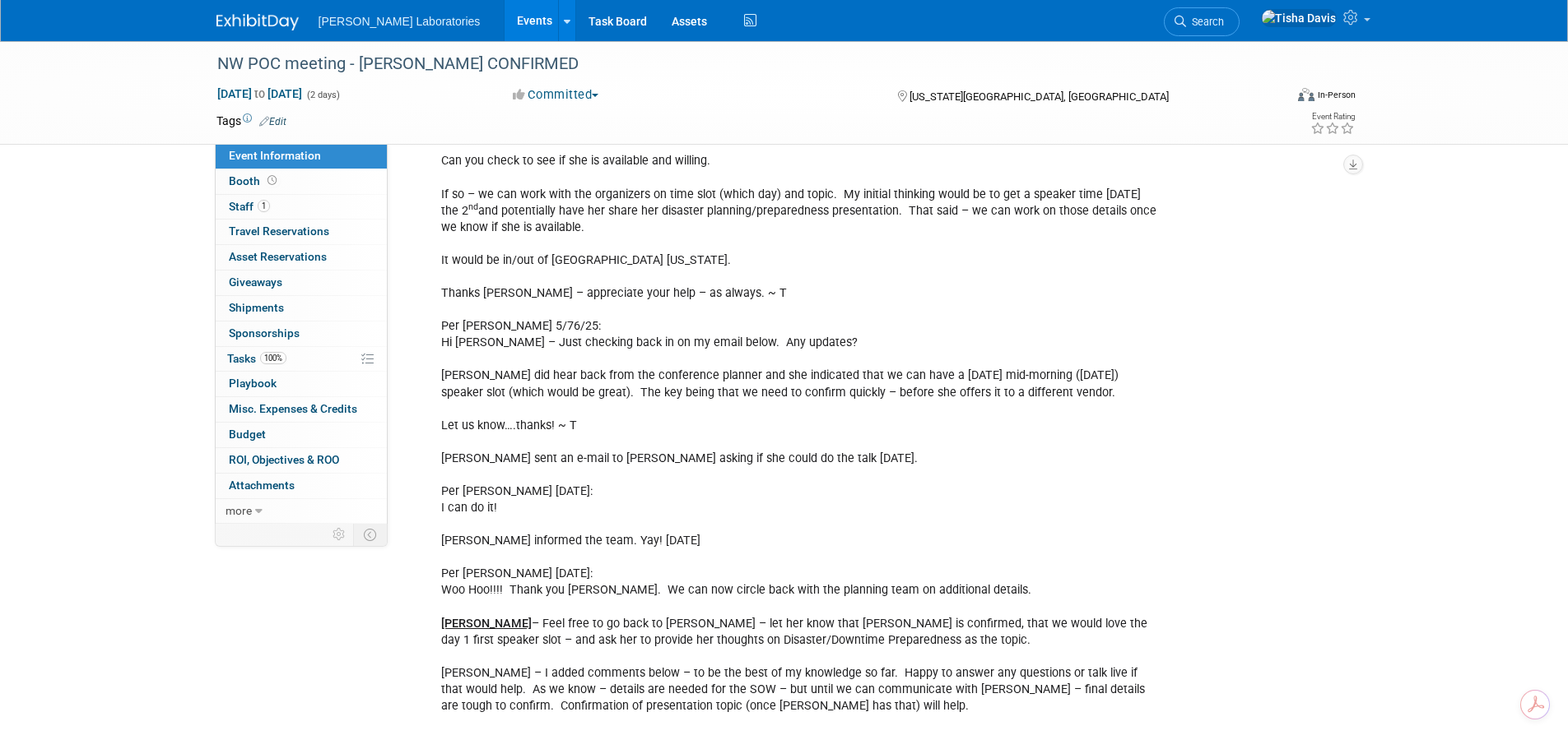
scroll to position [493, 0]
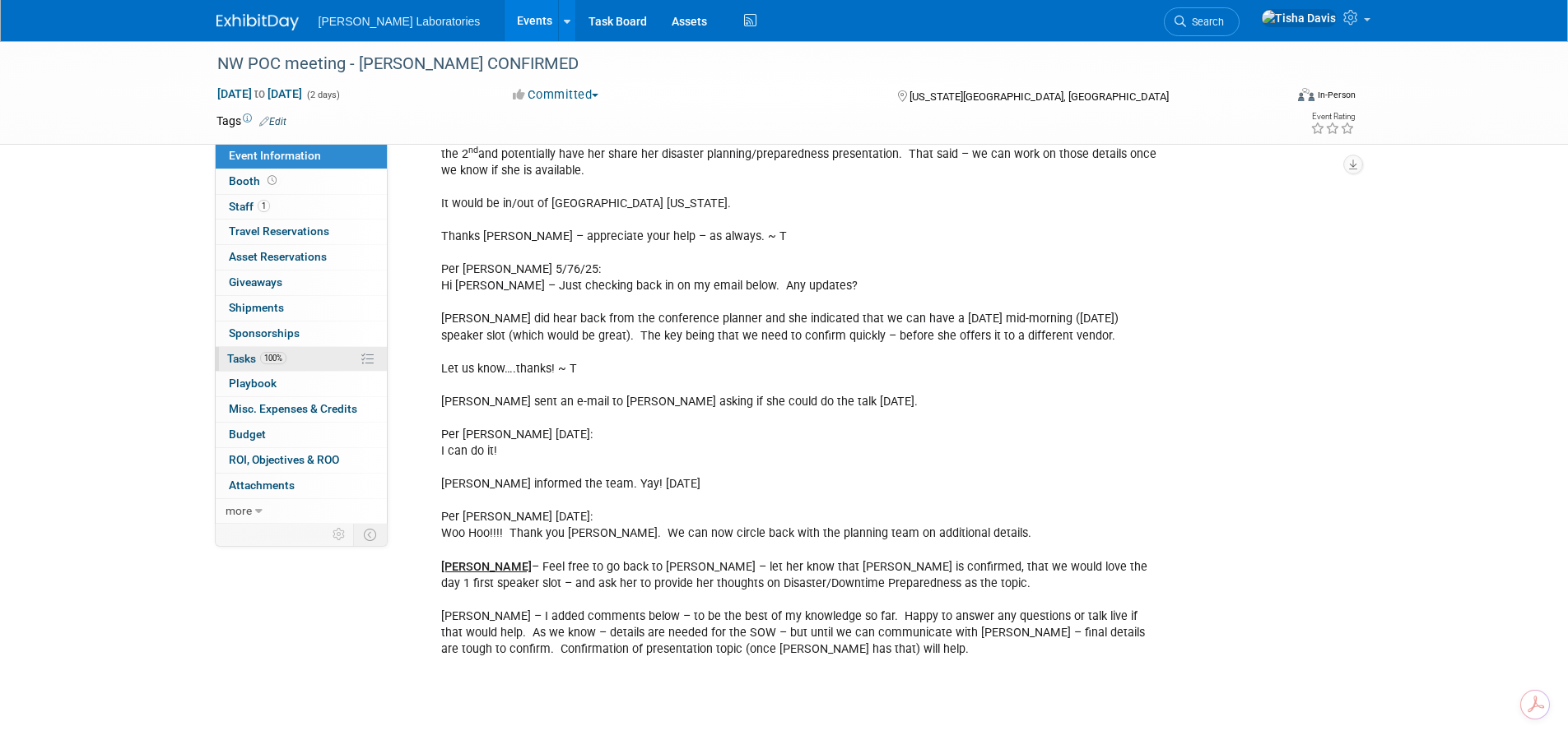
click at [243, 360] on span "Tasks 100%" at bounding box center [257, 359] width 59 height 13
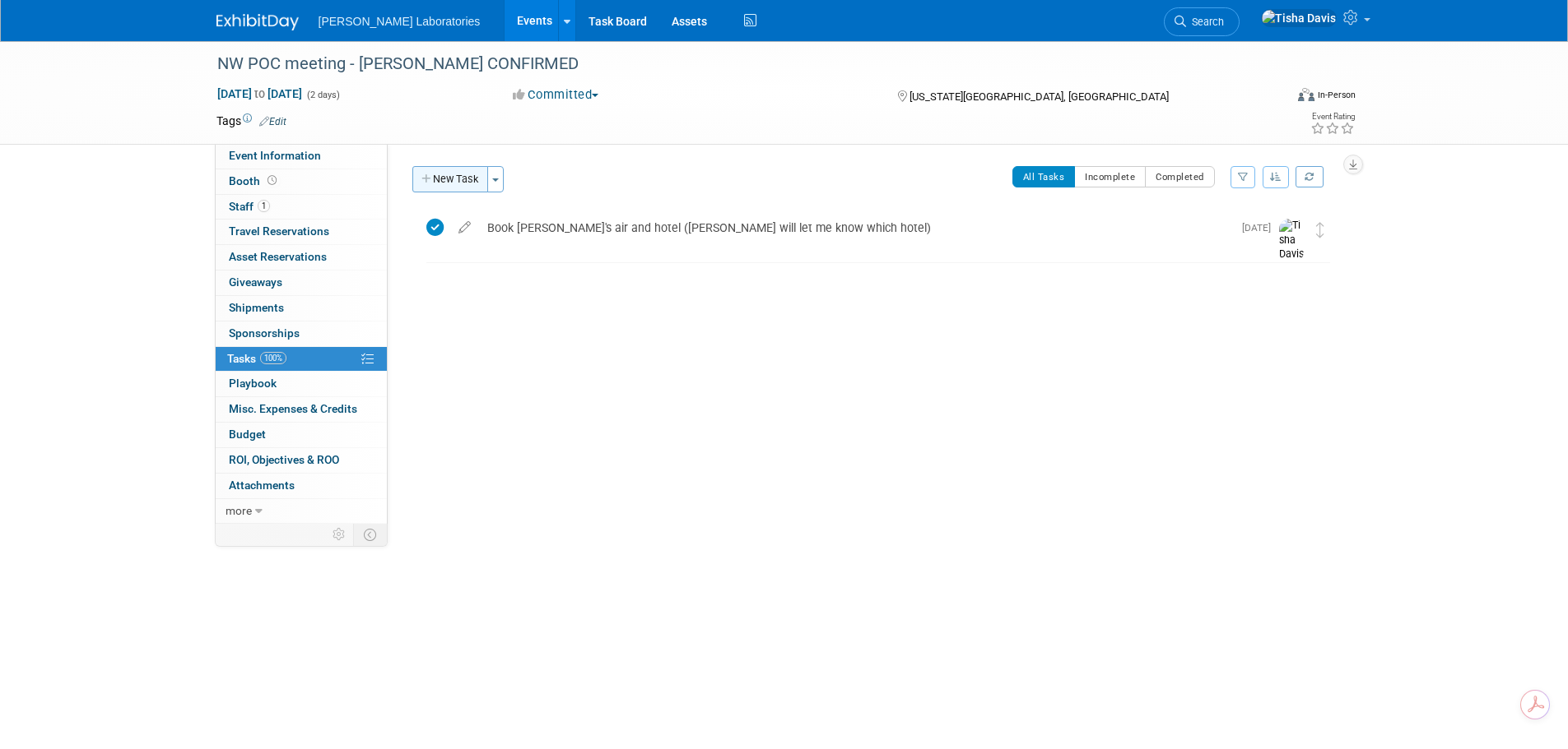
click at [451, 175] on button "New Task" at bounding box center [451, 179] width 76 height 26
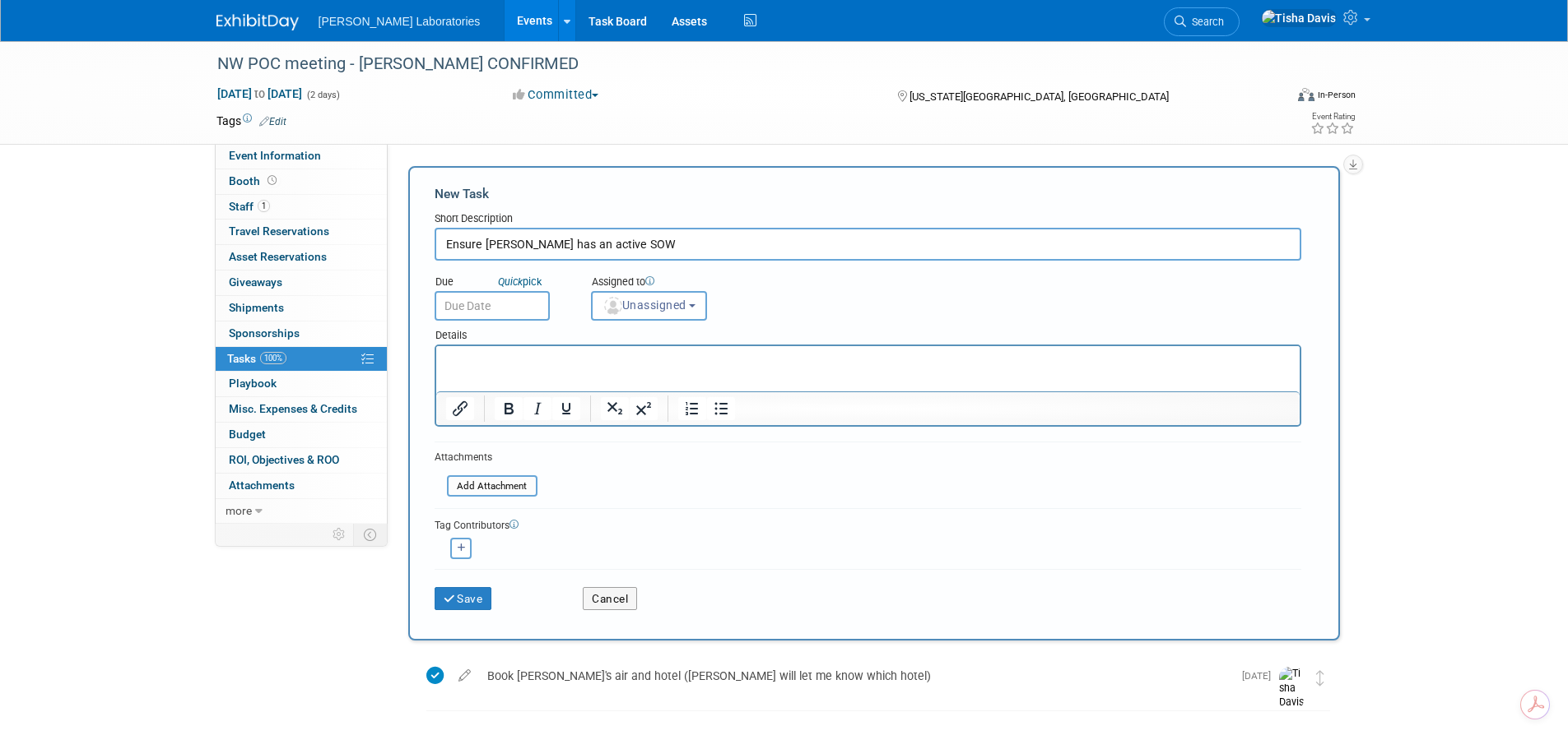
type input "Ensure Mary has an active SOW"
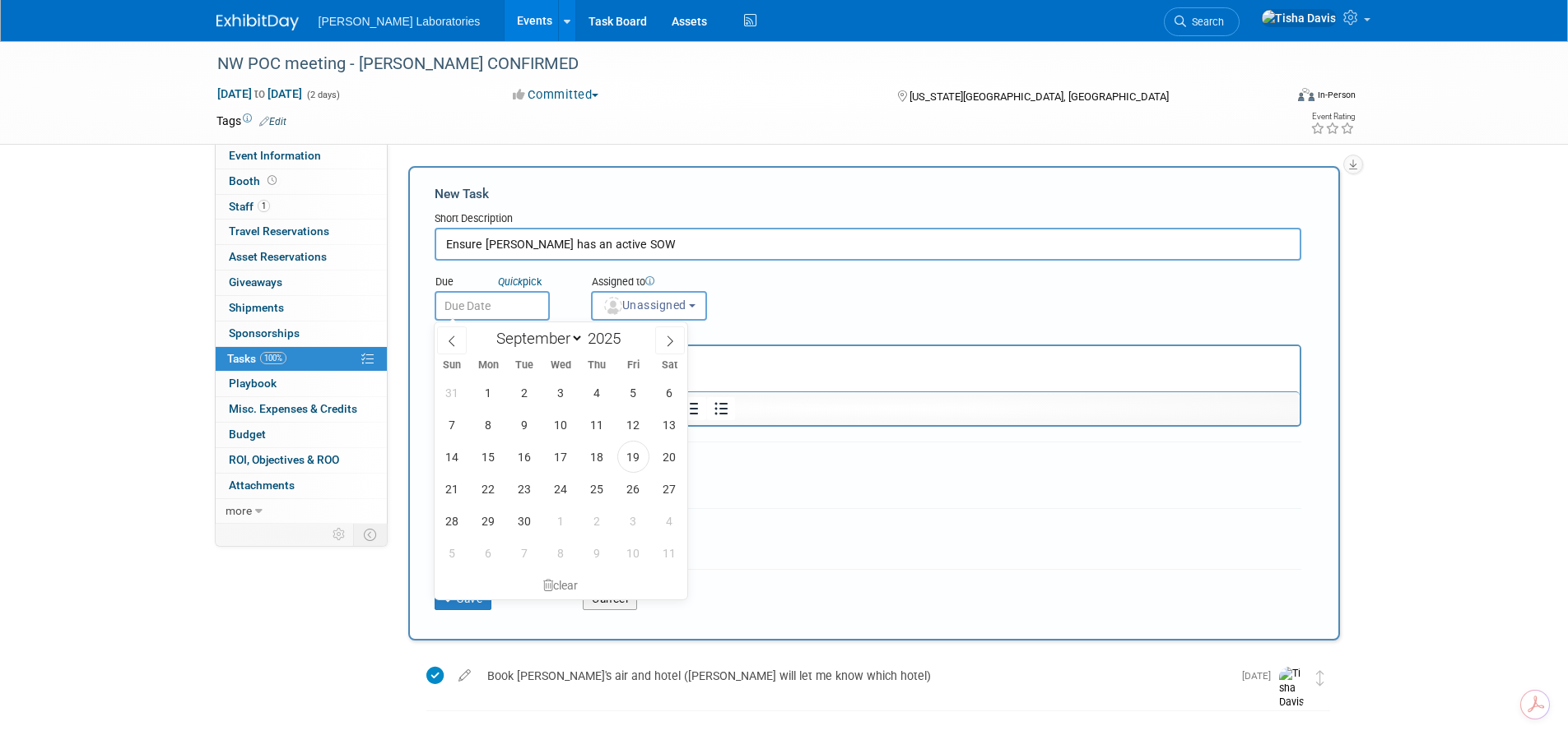
click at [489, 307] on input "text" at bounding box center [493, 306] width 116 height 30
click at [489, 392] on span "1" at bounding box center [488, 393] width 32 height 32
type input "Sep 1, 2025"
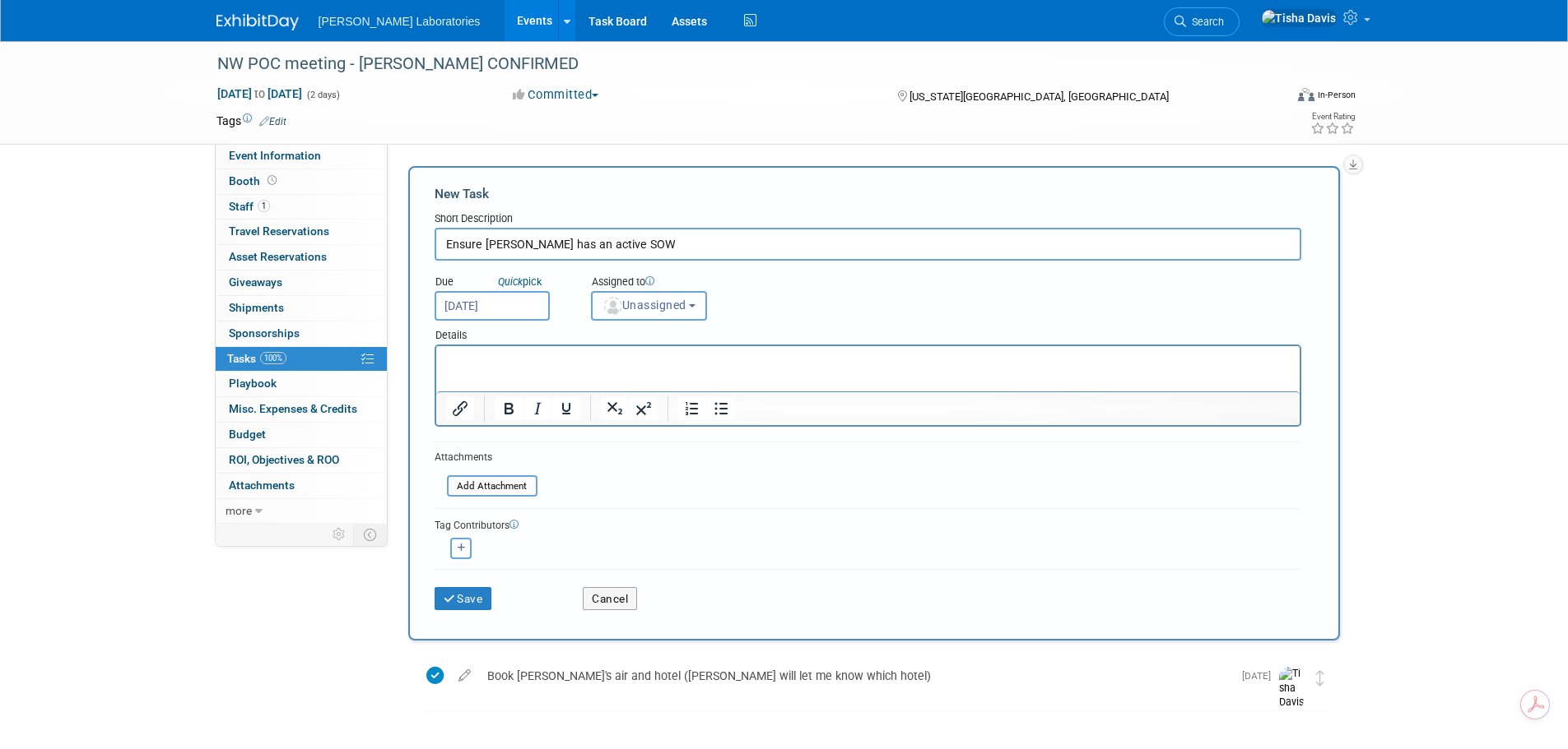
click at [693, 303] on button "Unassigned" at bounding box center [649, 306] width 117 height 30
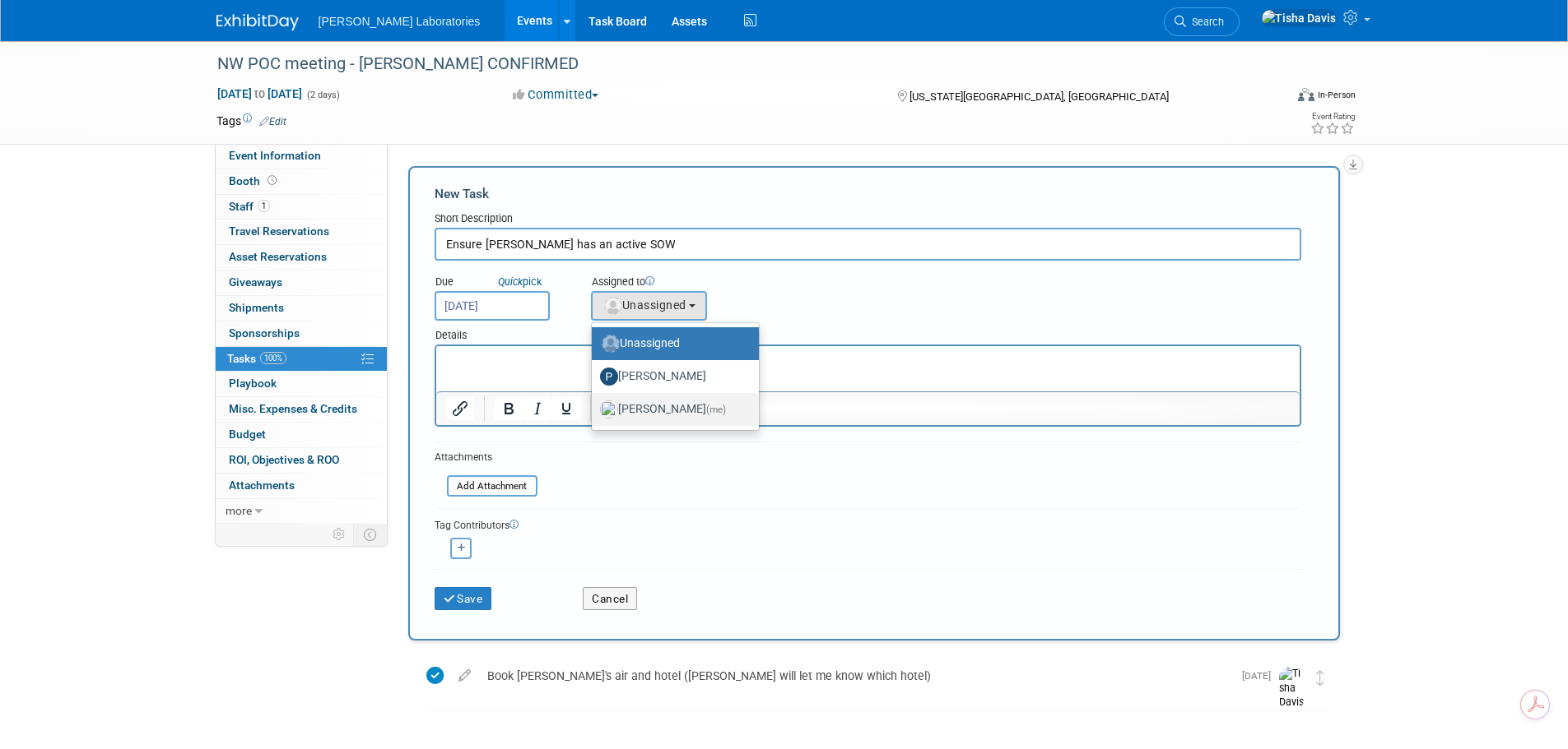
click at [625, 413] on label "Tisha Davis (me)" at bounding box center [671, 410] width 143 height 26
click at [594, 413] on input "Tisha Davis (me)" at bounding box center [588, 407] width 11 height 11
select select "2770856e-d6b1-4121-bfe1-202d7e478624"
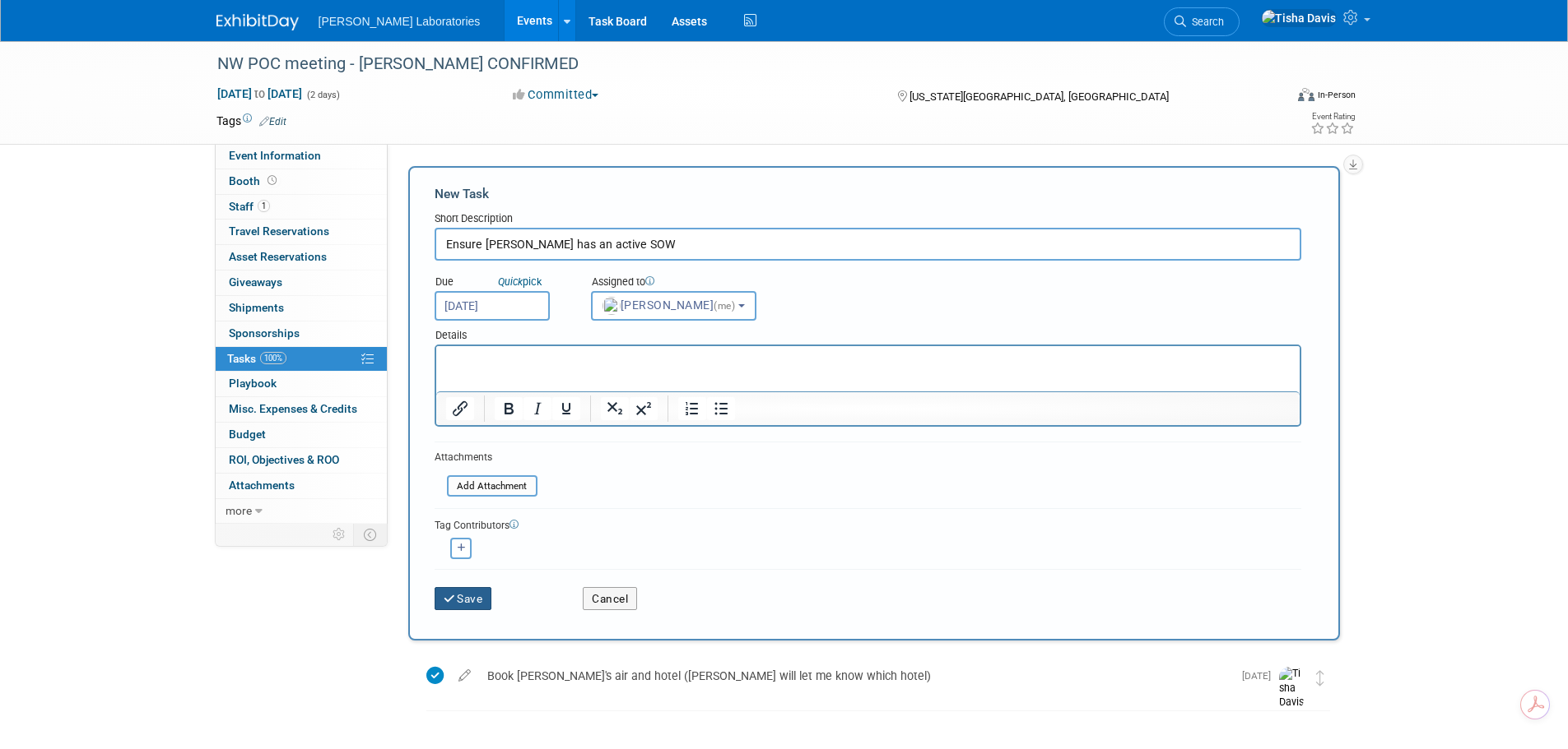
click at [477, 600] on button "Save" at bounding box center [464, 599] width 58 height 23
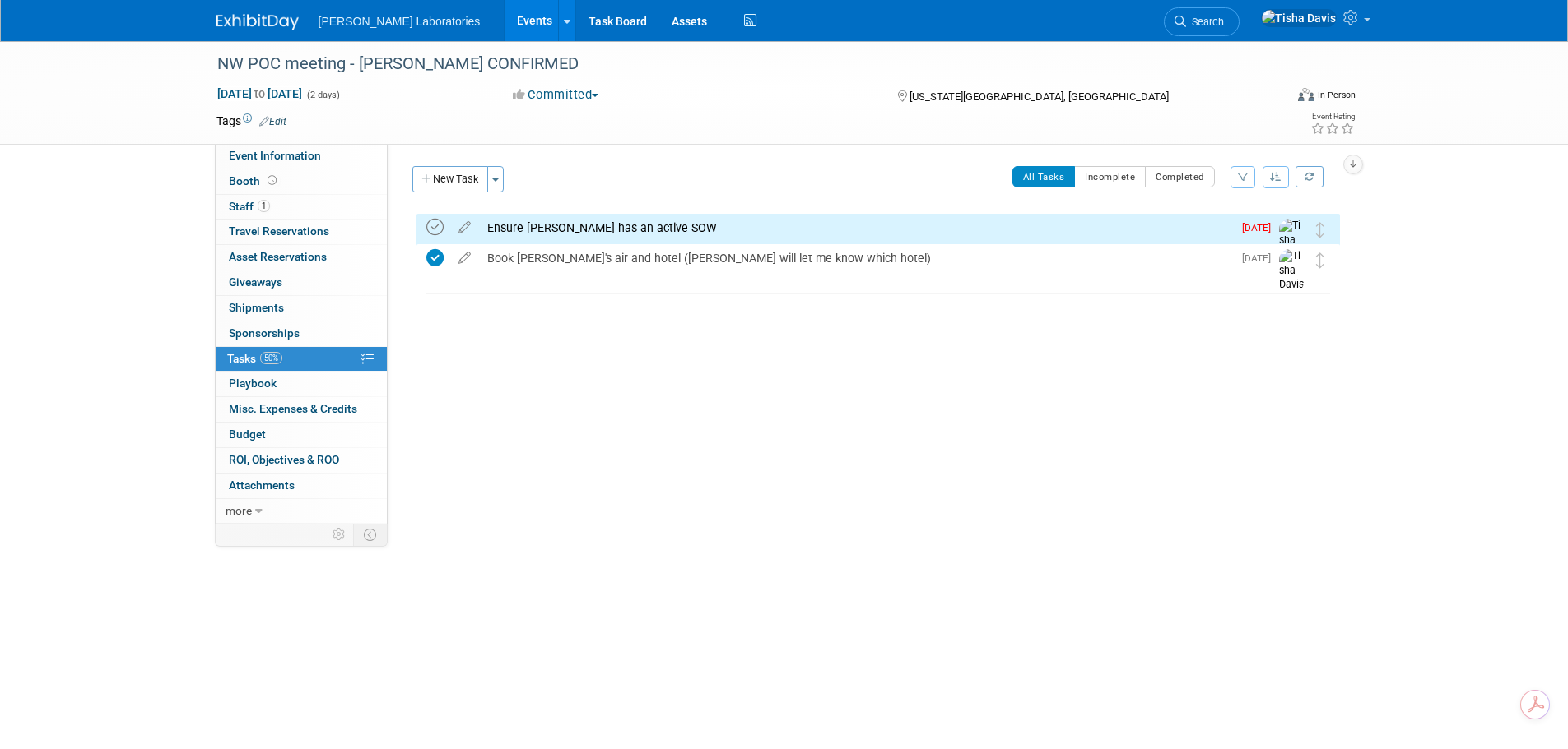
click at [436, 228] on icon at bounding box center [435, 227] width 17 height 17
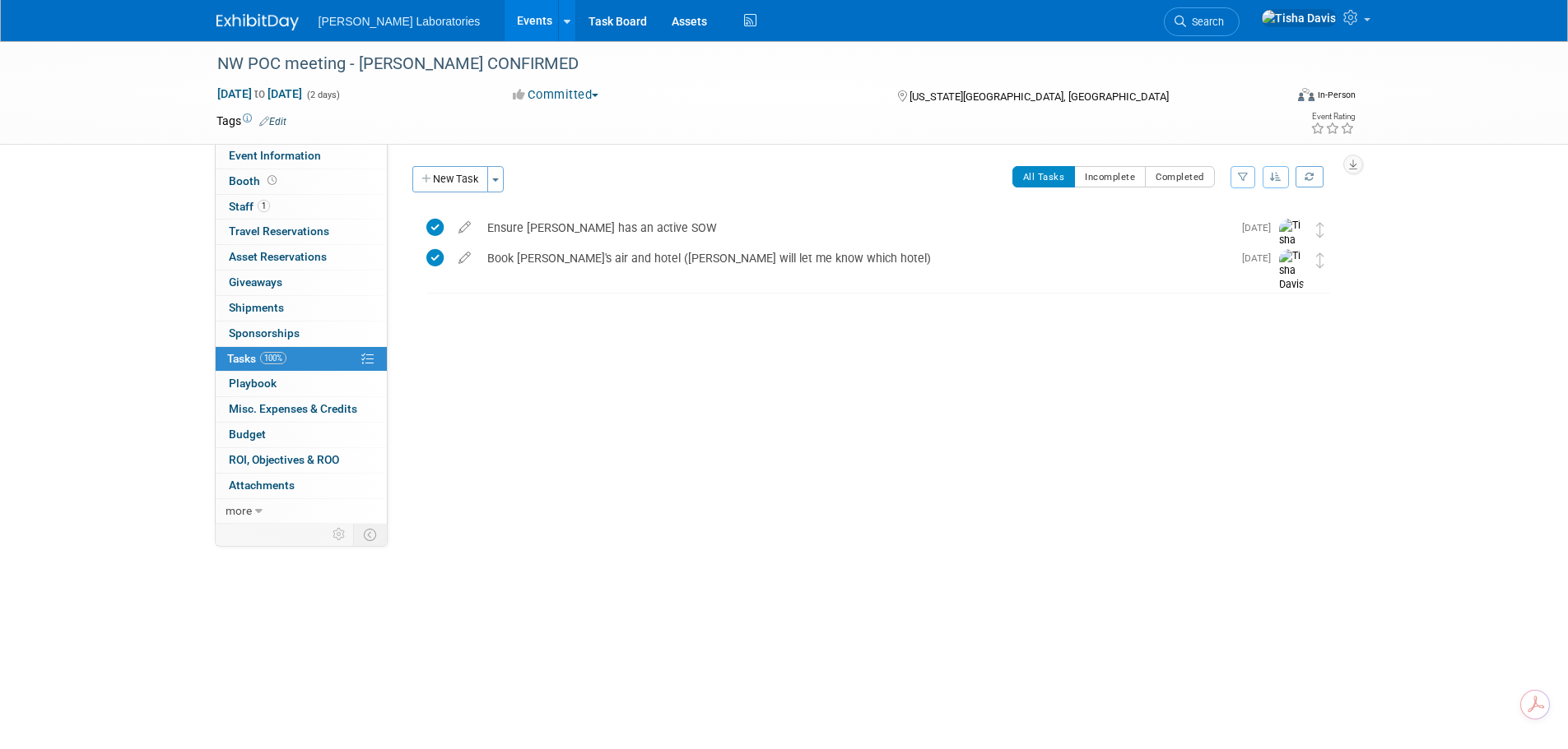
click at [504, 19] on link "Events" at bounding box center [534, 21] width 60 height 41
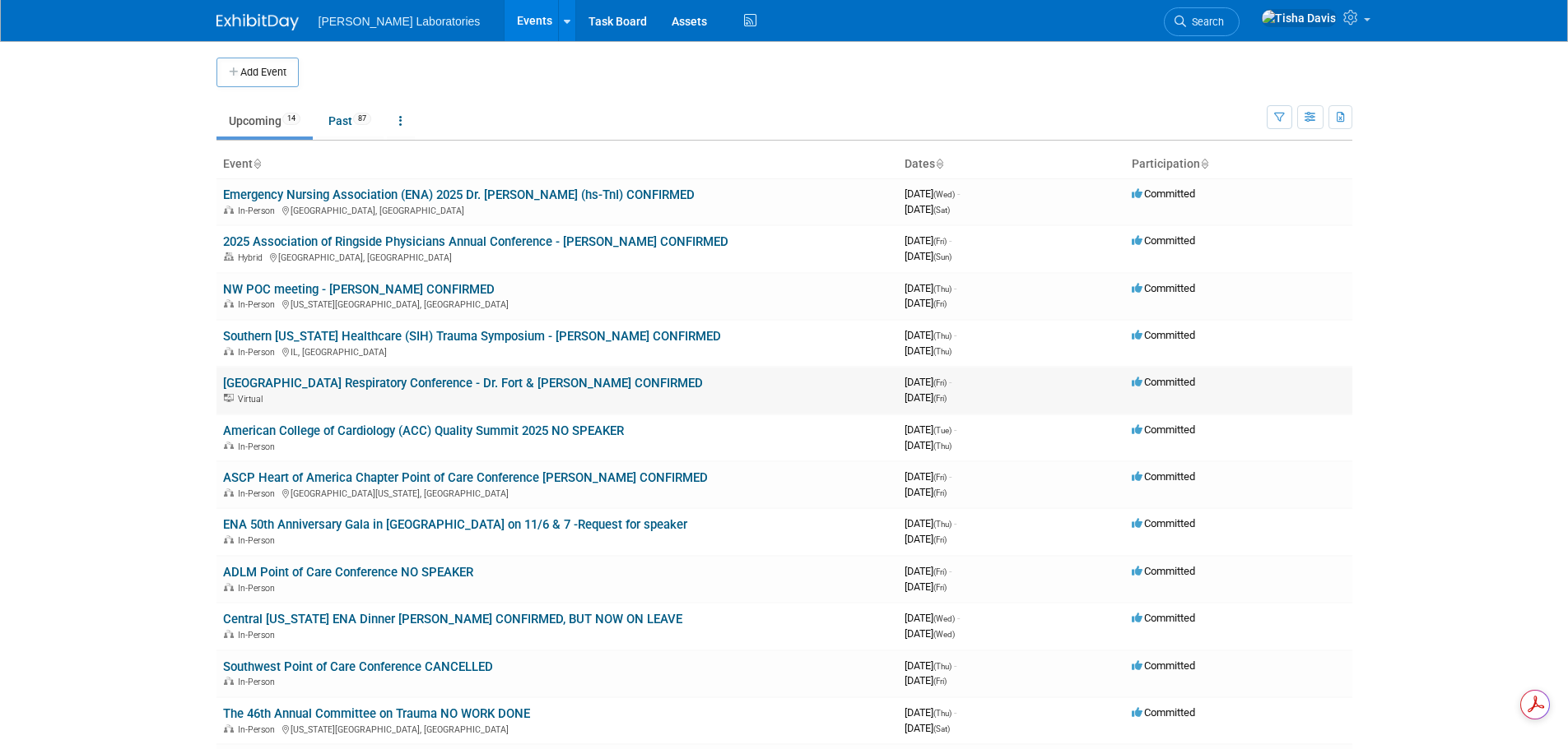
click at [361, 381] on link "[GEOGRAPHIC_DATA] Respiratory Conference - Dr. Fort & [PERSON_NAME] CONFIRMED" at bounding box center [462, 384] width 479 height 15
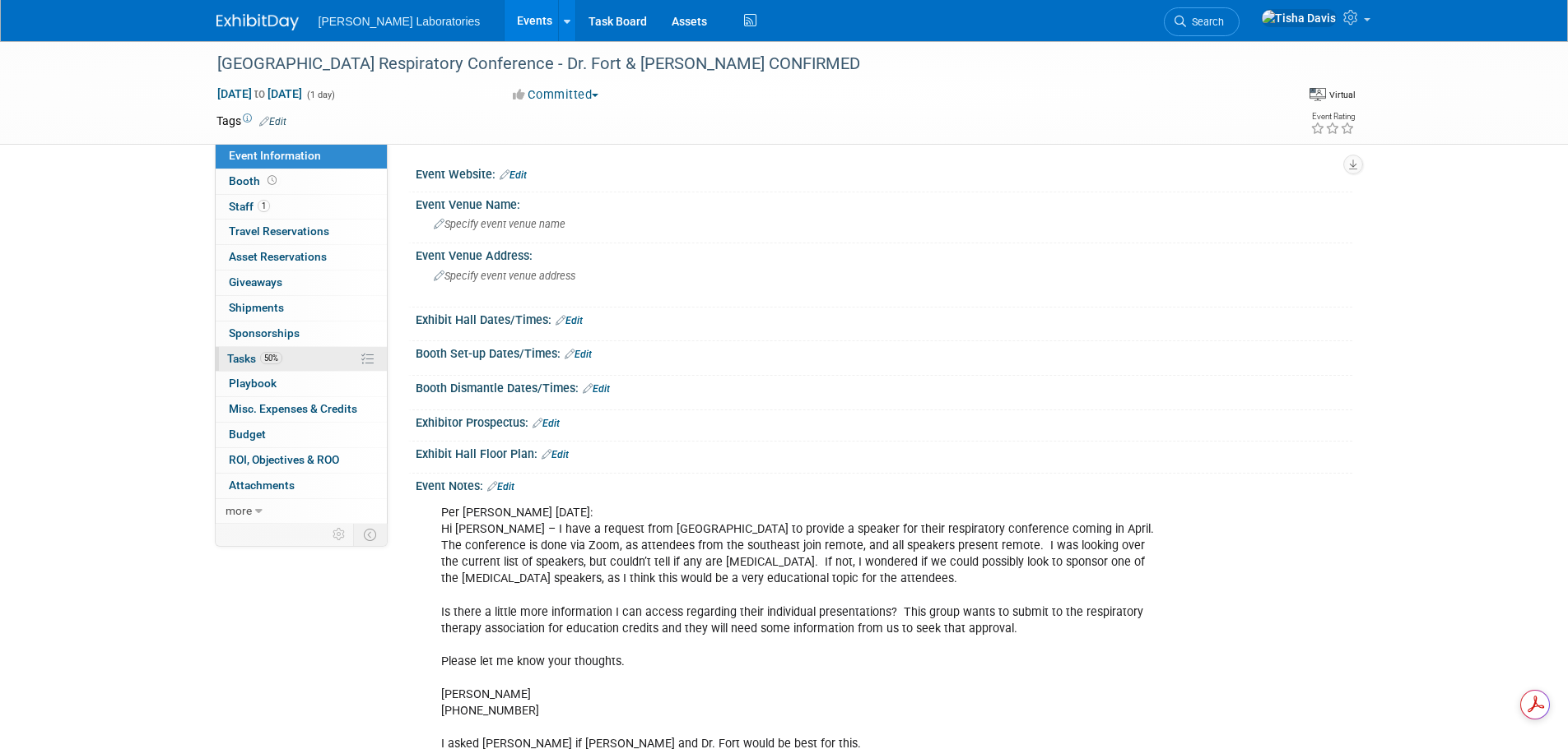
click at [250, 360] on span "Tasks 50%" at bounding box center [254, 359] width 55 height 13
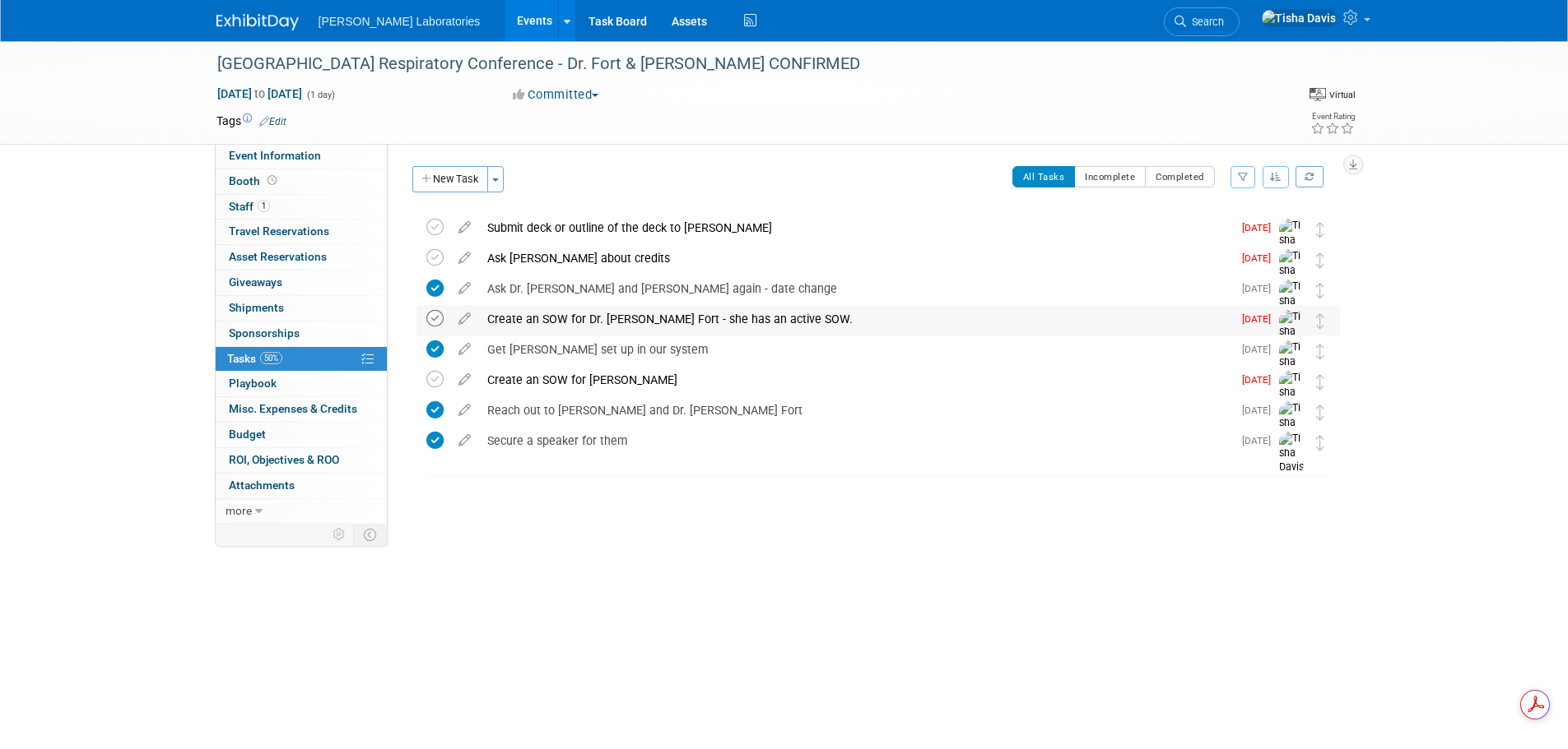
click at [429, 319] on icon at bounding box center [435, 318] width 17 height 17
click at [437, 252] on icon at bounding box center [435, 257] width 17 height 17
click at [504, 14] on link "Events" at bounding box center [534, 21] width 60 height 41
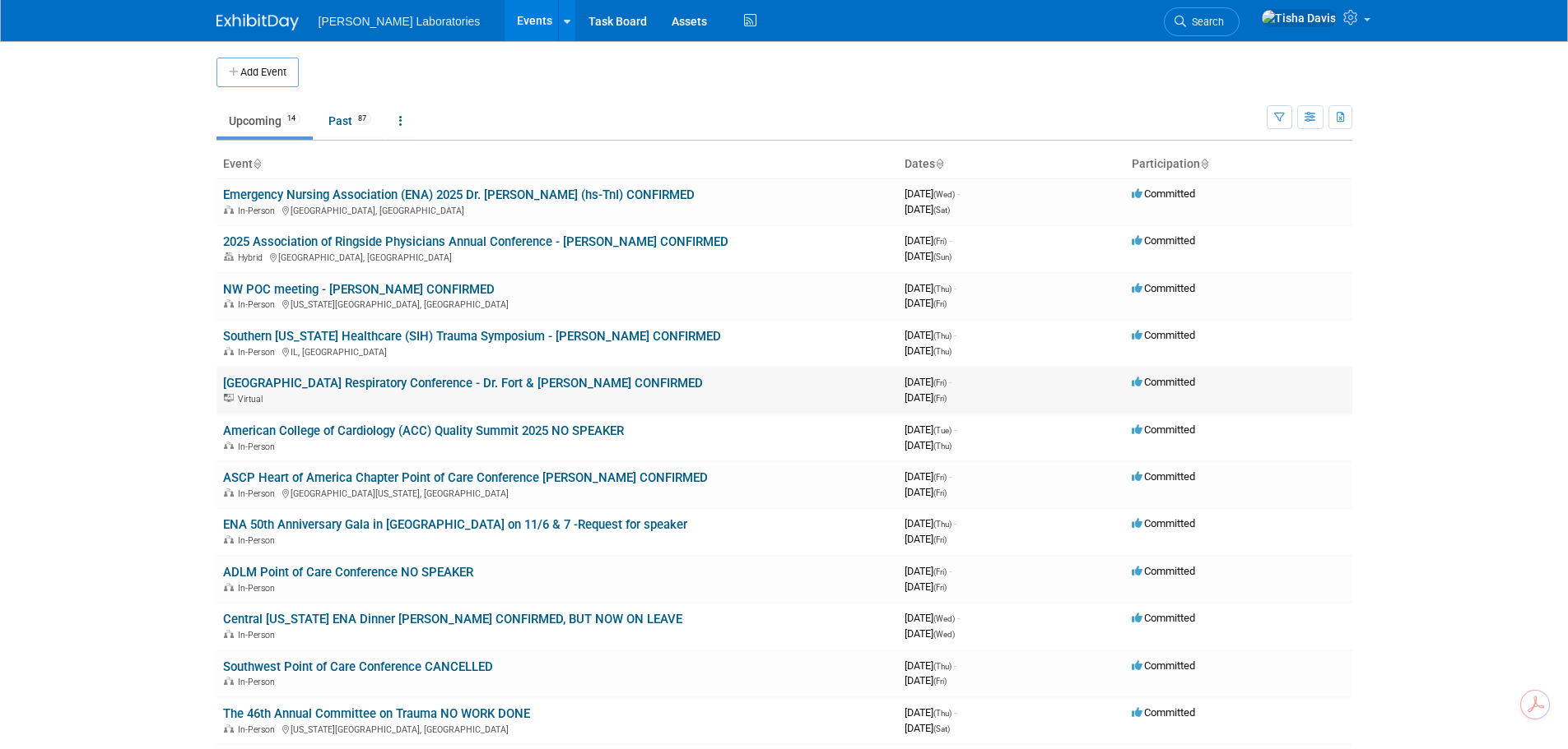
click at [414, 377] on link "[GEOGRAPHIC_DATA] Respiratory Conference - Dr. Fort & [PERSON_NAME] CONFIRMED" at bounding box center [462, 384] width 479 height 15
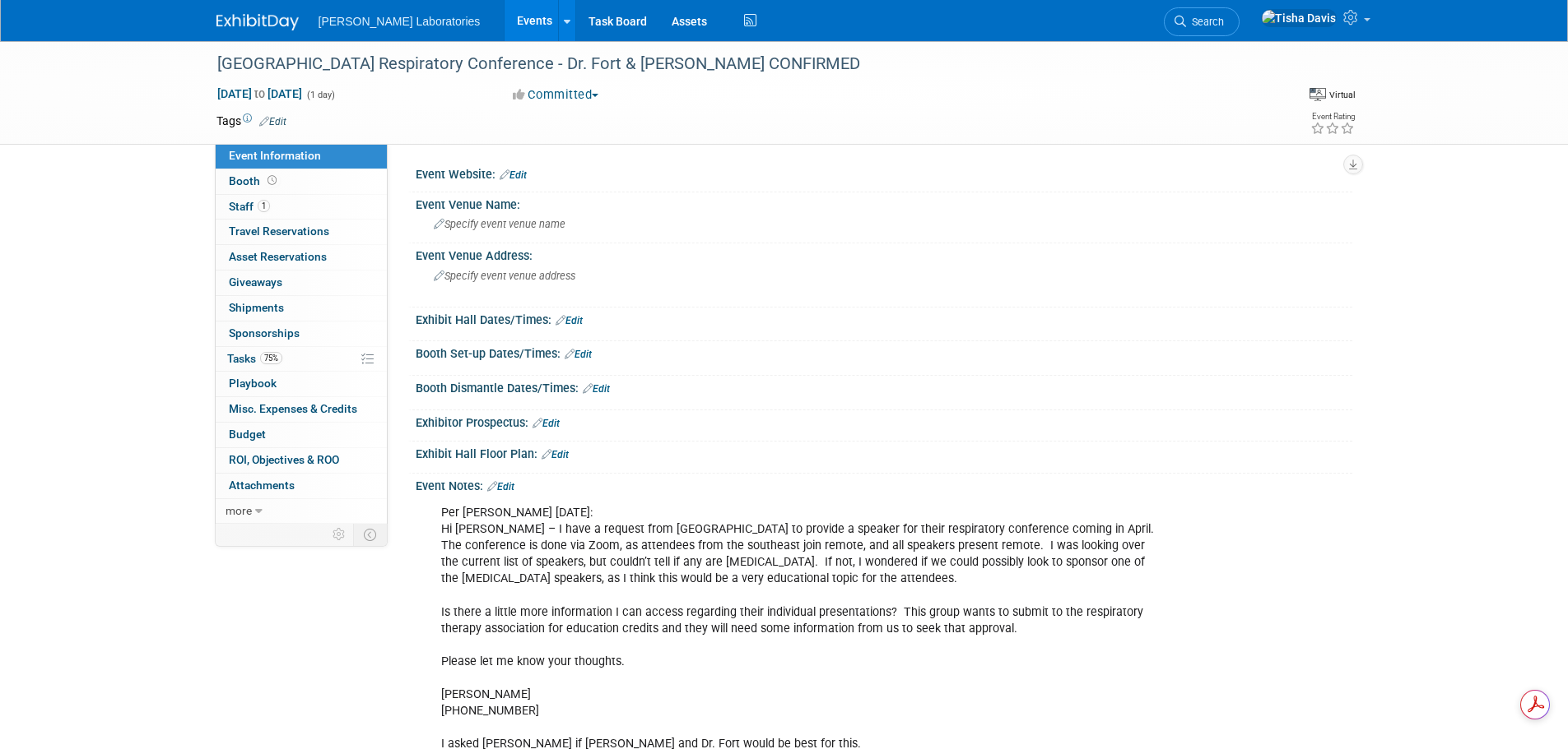
click at [504, 24] on link "Events" at bounding box center [534, 21] width 60 height 41
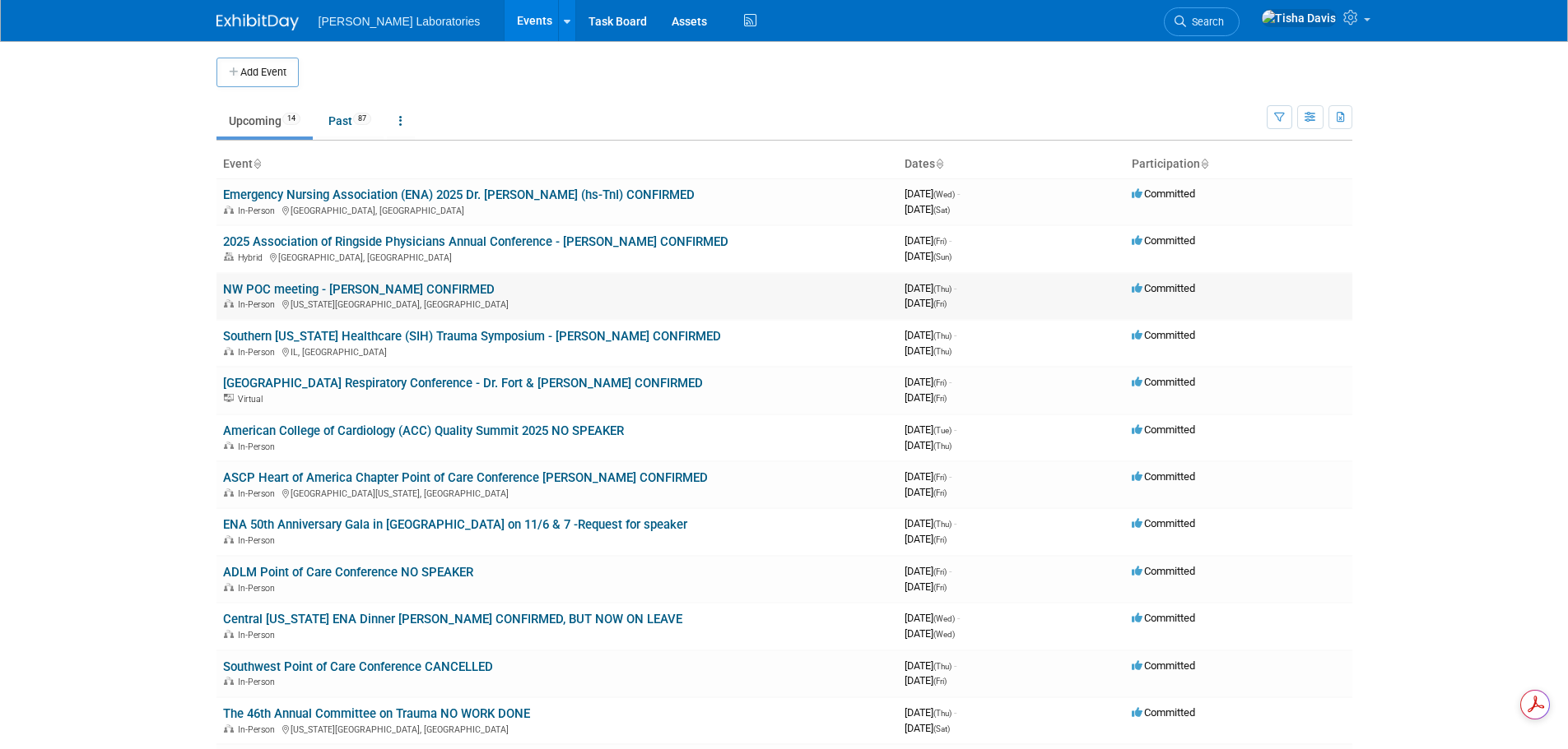
click at [370, 292] on link "NW POC meeting - [PERSON_NAME] CONFIRMED" at bounding box center [358, 290] width 272 height 15
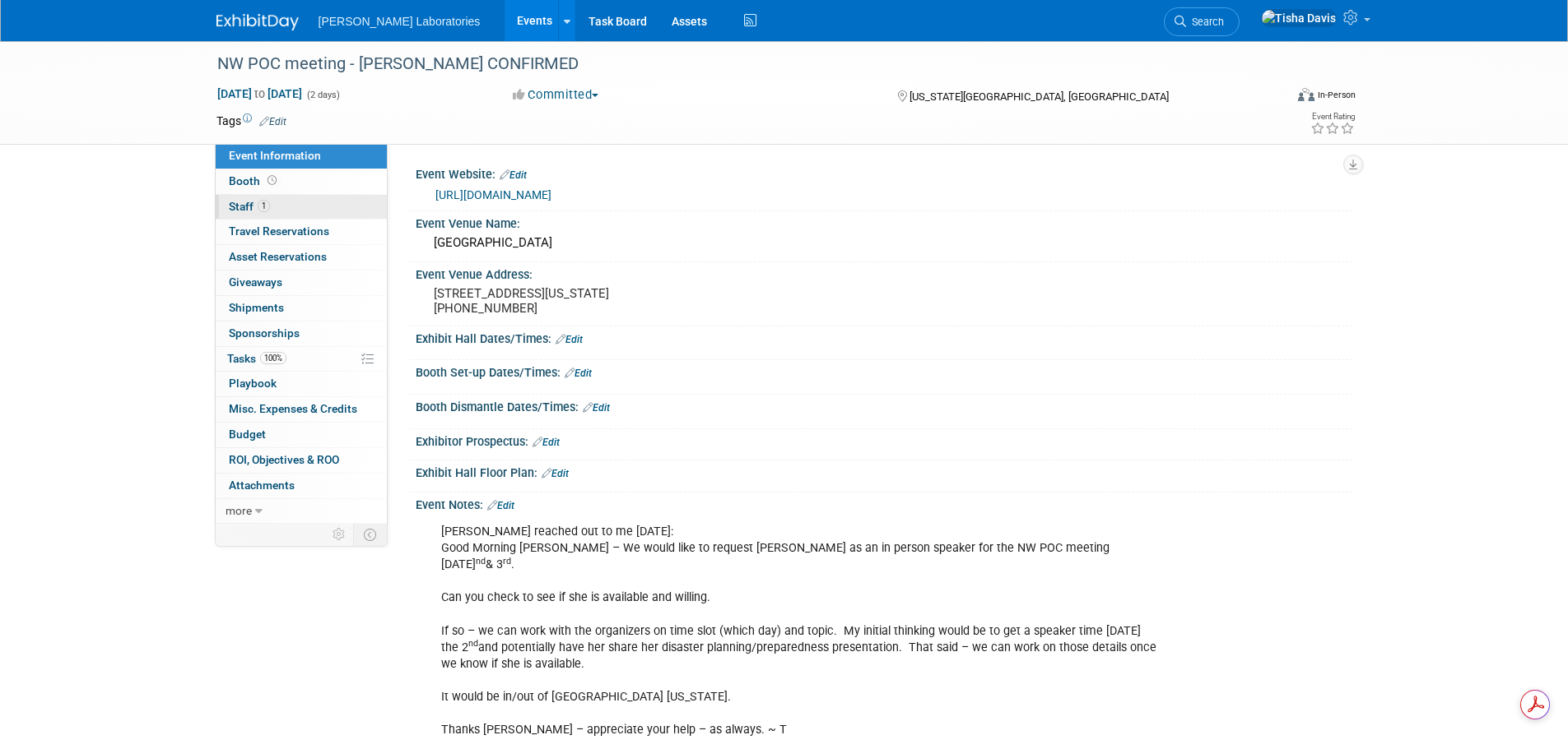
click at [243, 204] on span "Staff 1" at bounding box center [249, 206] width 41 height 13
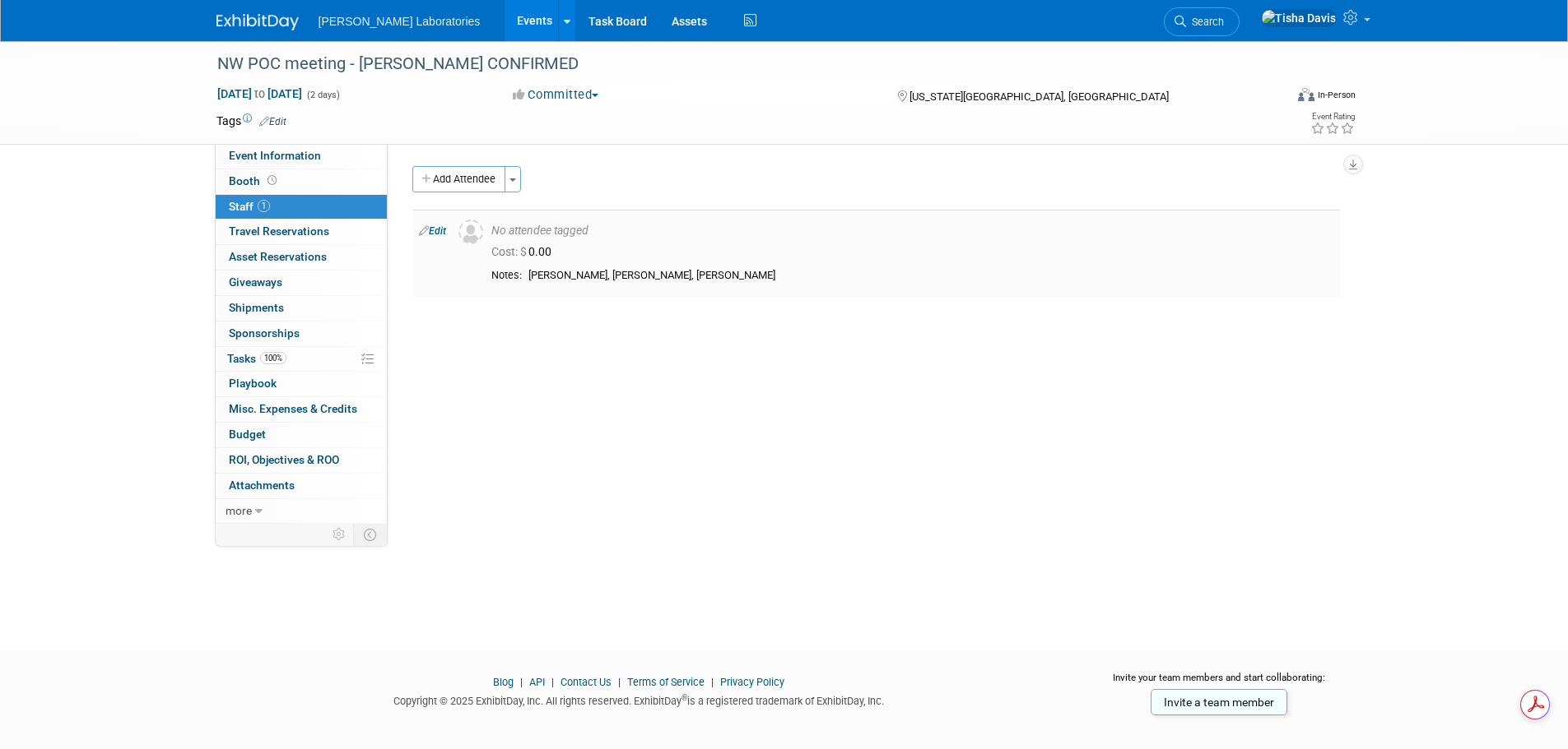
click at [445, 231] on link "Edit" at bounding box center [432, 231] width 27 height 12
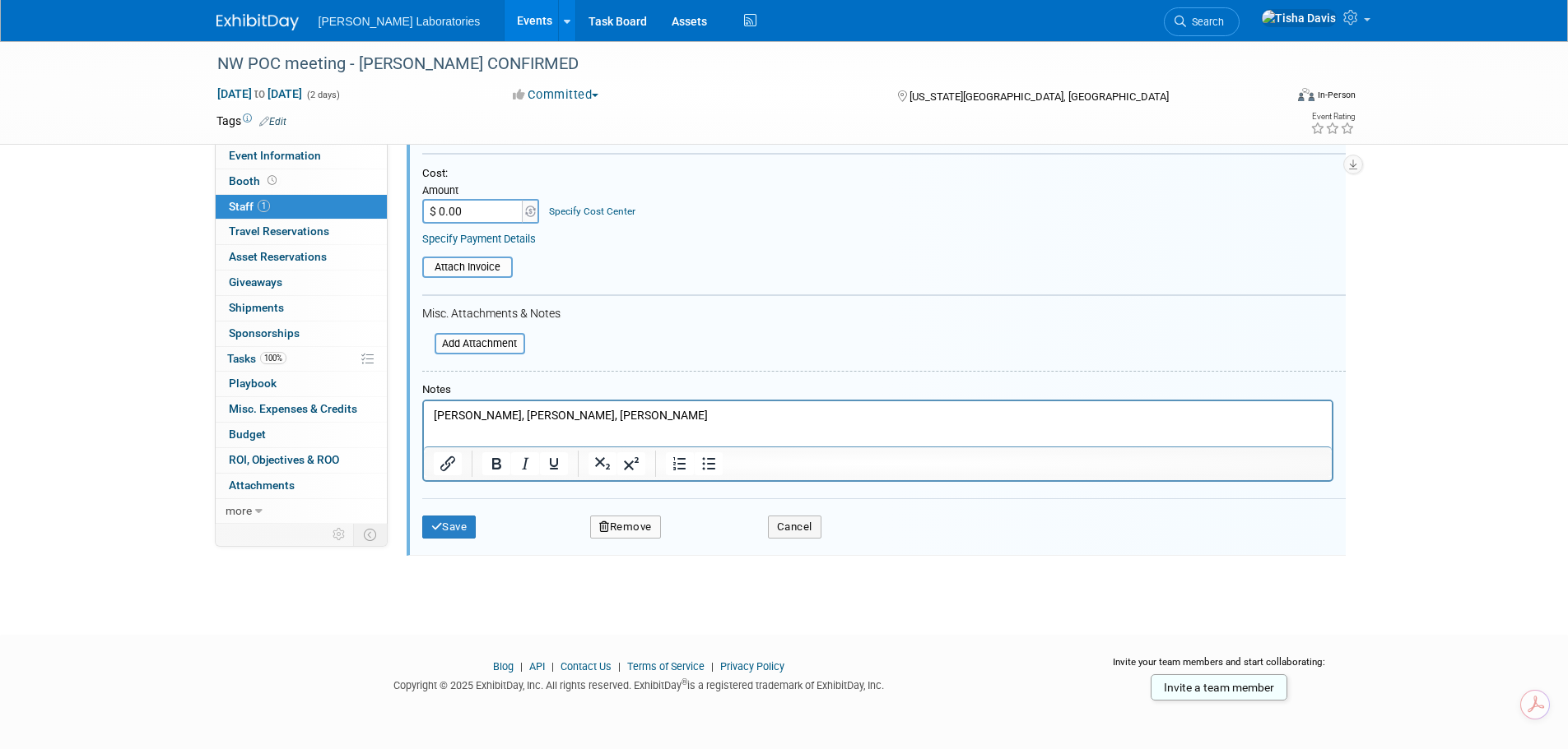
scroll to position [228, 0]
click at [663, 420] on p "Tricia Wetzler, Jonny Bartsch, Rachel Klutz" at bounding box center [877, 416] width 889 height 16
click at [465, 529] on button "Save" at bounding box center [450, 526] width 54 height 23
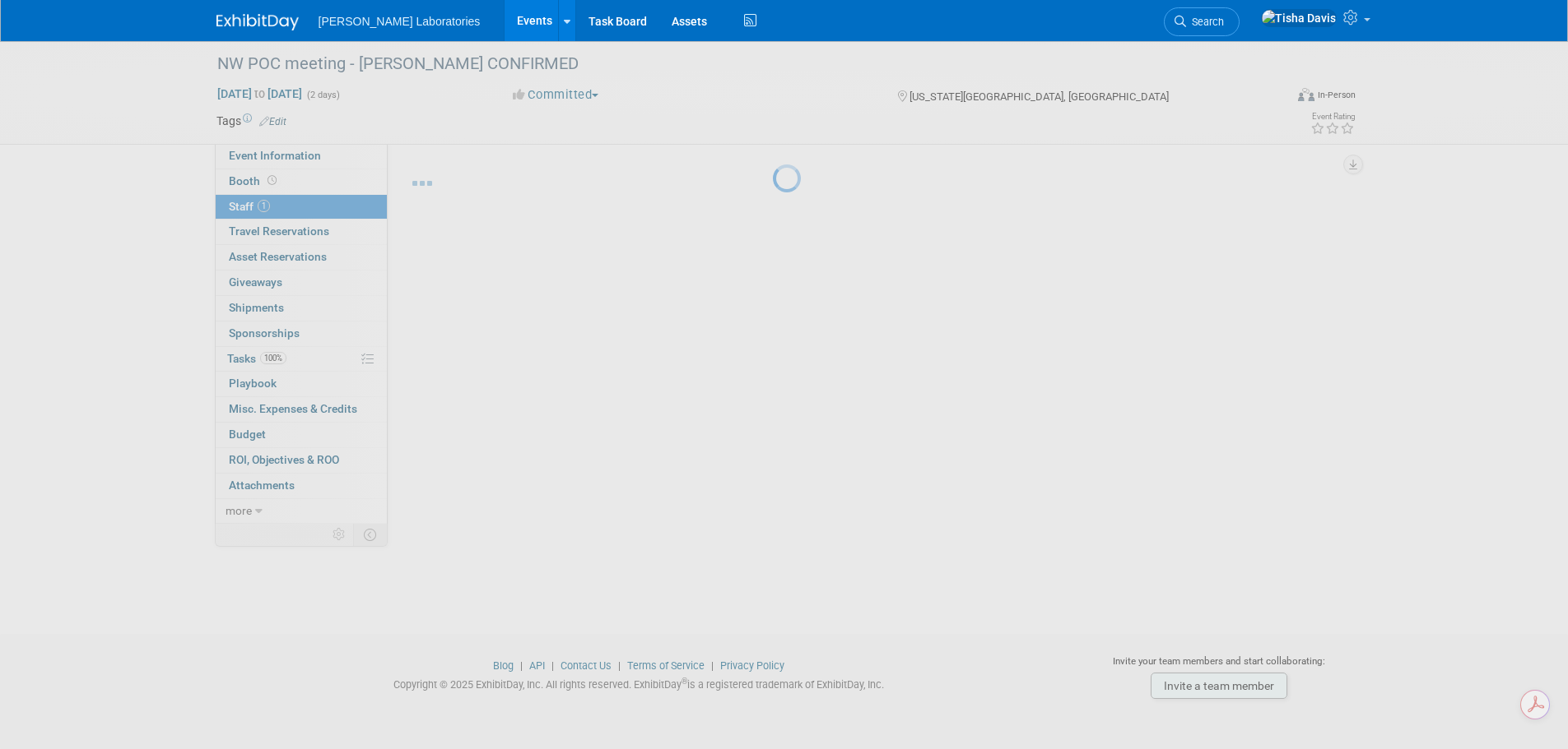
scroll to position [16, 0]
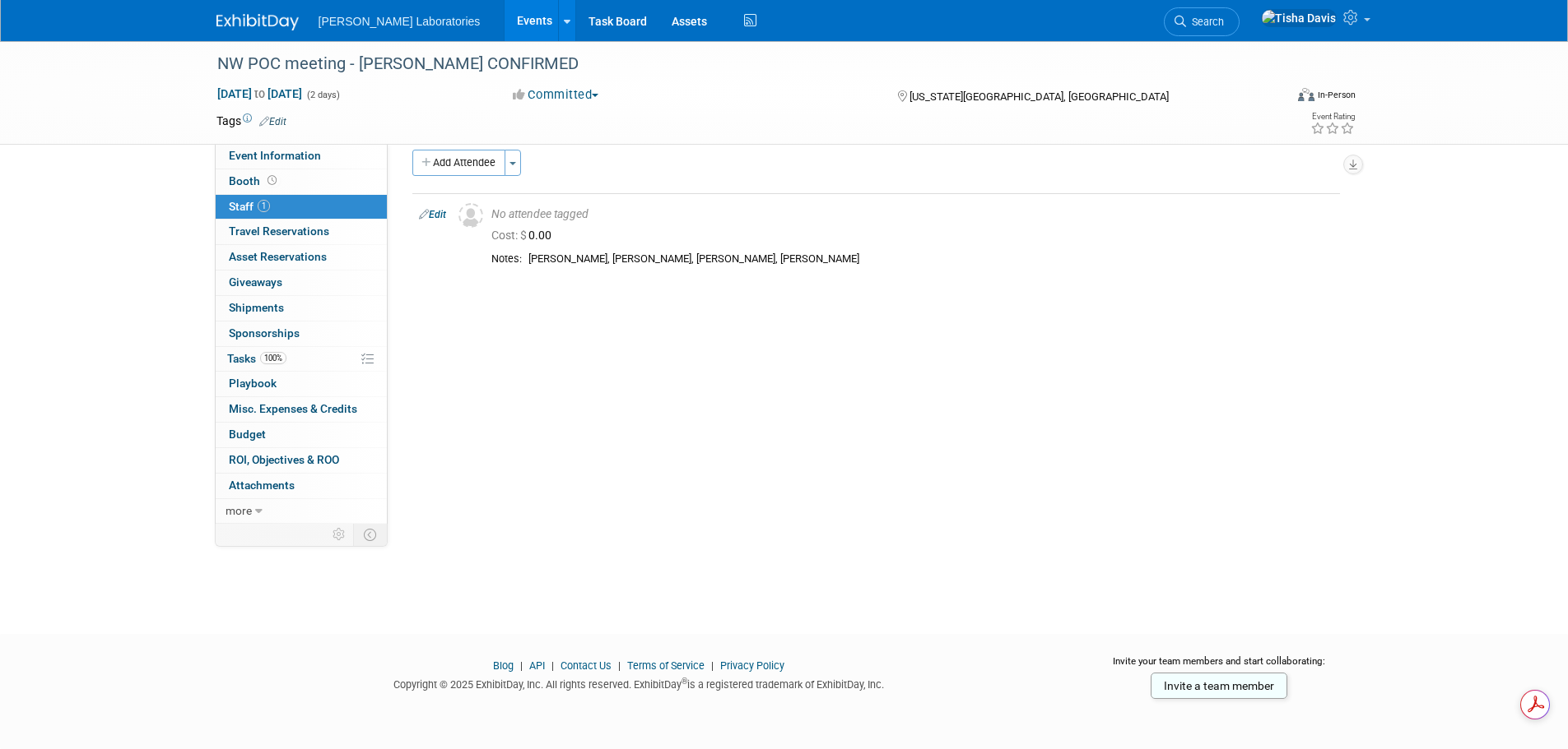
click at [504, 16] on link "Events" at bounding box center [534, 21] width 60 height 41
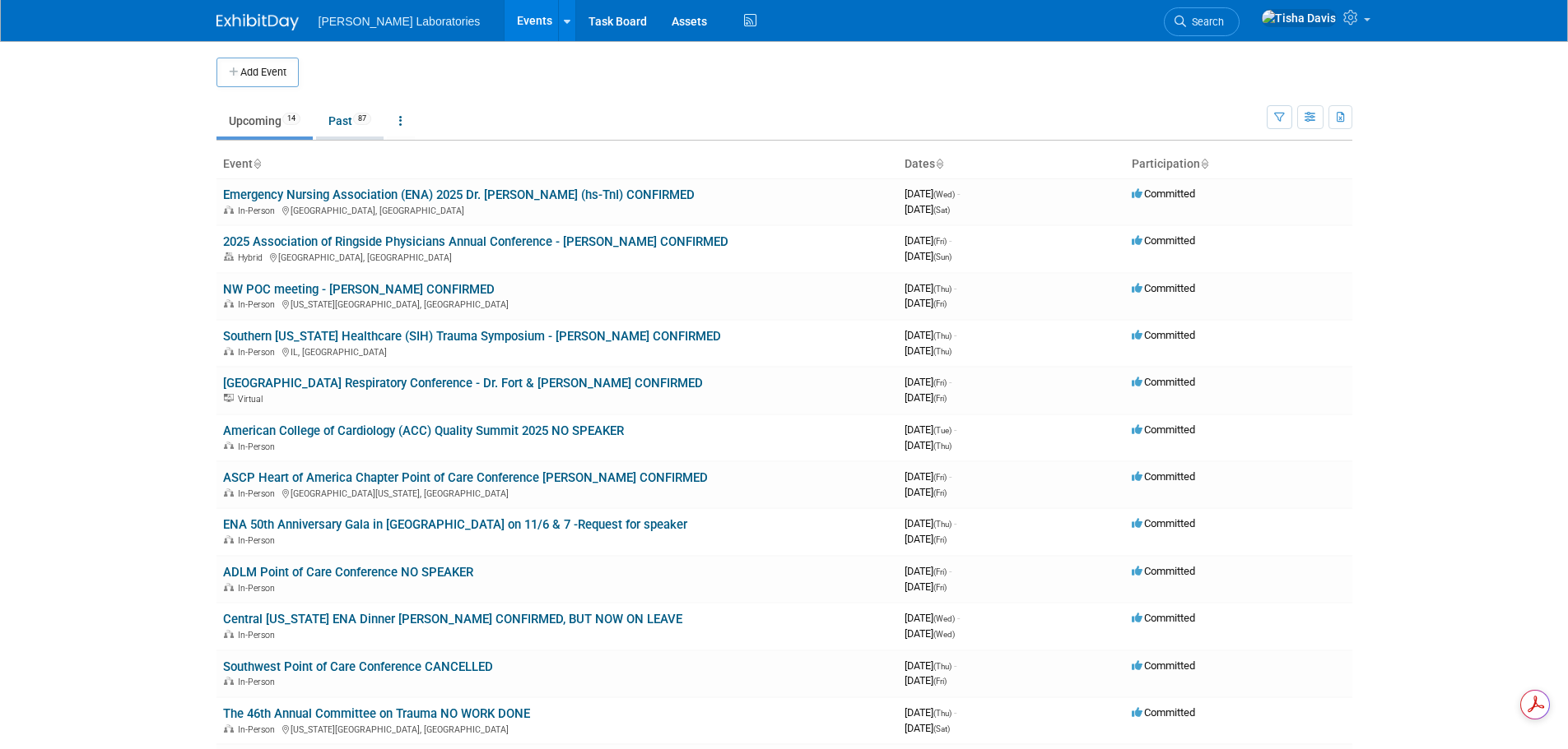
click at [332, 124] on link "Past 87" at bounding box center [350, 121] width 68 height 31
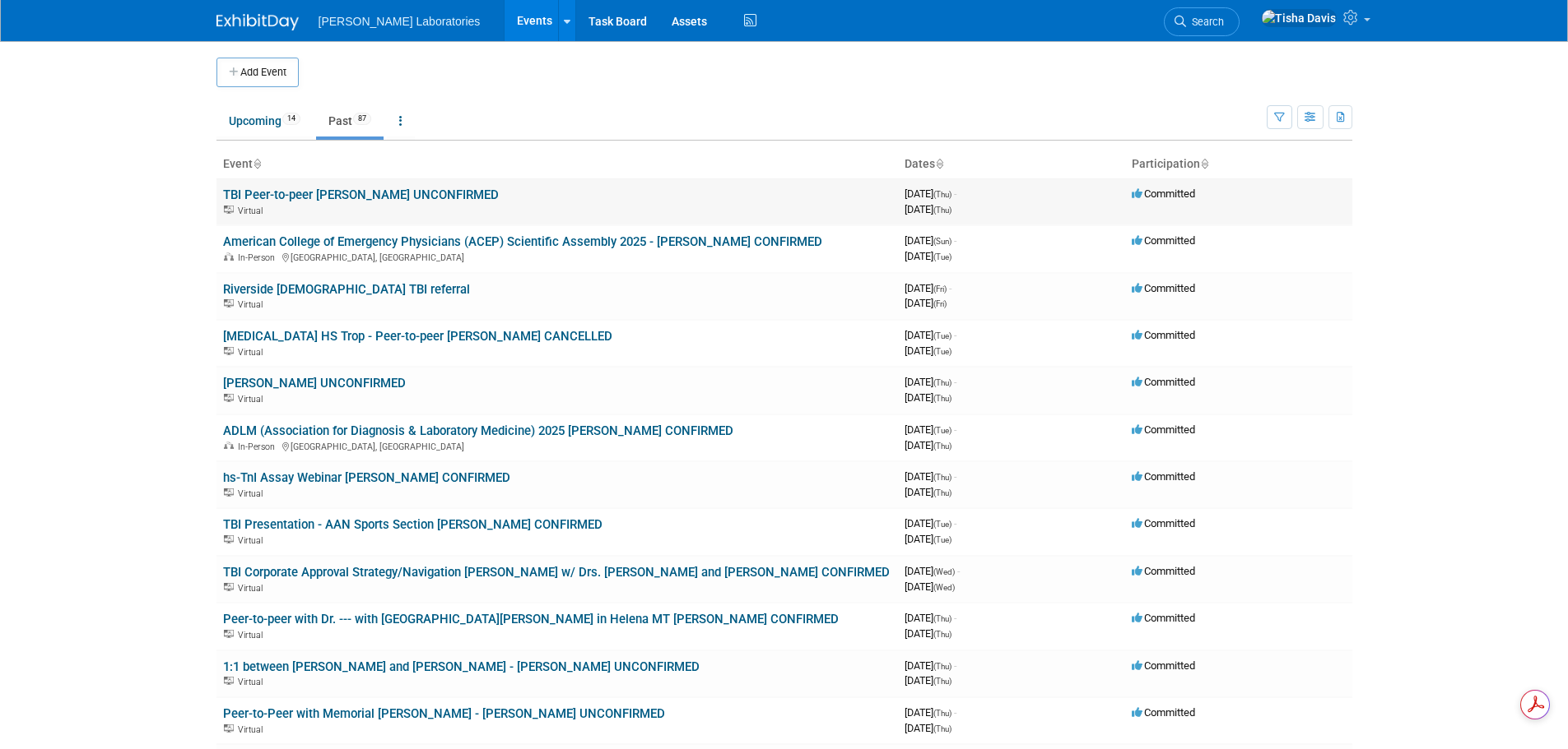
click at [325, 193] on link "TBI Peer-to-peer [PERSON_NAME] UNCONFIRMED" at bounding box center [361, 195] width 276 height 15
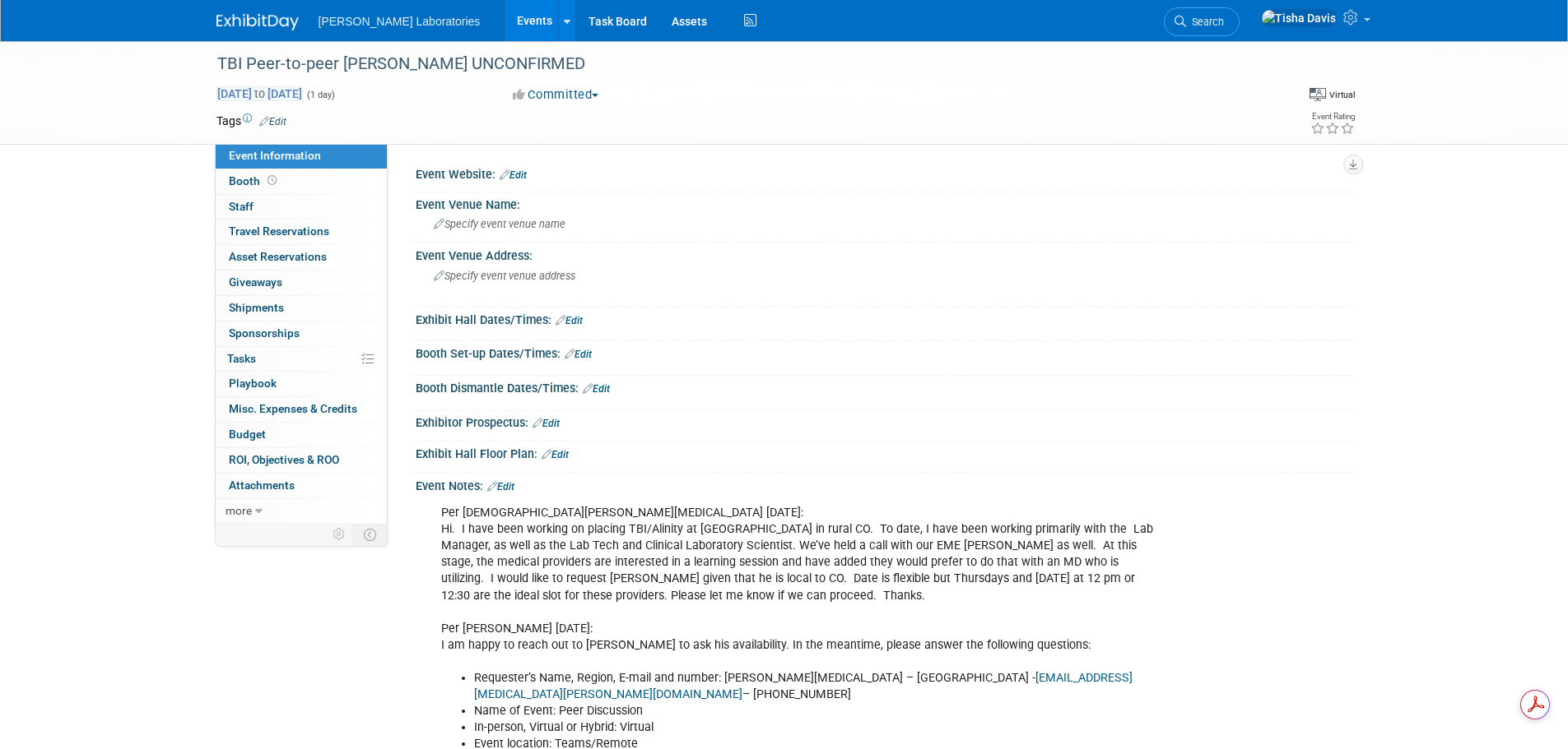
click at [303, 93] on span "Sep 18, 2025 to Sep 18, 2025" at bounding box center [259, 94] width 87 height 15
type input "Sep 18, 2025"
select select "8"
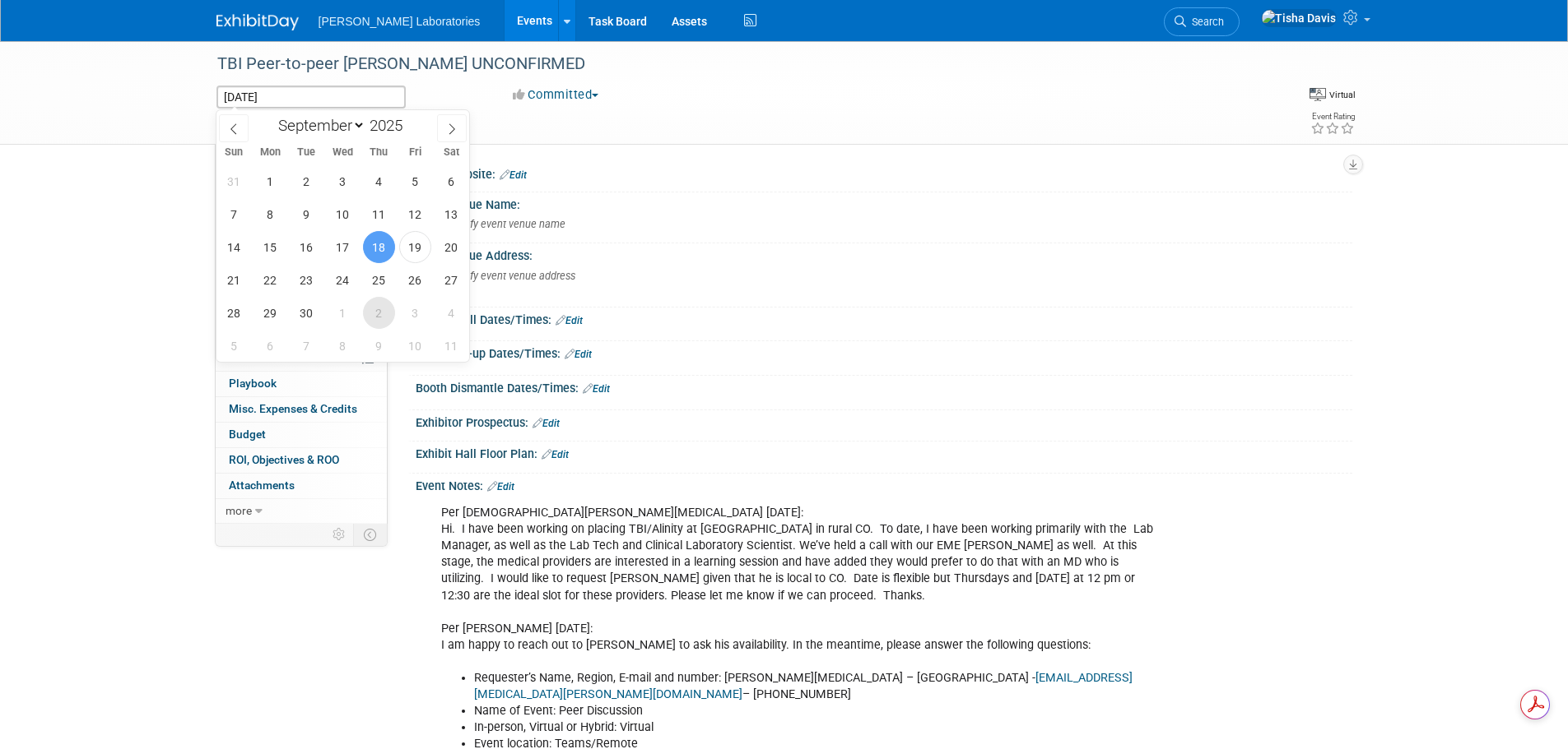
click at [381, 314] on span "2" at bounding box center [379, 313] width 32 height 32
type input "Oct 2, 2025"
click at [381, 314] on span "2" at bounding box center [379, 313] width 32 height 32
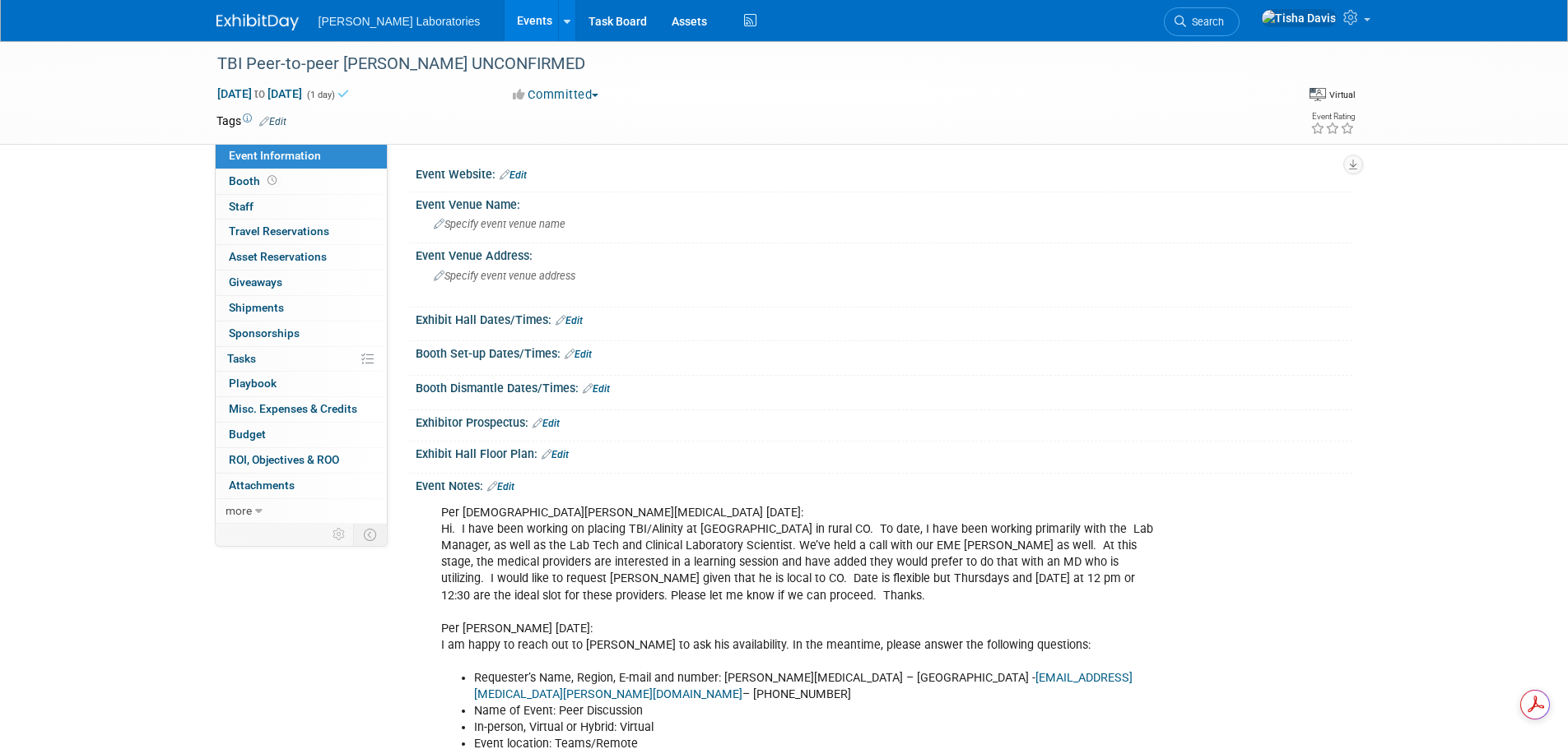
click at [504, 17] on link "Events" at bounding box center [534, 21] width 60 height 41
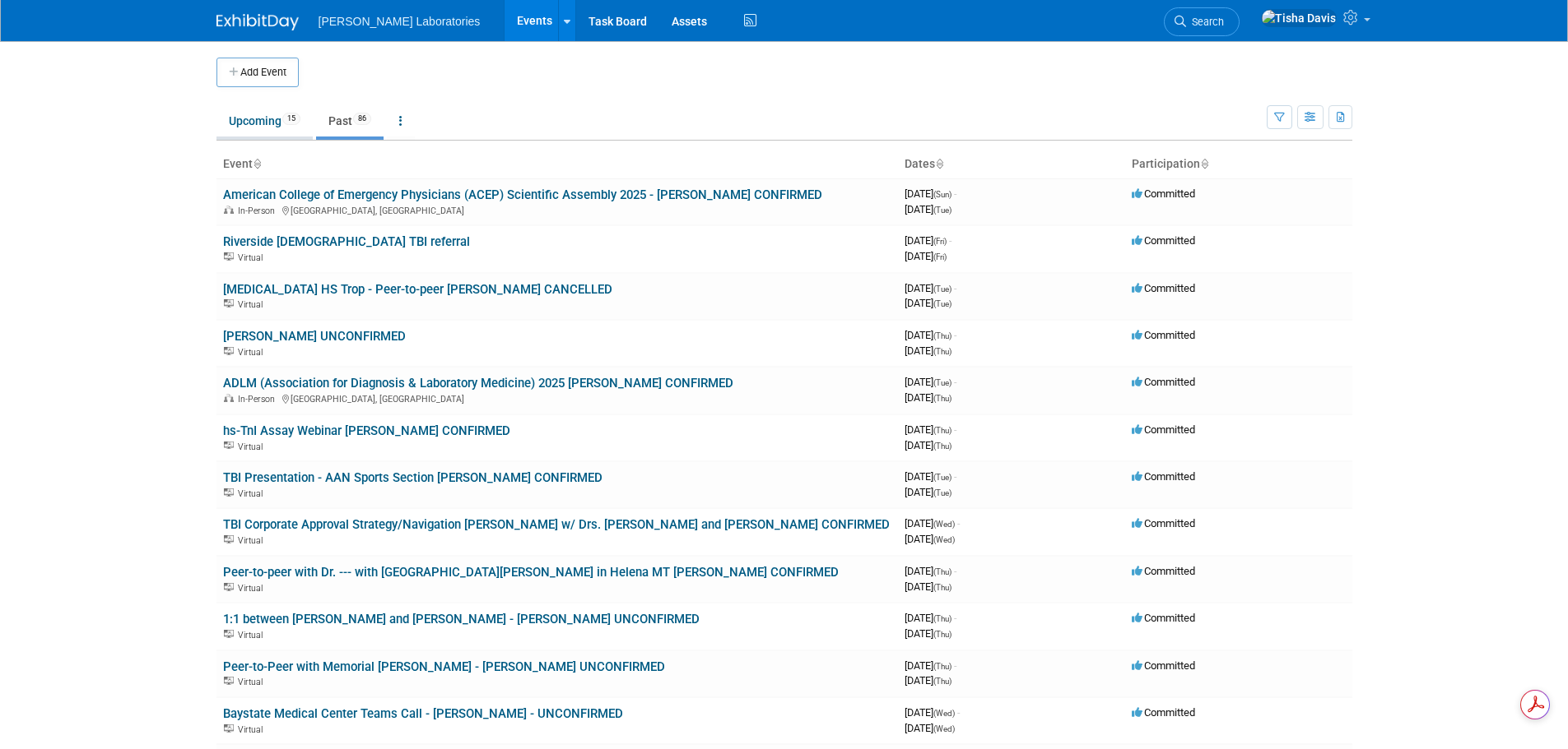
click at [259, 120] on link "Upcoming 15" at bounding box center [264, 121] width 97 height 31
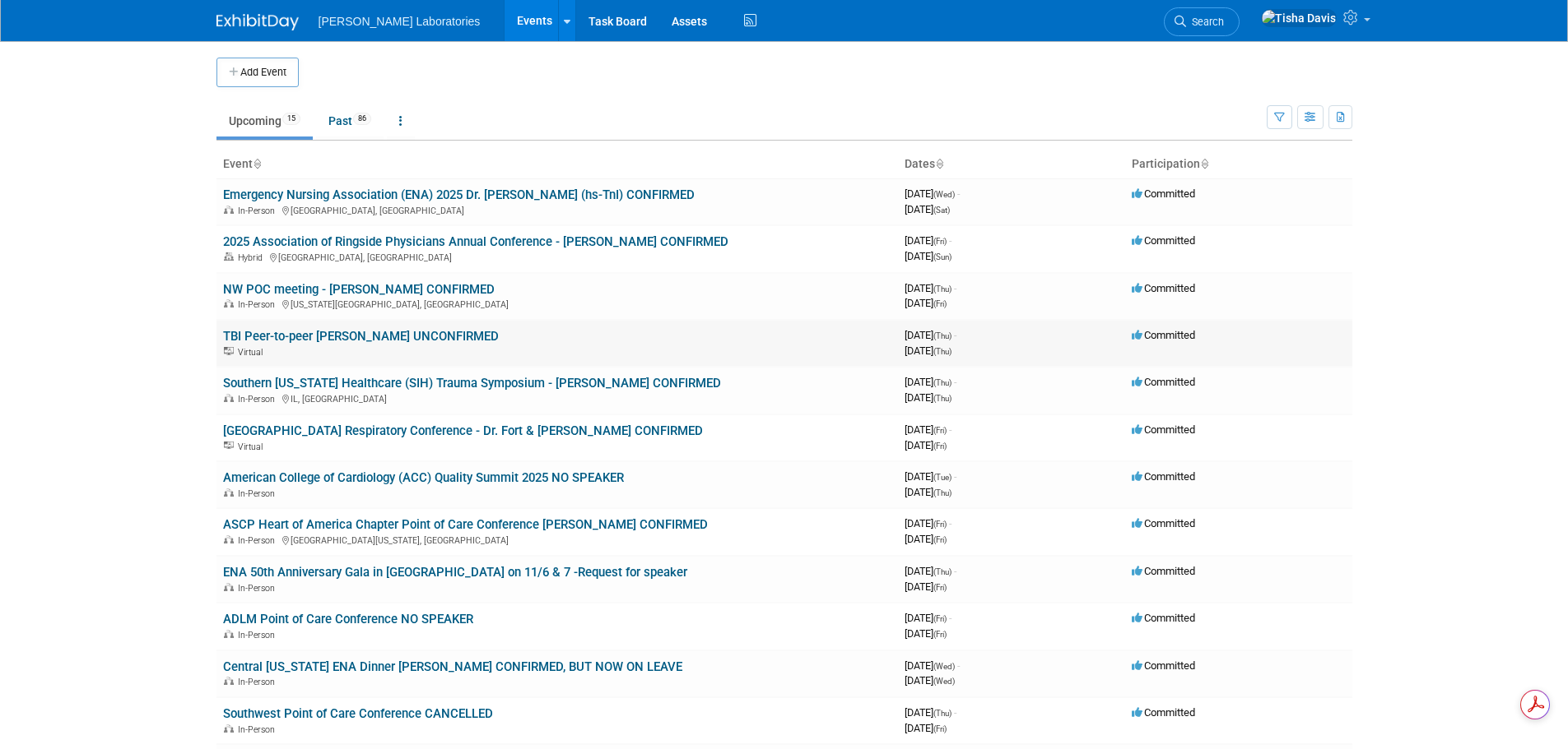
click at [383, 334] on link "TBI Peer-to-peer [PERSON_NAME] UNCONFIRMED" at bounding box center [361, 337] width 276 height 15
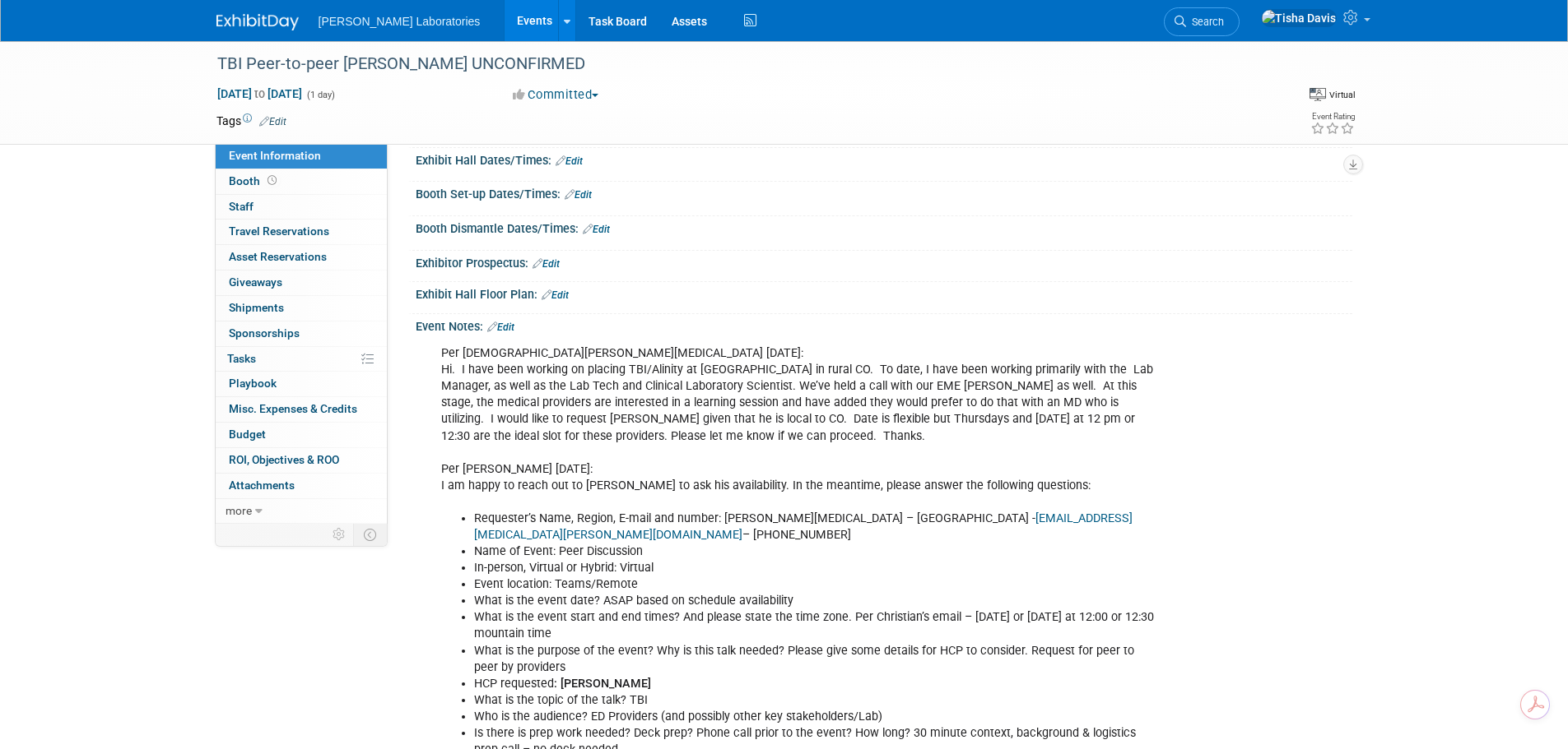
scroll to position [247, 0]
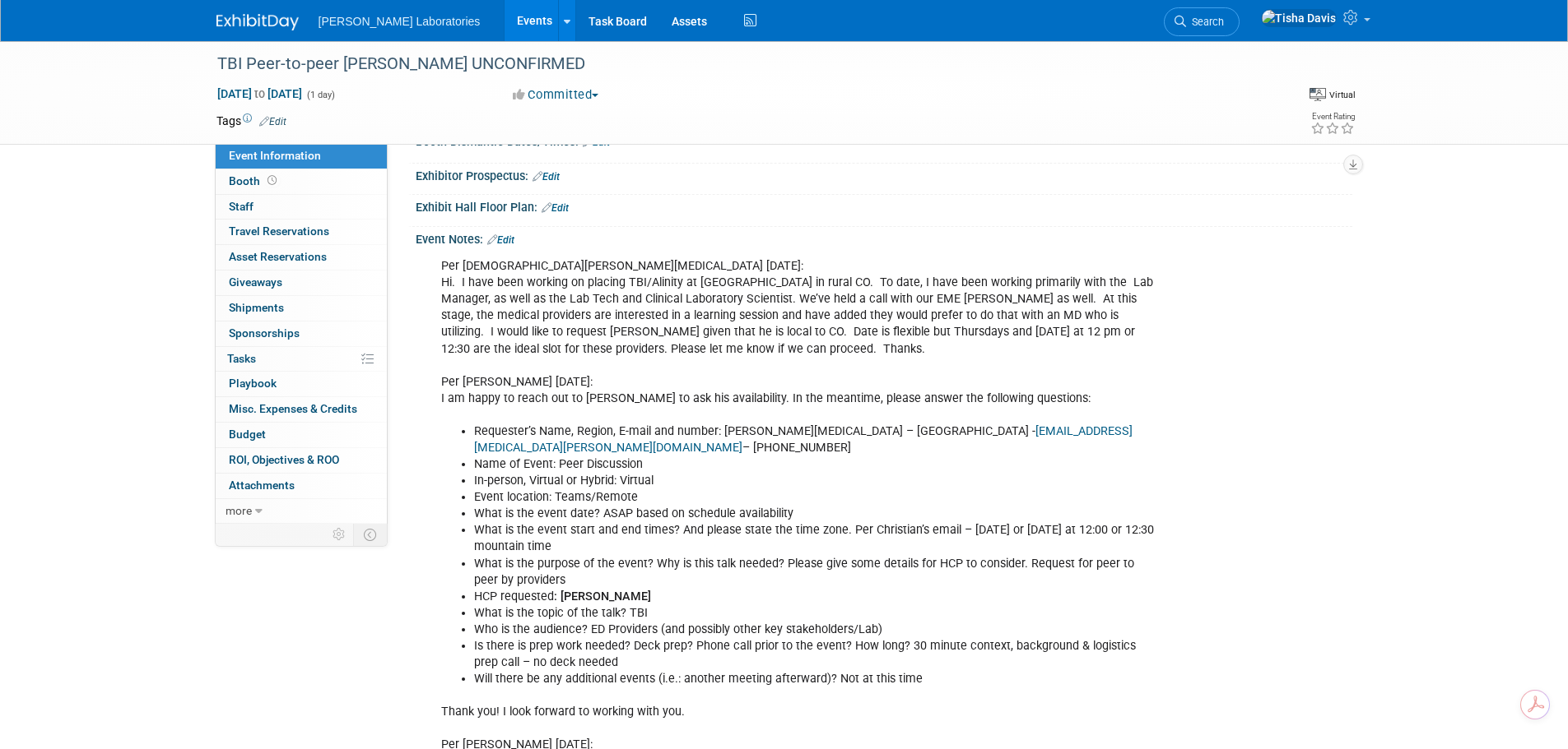
click at [508, 239] on link "Edit" at bounding box center [500, 240] width 27 height 12
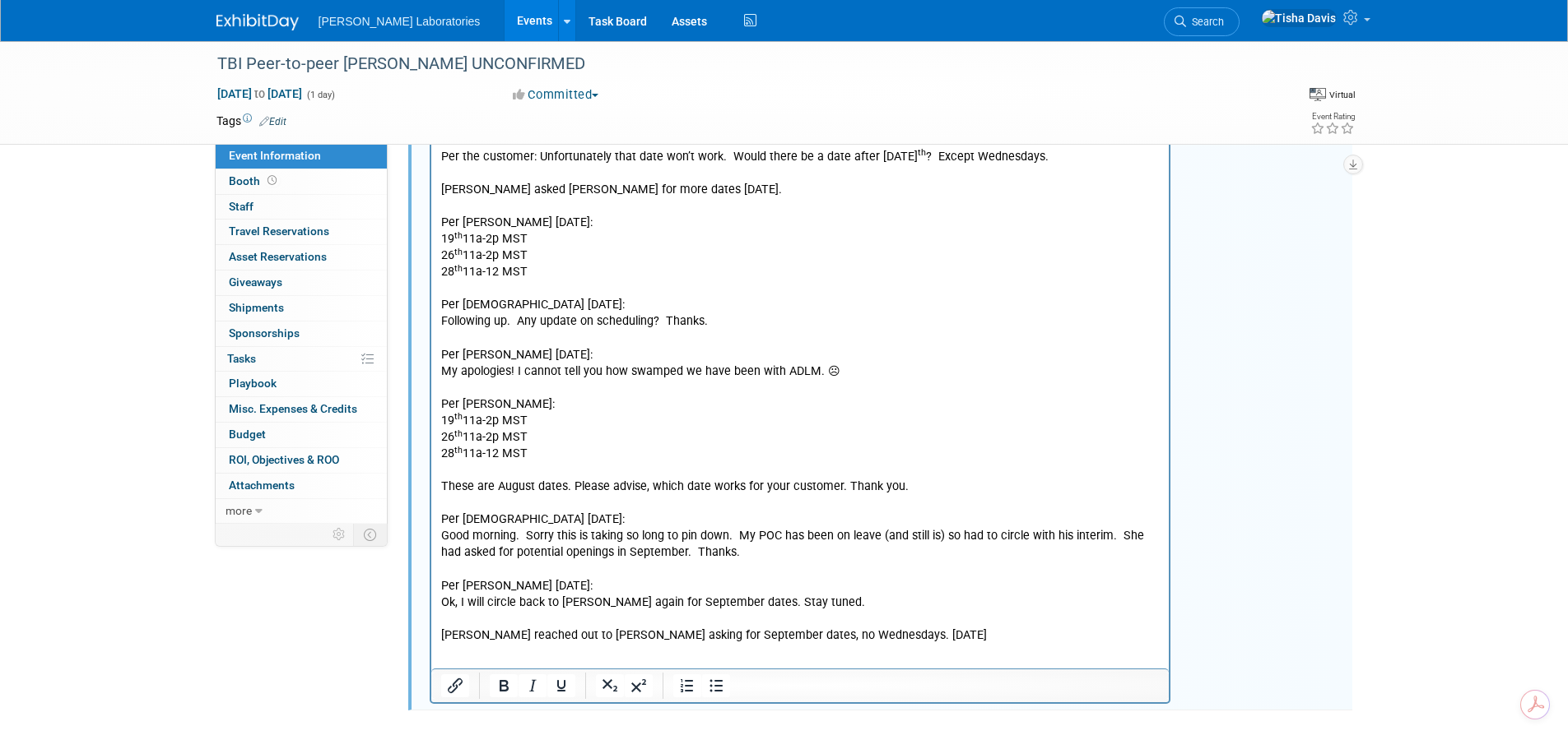
scroll to position [1857, 0]
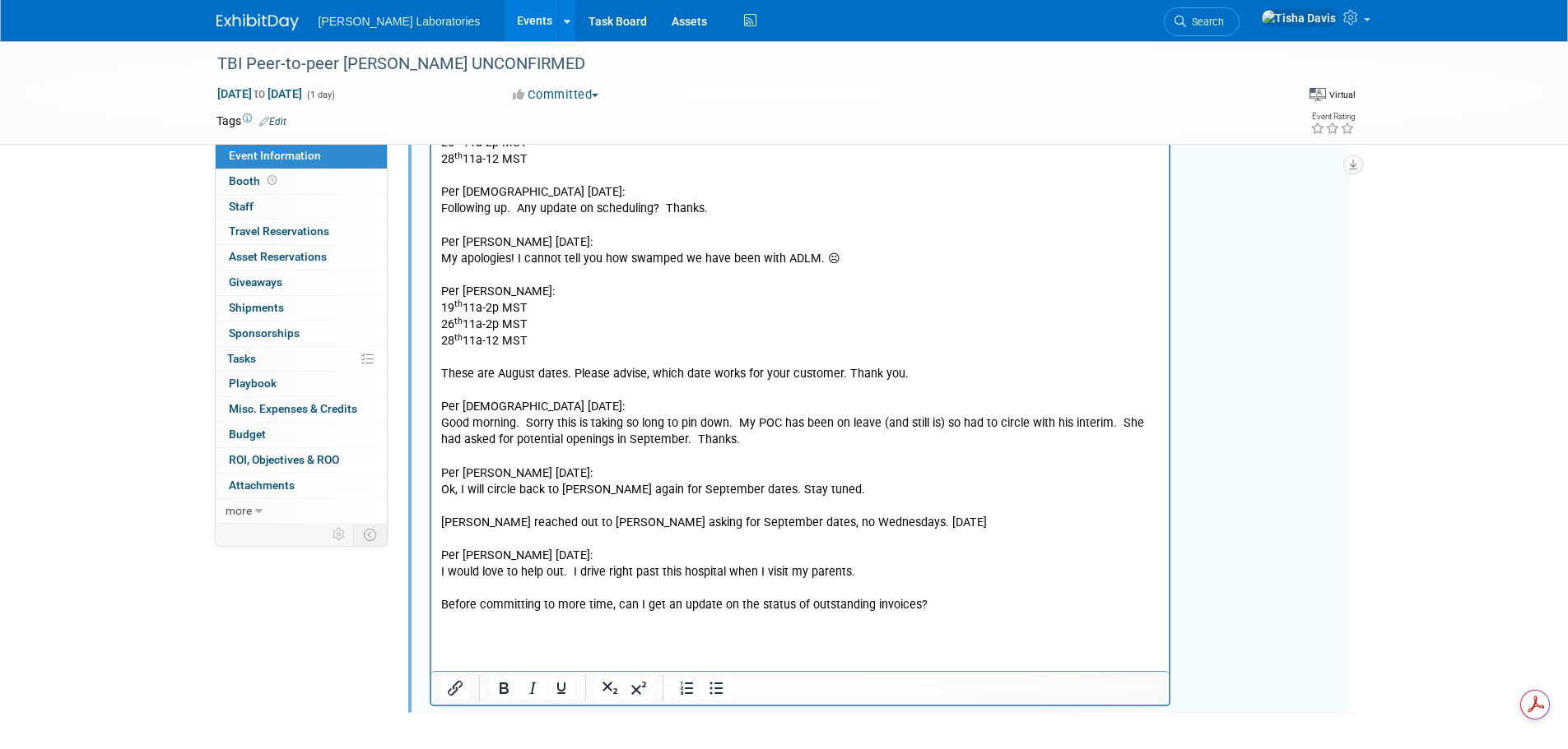
click at [958, 598] on p "Before committing to more time, can I get an update on the status of outstandin…" at bounding box center [800, 606] width 720 height 16
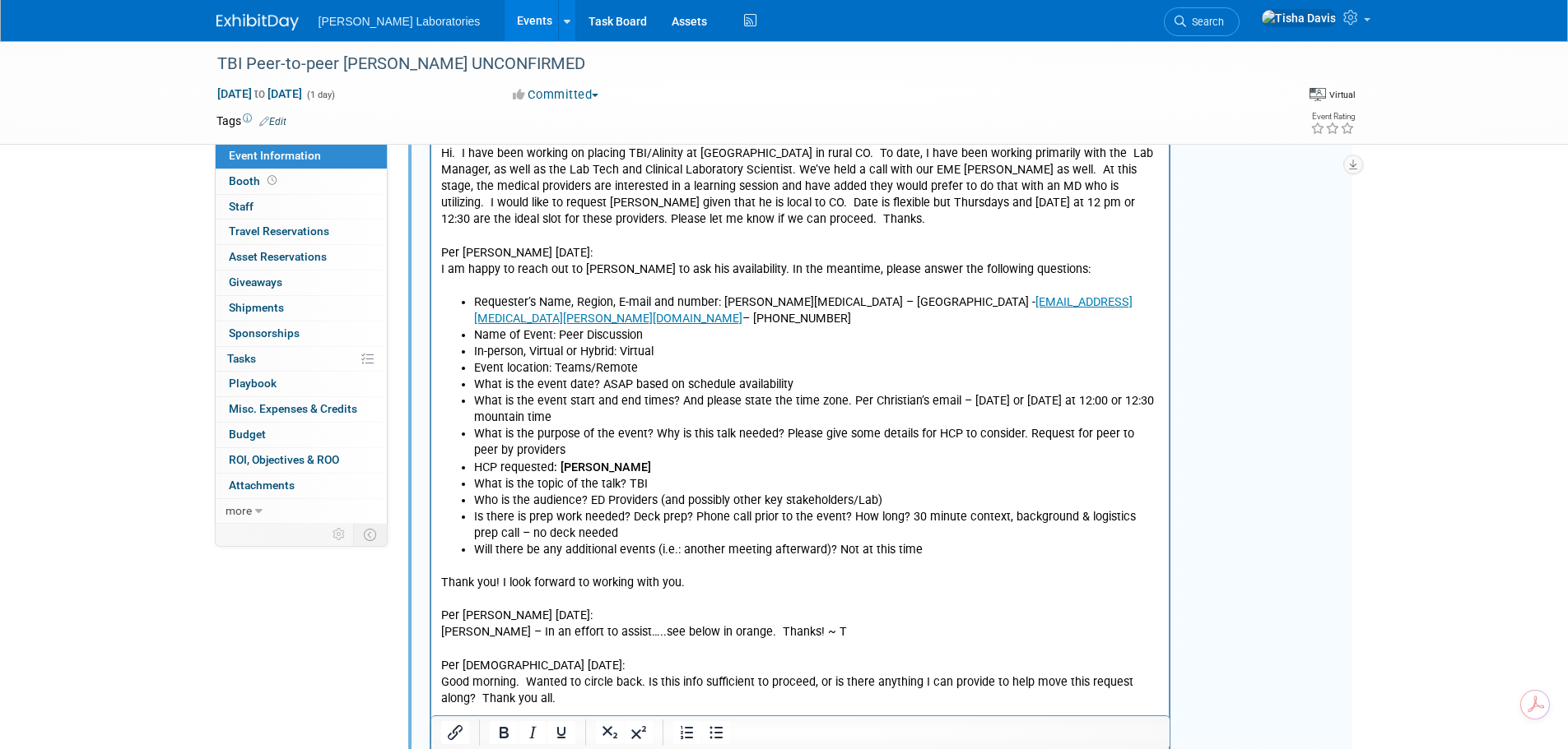
scroll to position [47, 0]
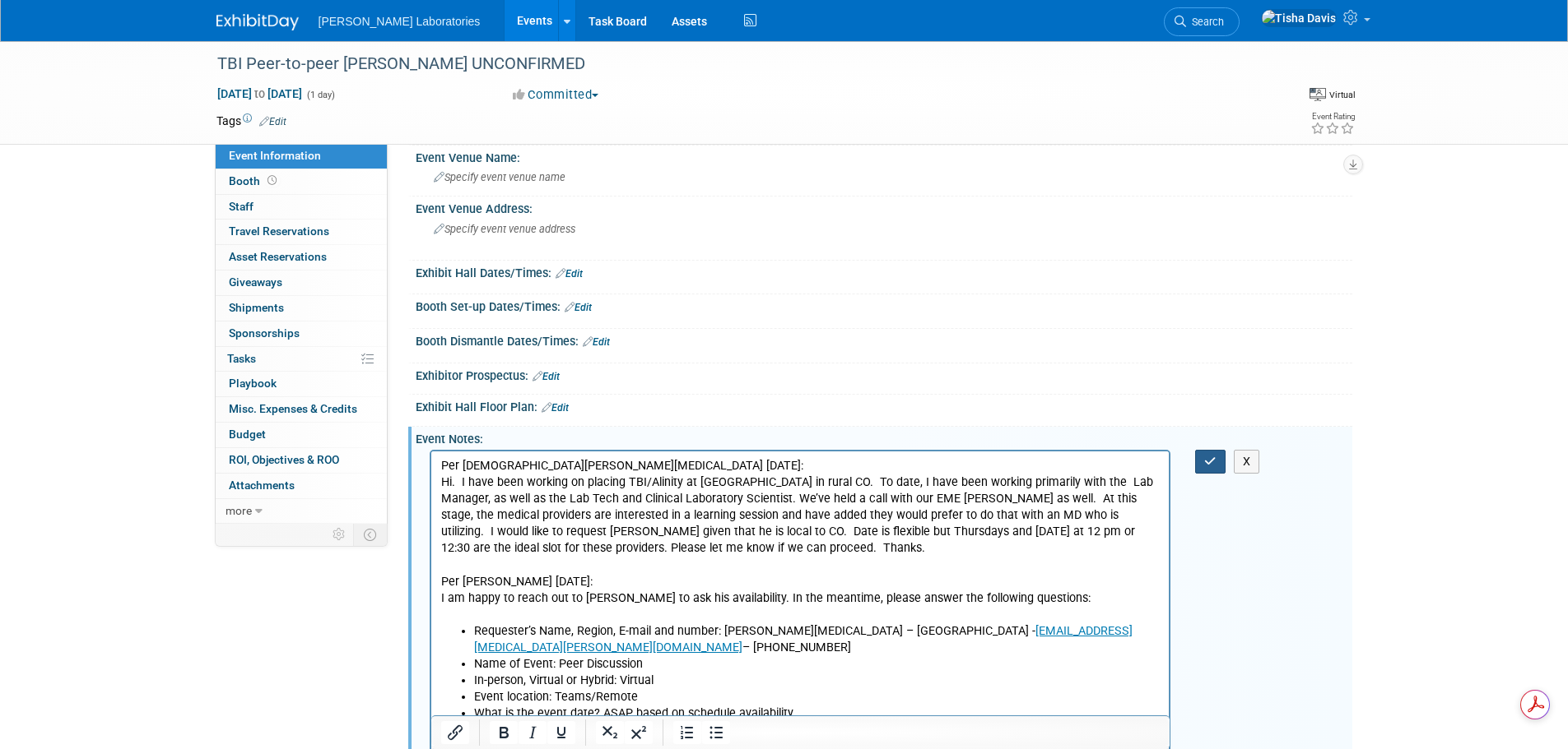
click at [1212, 461] on icon "button" at bounding box center [1210, 461] width 12 height 12
